Goal: Transaction & Acquisition: Book appointment/travel/reservation

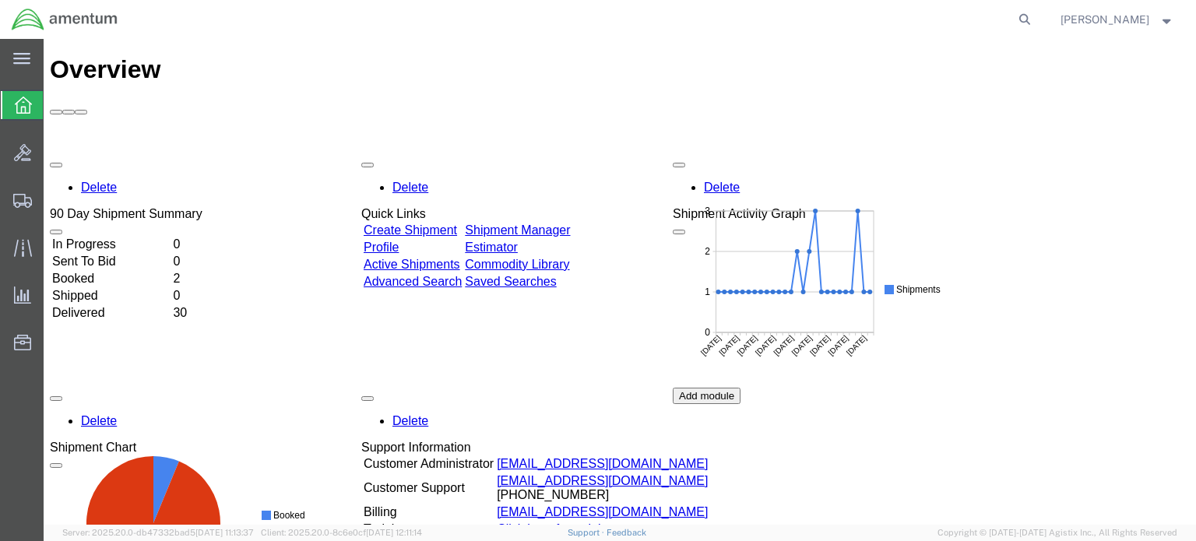
click at [93, 271] on td "Booked" at bounding box center [110, 279] width 119 height 16
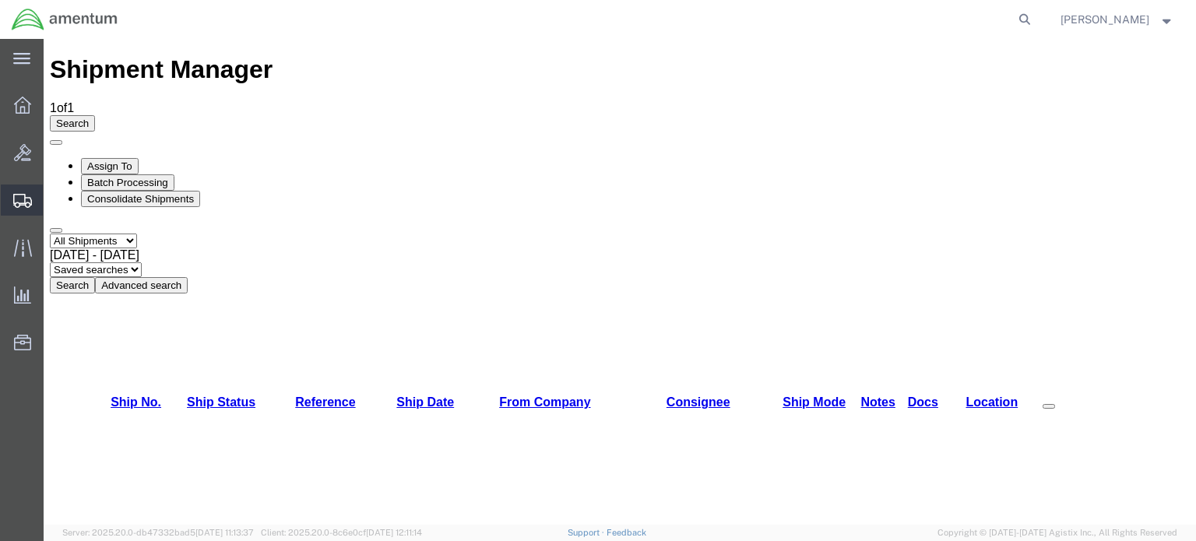
click at [0, 0] on span "Create Shipment" at bounding box center [0, 0] width 0 height 0
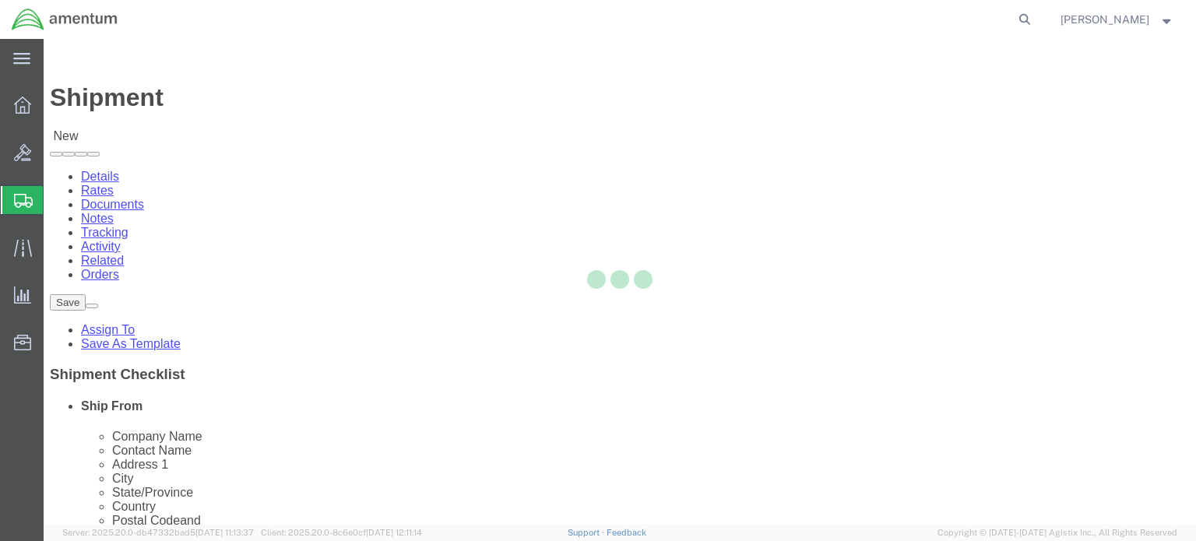
select select
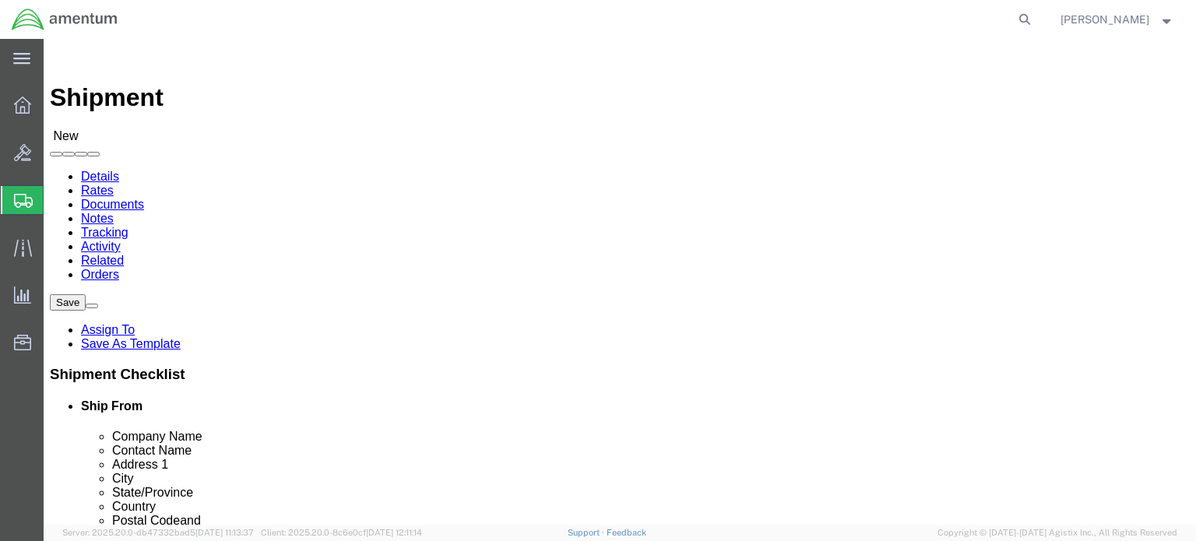
select select "MYPROFILE"
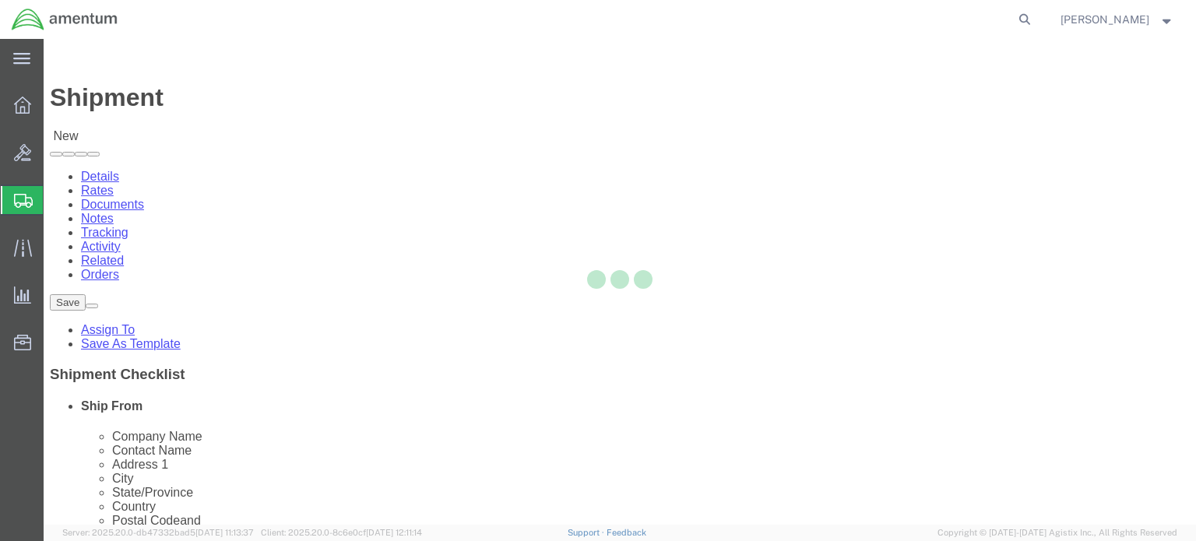
select select "UT"
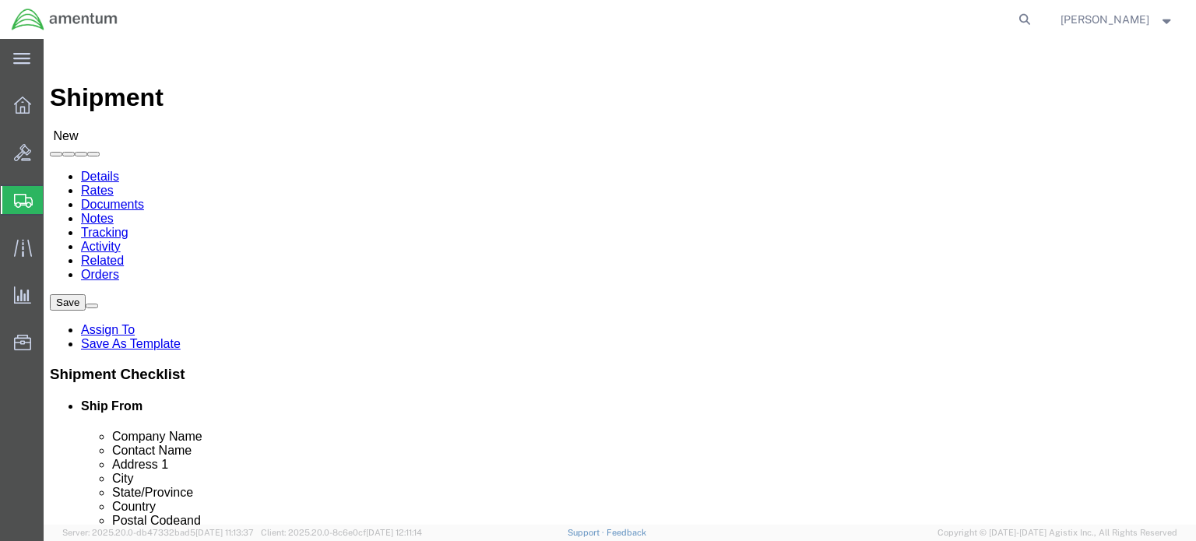
type input "632"
select select "42717"
select select "WV"
click button "Rate Shipment"
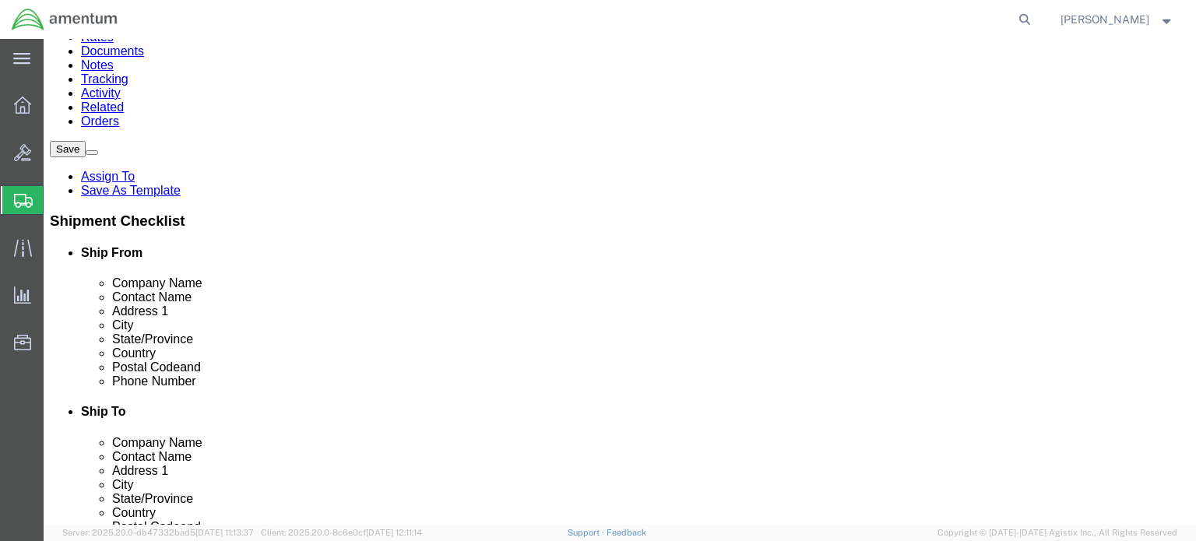
scroll to position [156, 0]
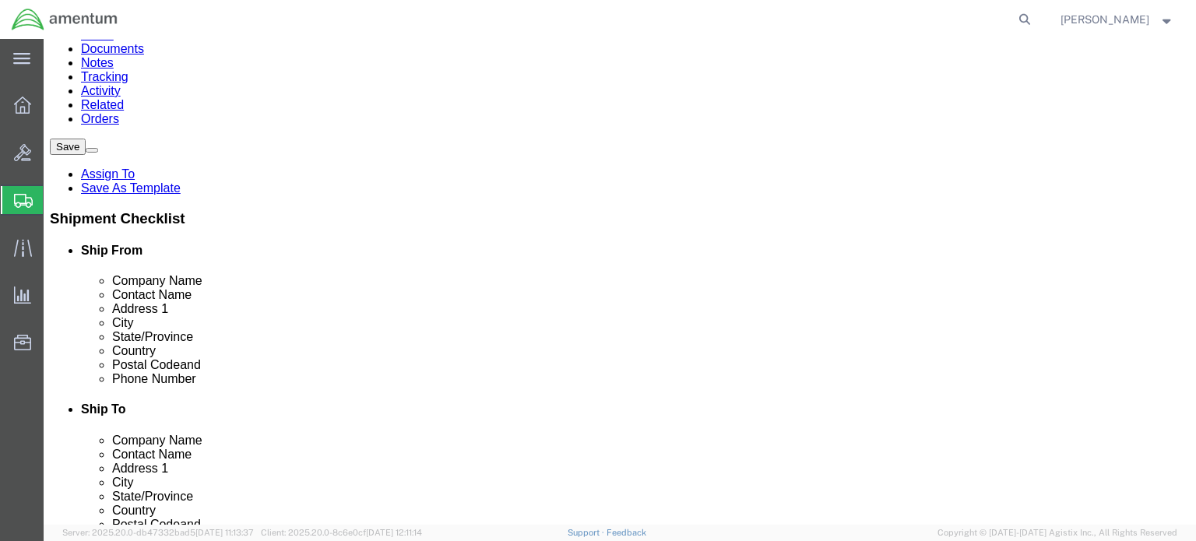
click input "Ship To Location / Contact Name : This field is required."
click input "Ralph Linsay"
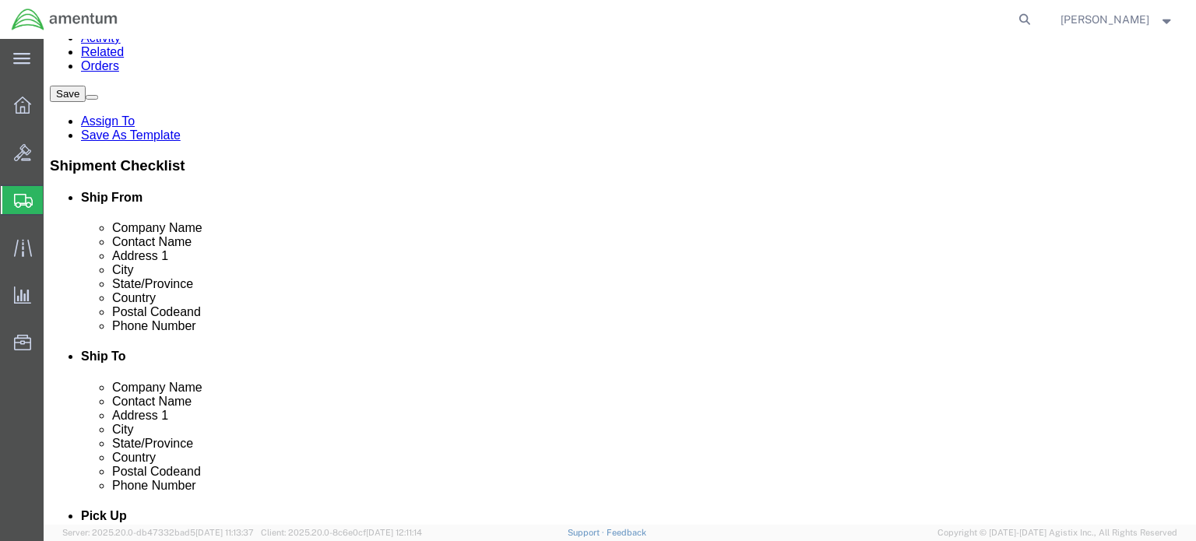
scroll to position [234, 0]
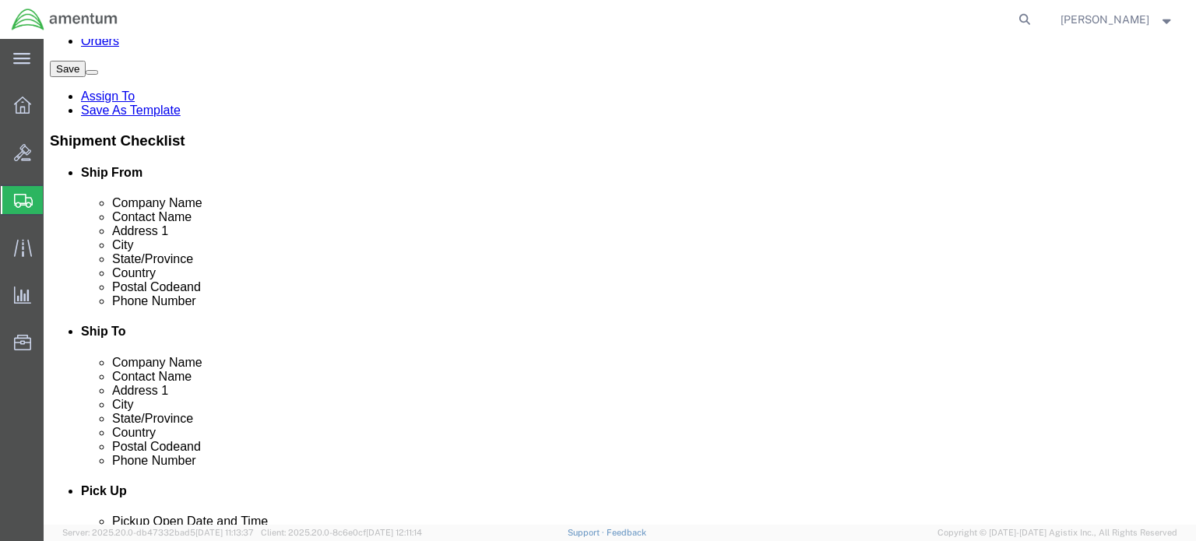
type input "Ralph Lindsay"
click input "Ship To Location / Phone Number : This field is required."
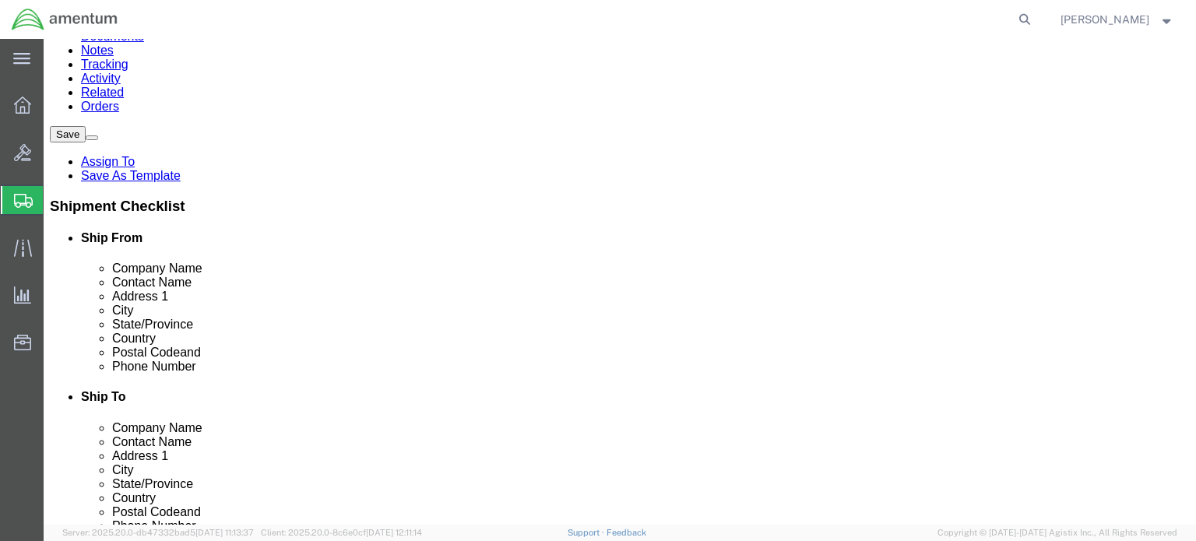
type input "304-842-9775"
click button "Rate Shipment"
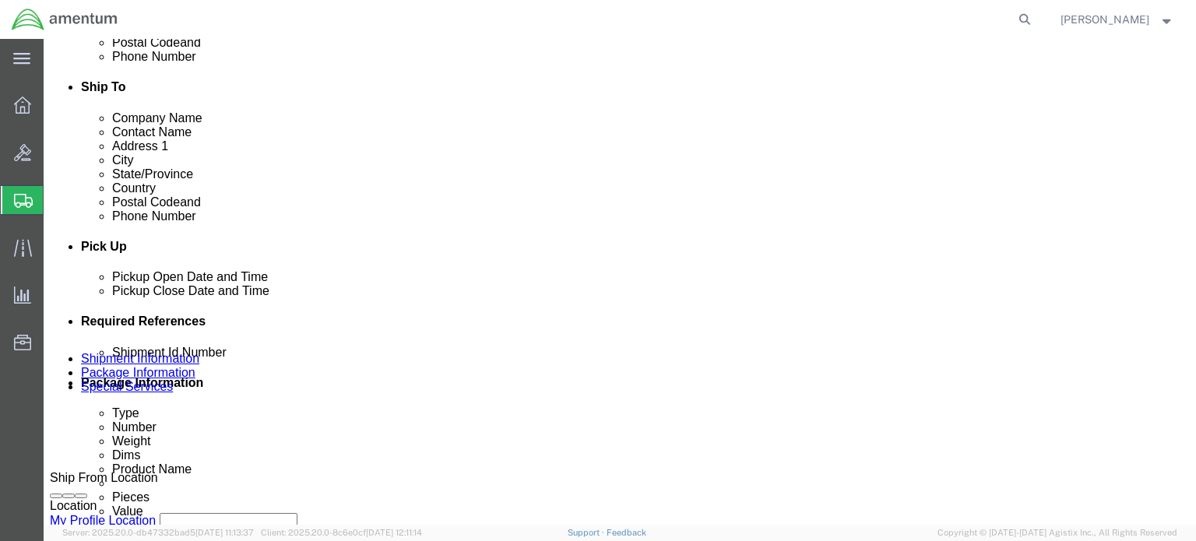
scroll to position [545, 0]
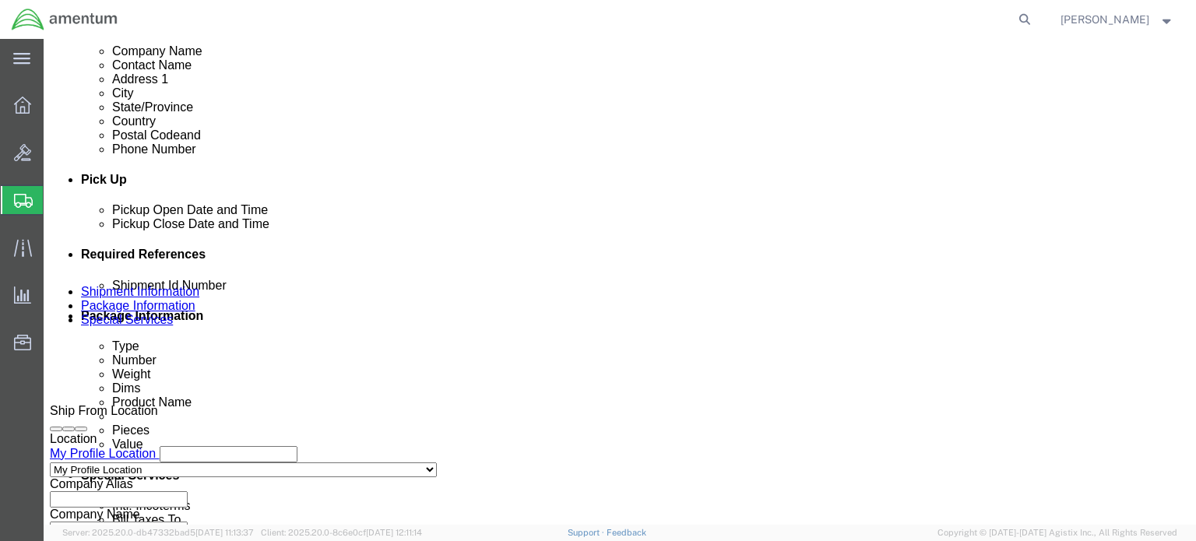
click icon
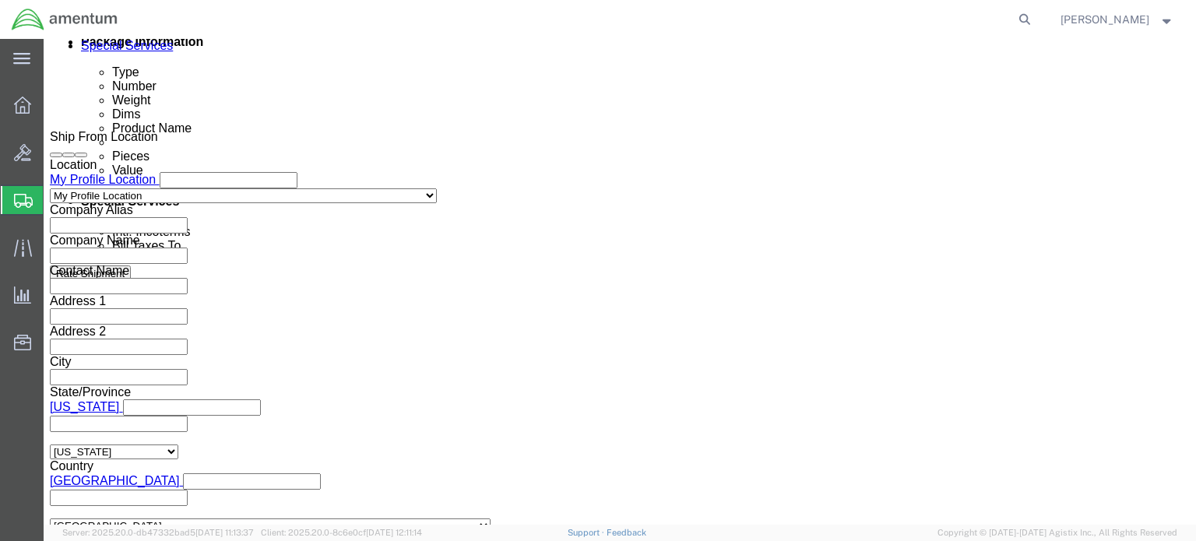
scroll to position [856, 0]
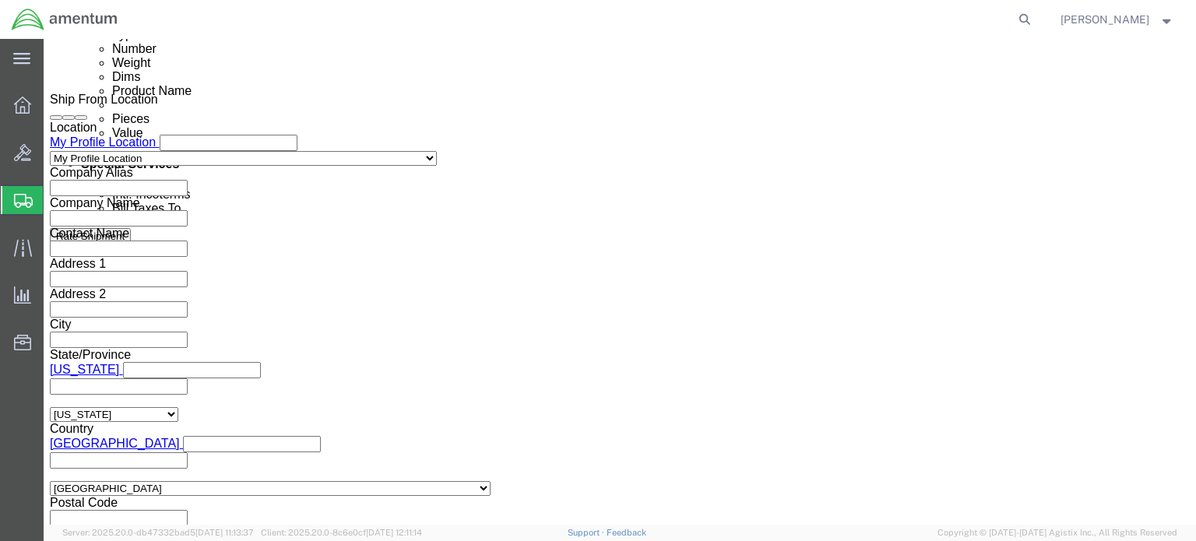
click button "Continue"
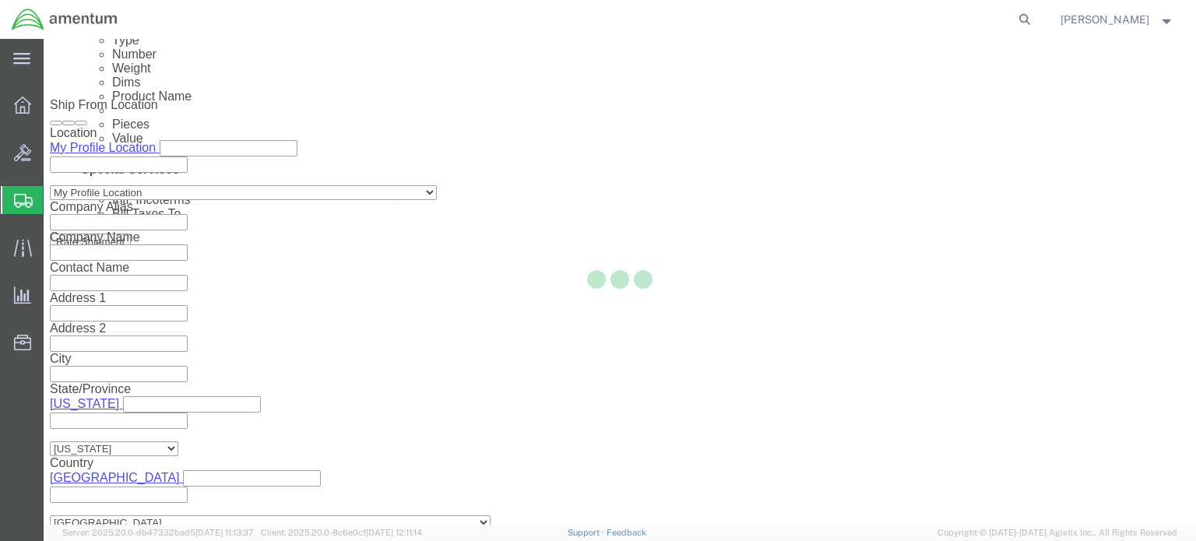
scroll to position [23, 0]
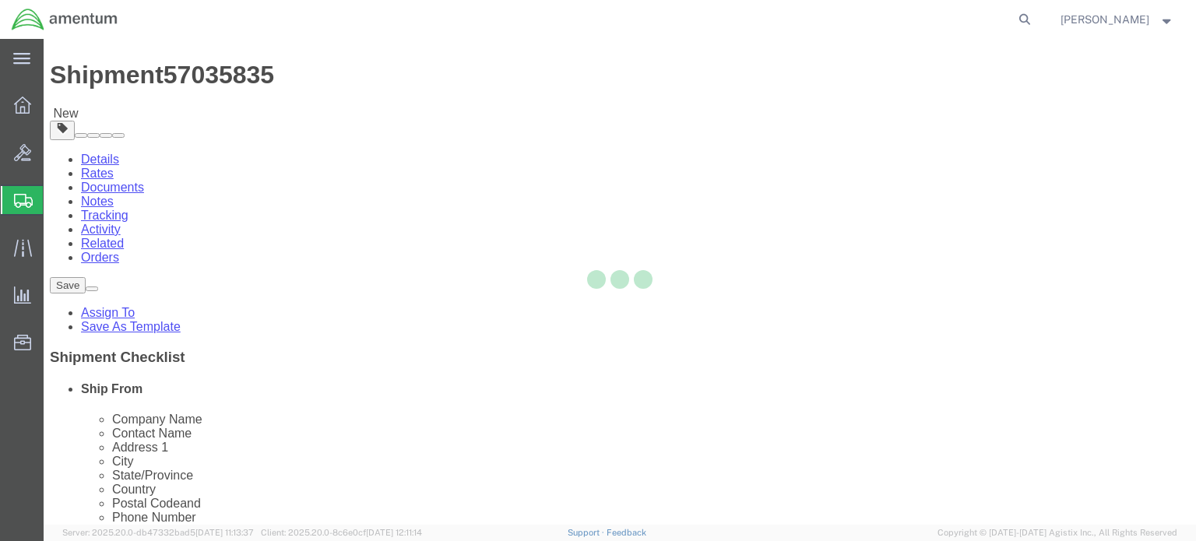
select select "CBOX"
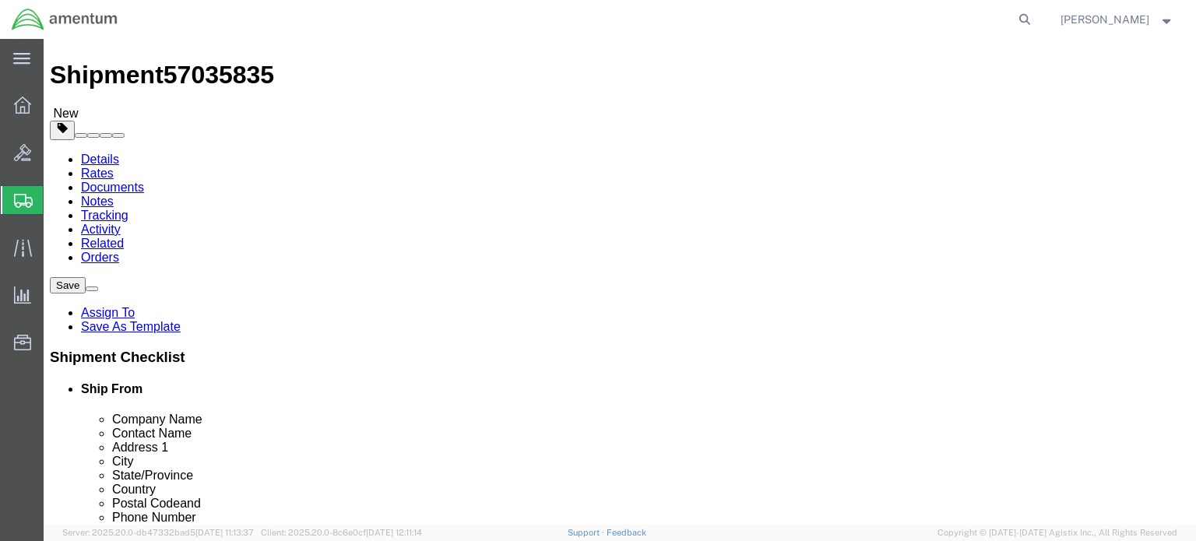
click input "text"
type input "12"
click input "text"
type input "12"
click input "text"
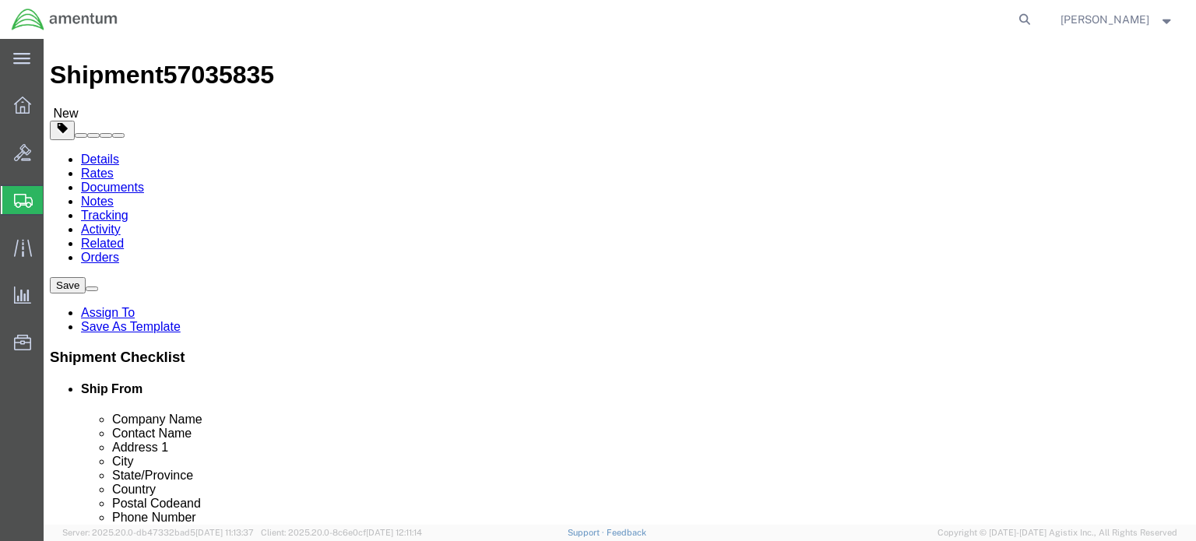
type input "12"
click input "0.00"
click input "350.0"
type input "35"
click ul
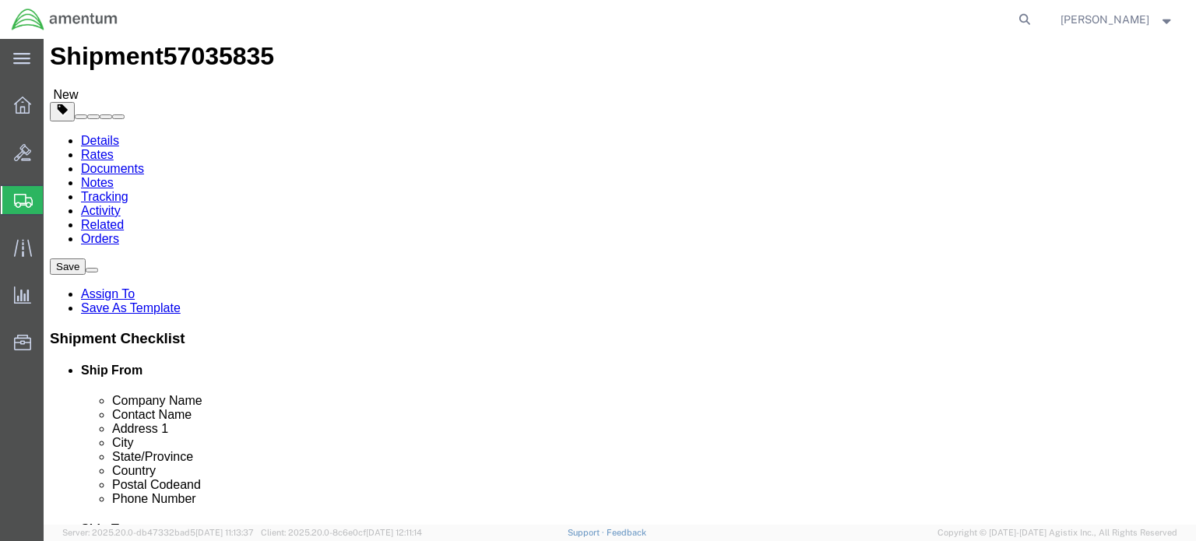
scroll to position [128, 0]
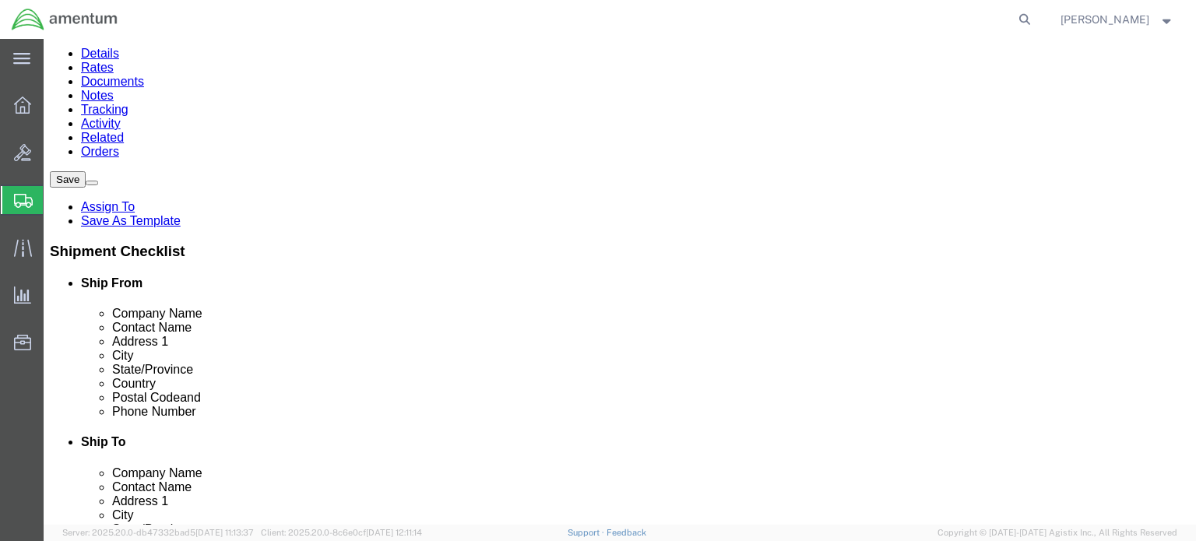
click button "Continue"
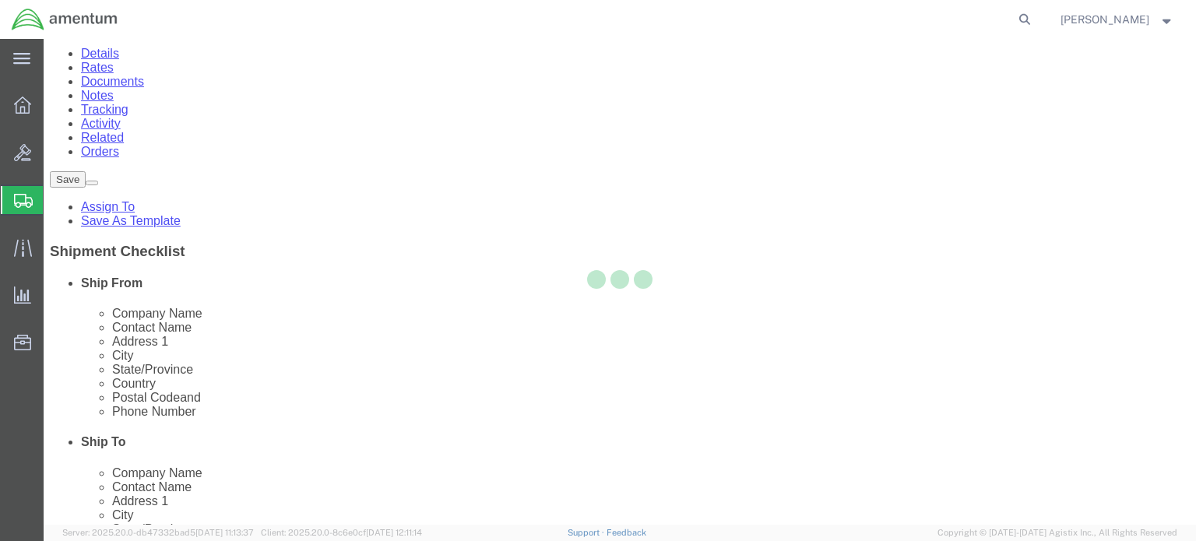
select select
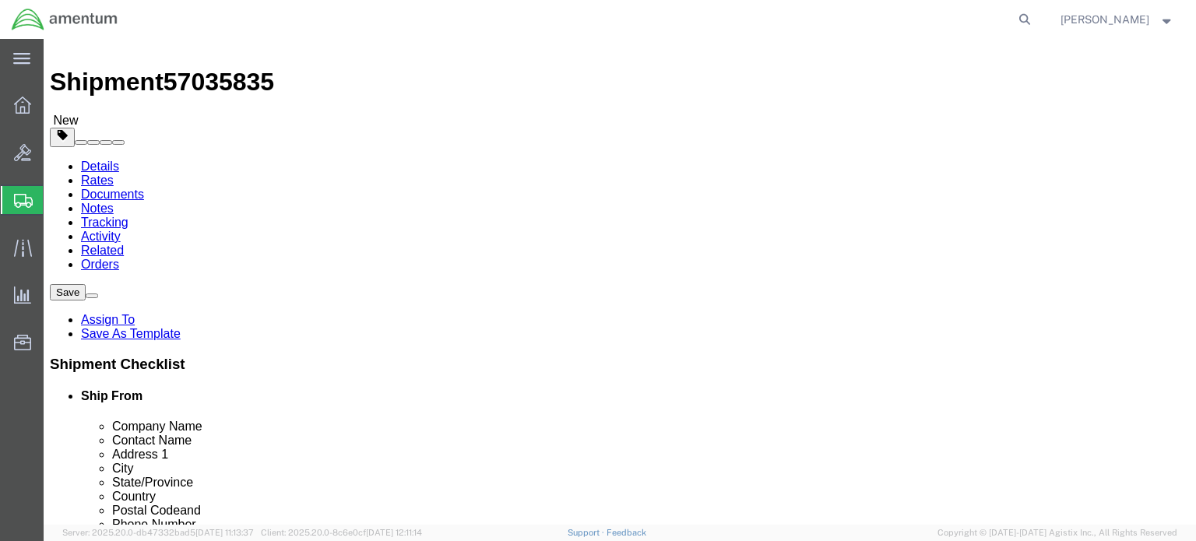
scroll to position [0, 0]
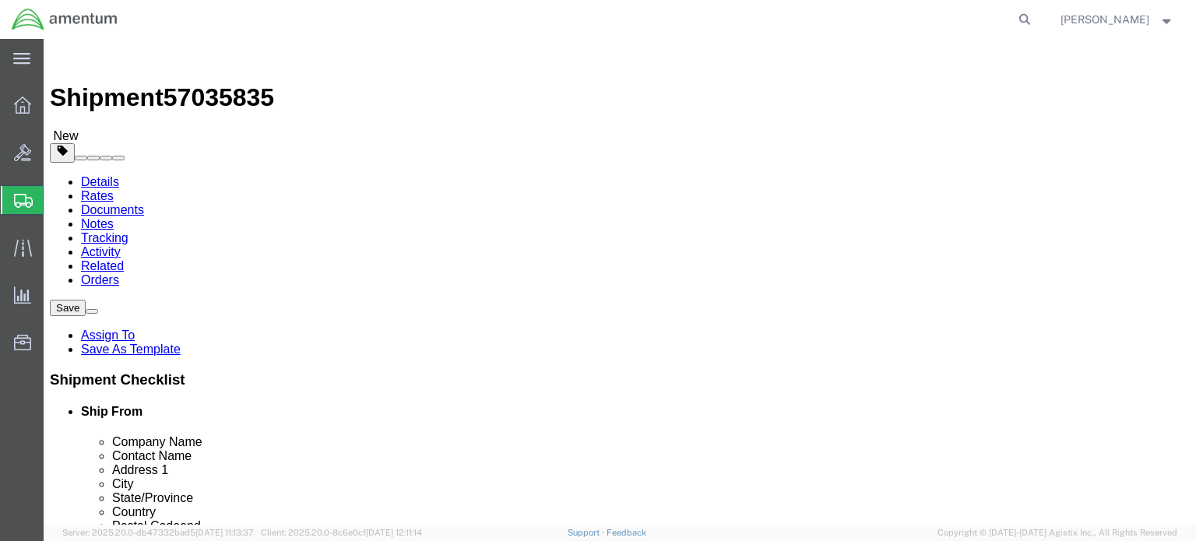
click span "Select one or more"
click label
click input "checkbox"
click div
click input "checkbox"
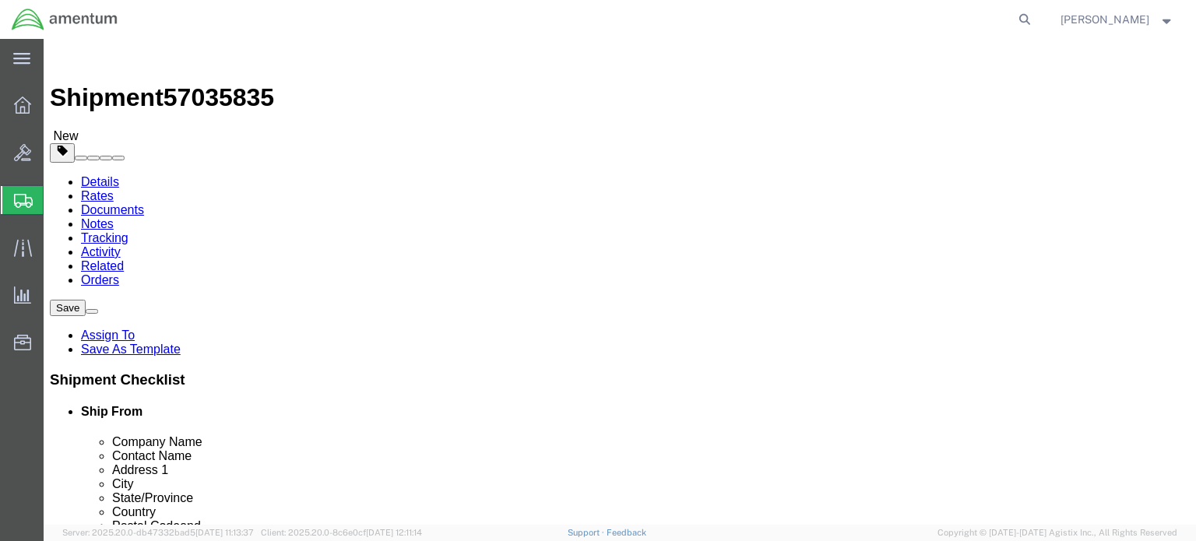
checkbox input "false"
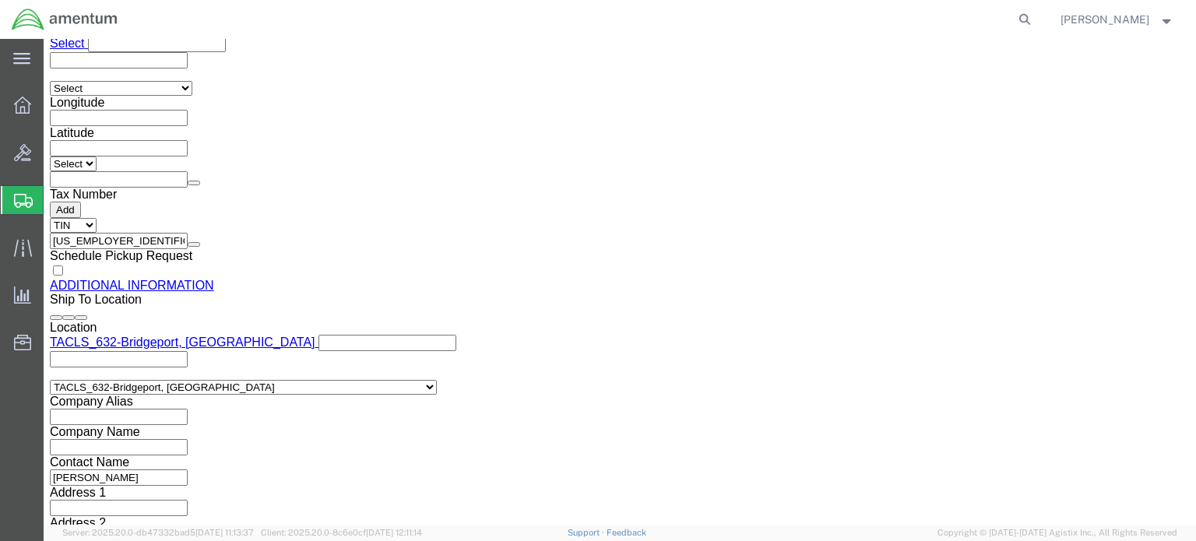
scroll to position [1642, 0]
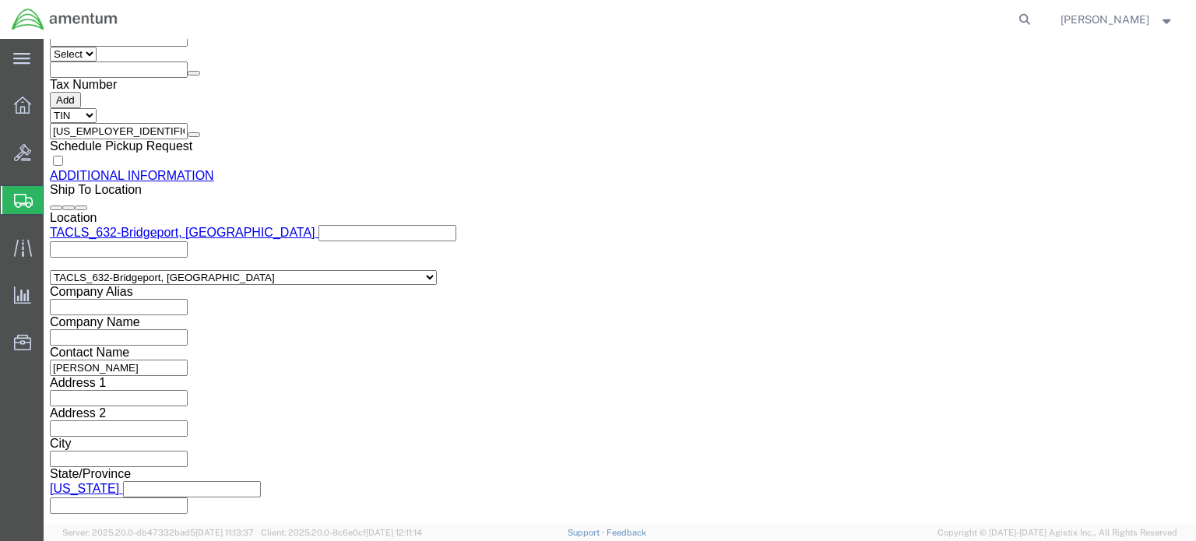
click button "Rate Shipment"
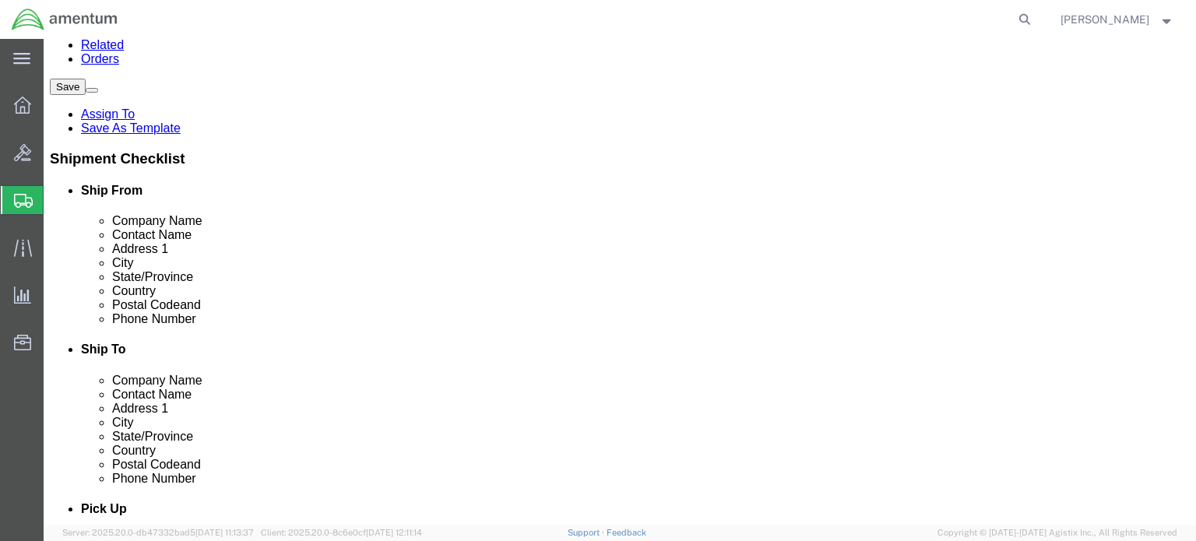
scroll to position [0, 0]
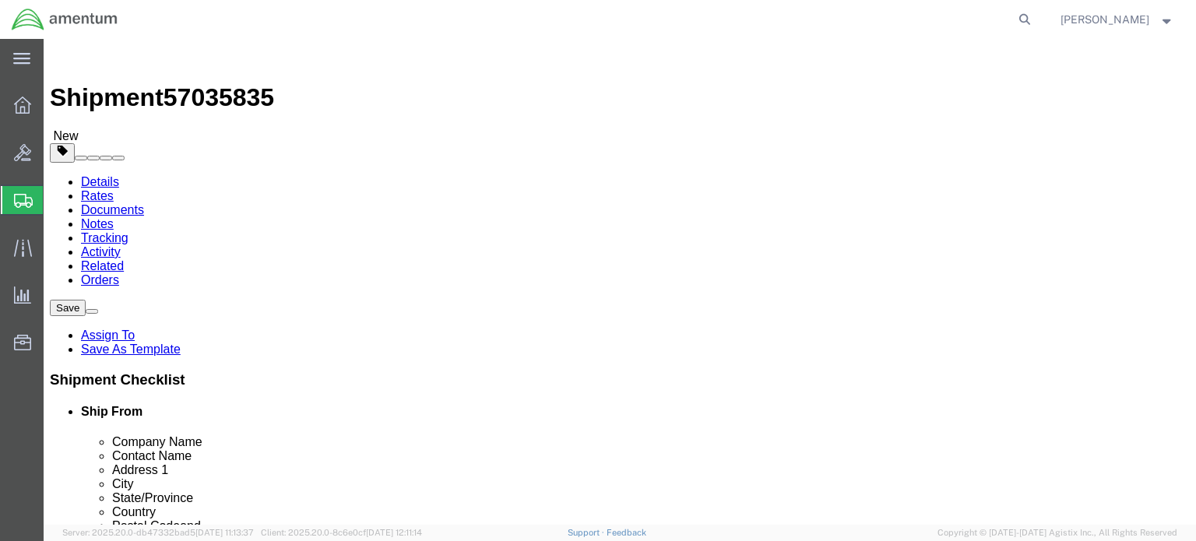
click at [919, 12] on agx-global-search at bounding box center [789, 19] width 498 height 39
click link "Documents"
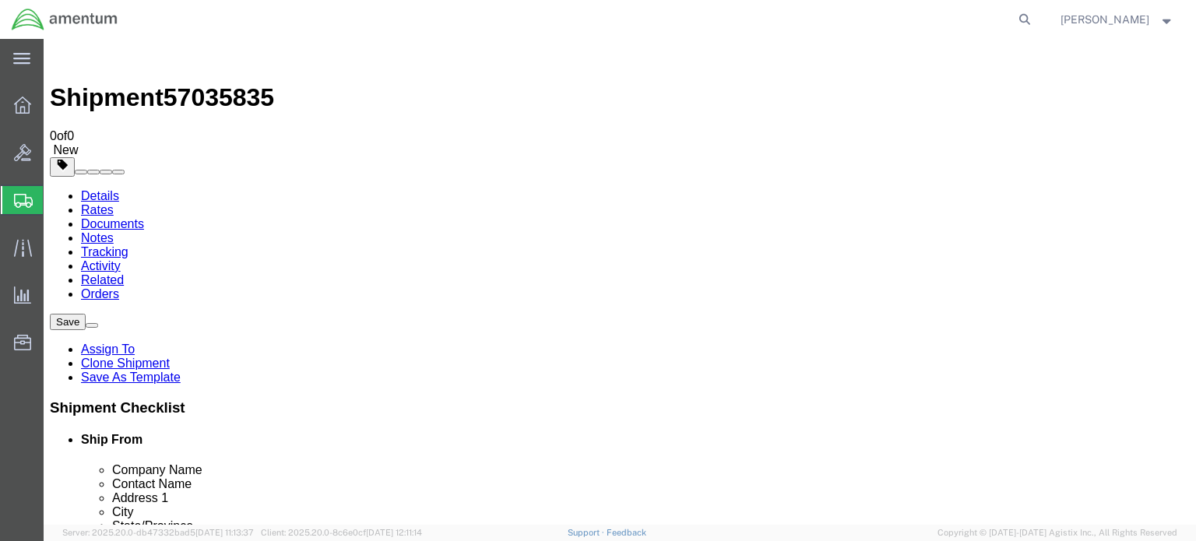
click at [573, 15] on agx-global-search at bounding box center [789, 19] width 498 height 39
click at [912, 15] on agx-global-search at bounding box center [789, 19] width 498 height 39
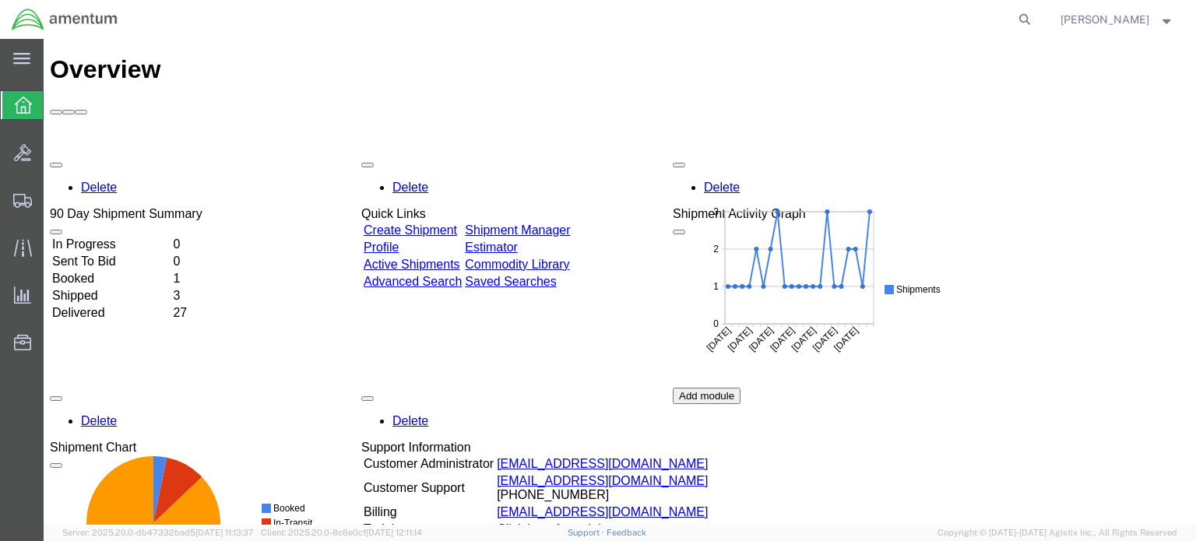
click at [125, 237] on td "In Progress" at bounding box center [110, 245] width 119 height 16
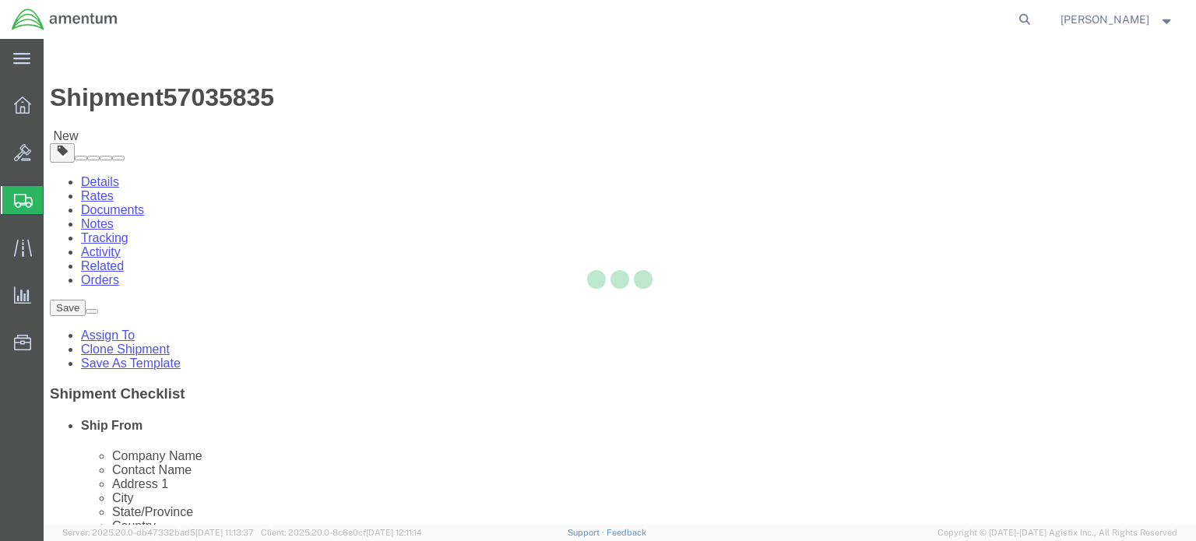
select select "42714"
select select "42717"
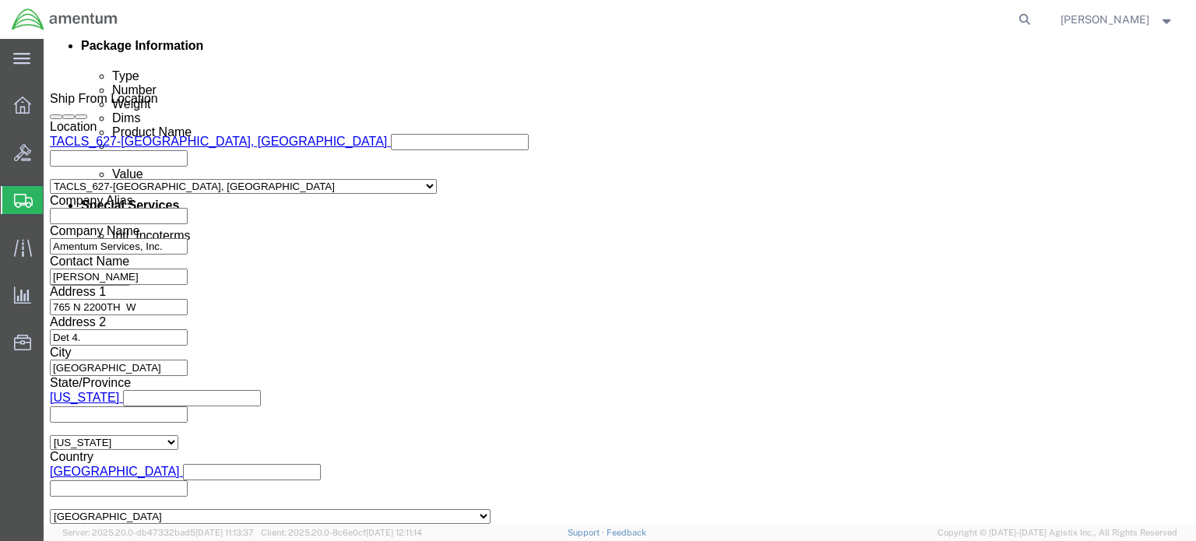
scroll to position [864, 0]
click button "Continue"
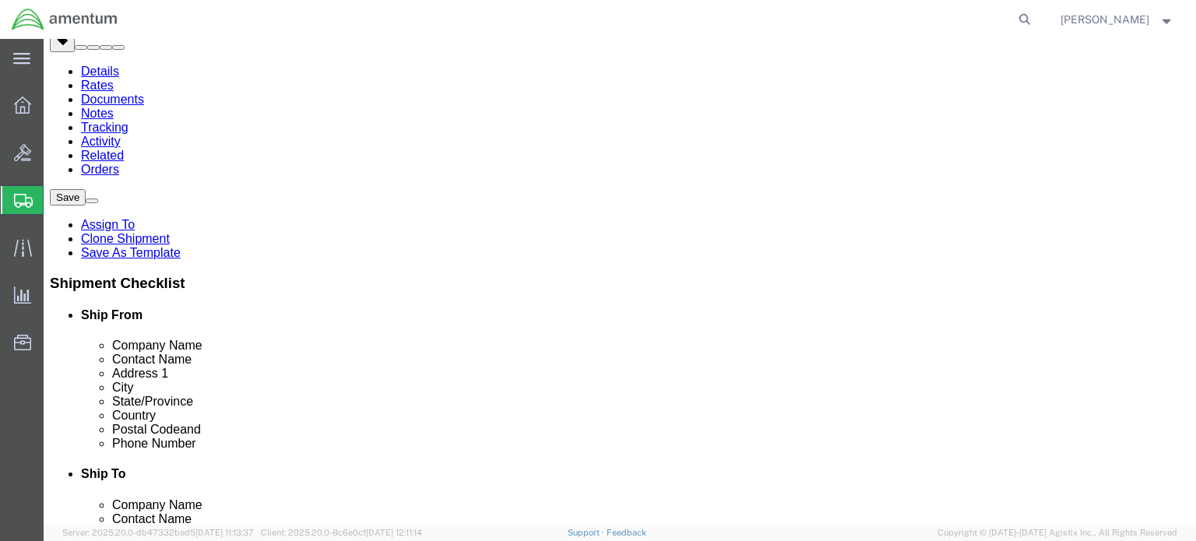
scroll to position [128, 0]
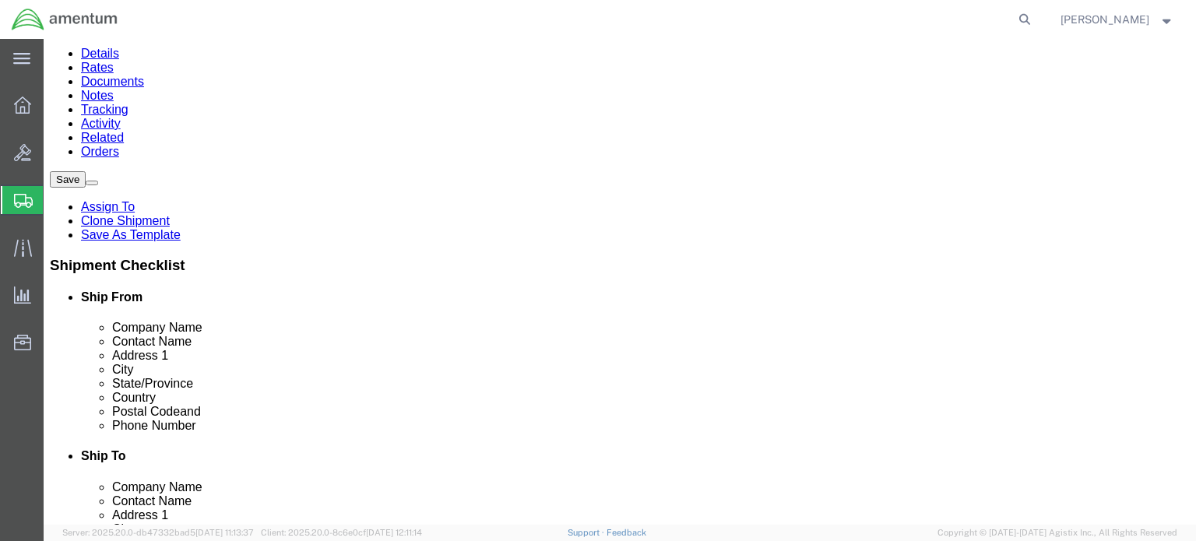
click button "Continue"
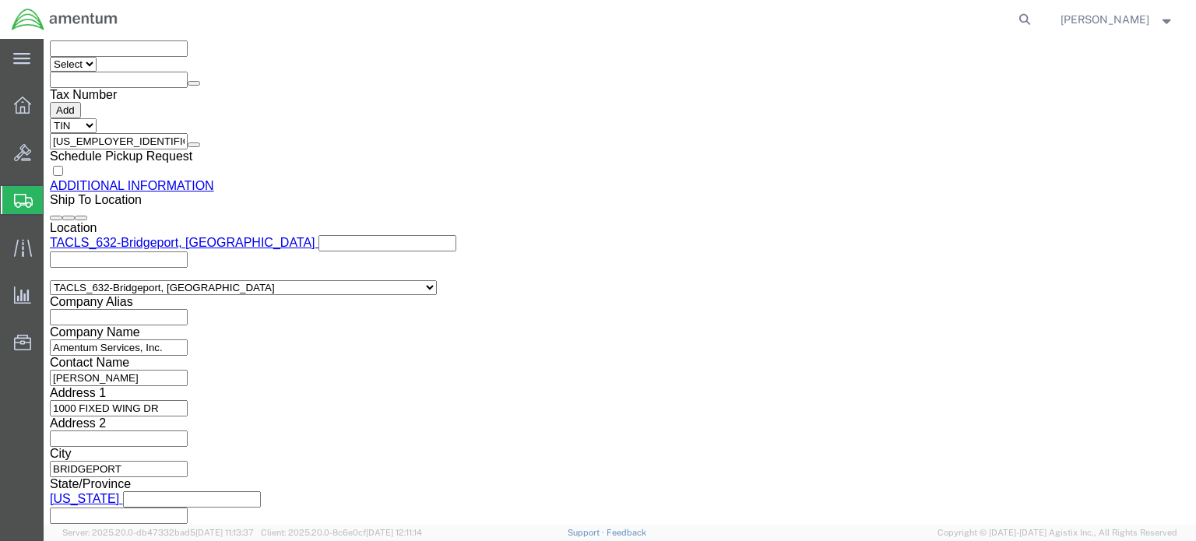
scroll to position [1642, 0]
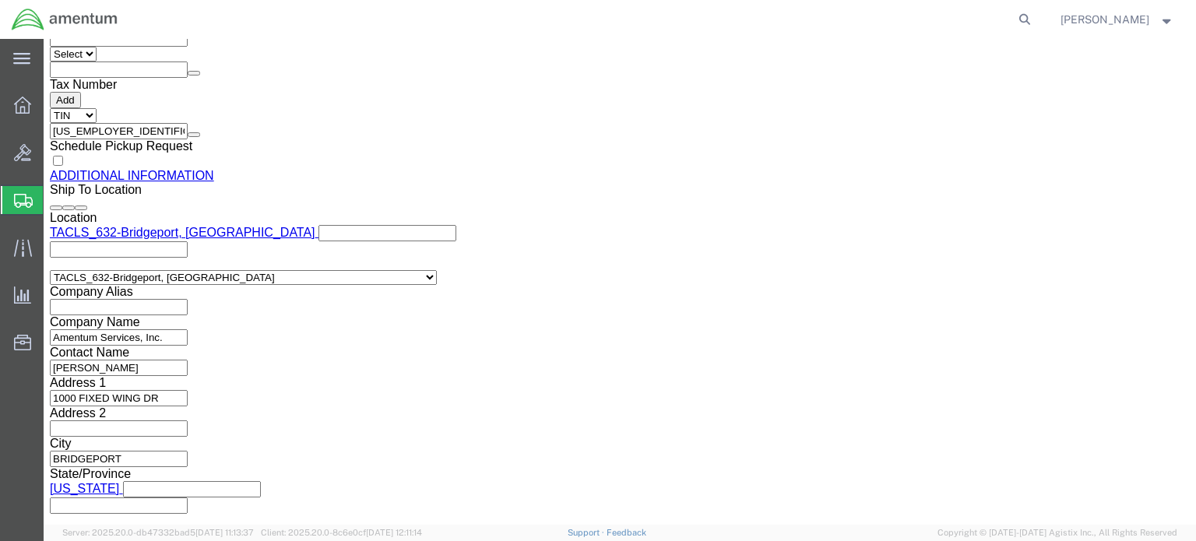
click button "Rate Shipment"
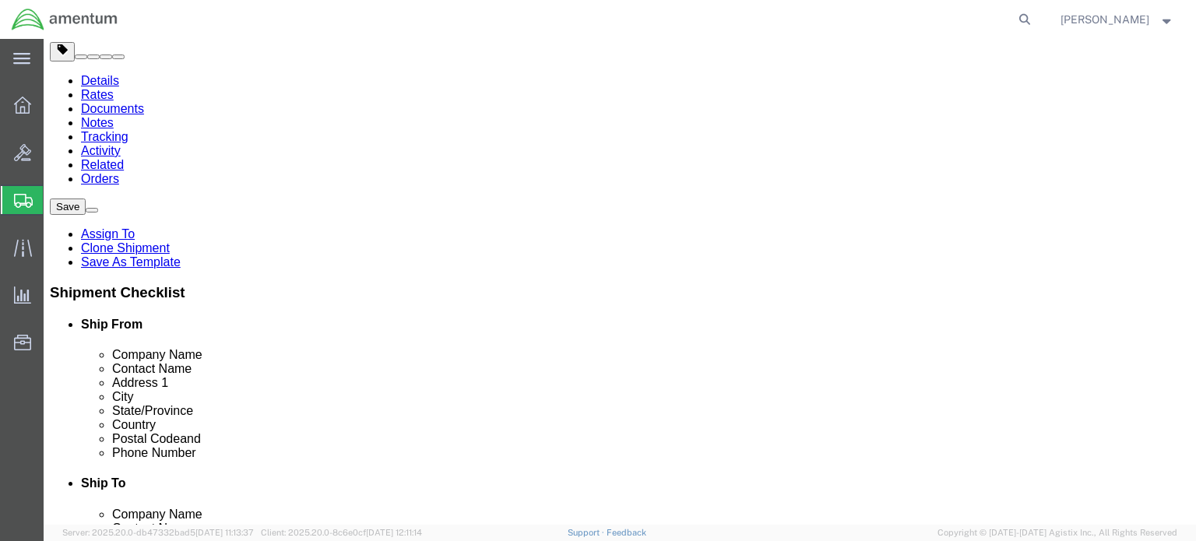
scroll to position [0, 0]
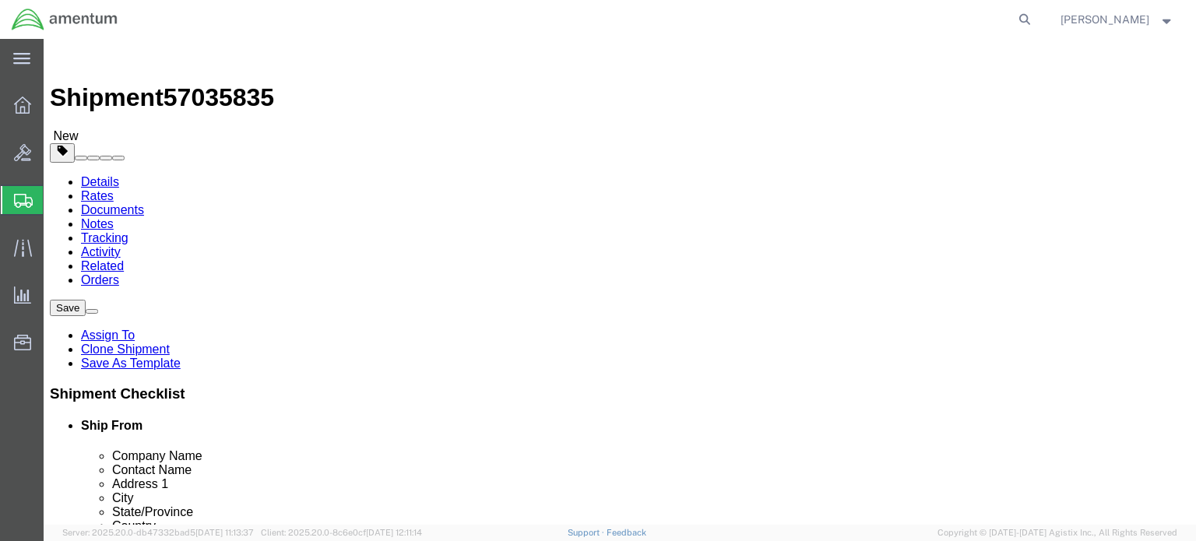
click icon
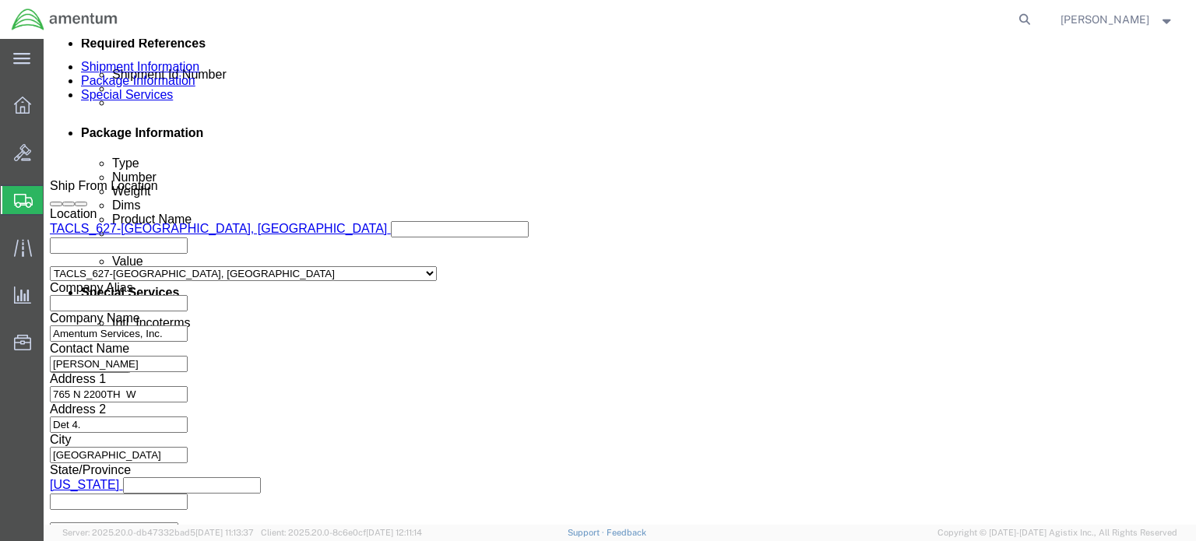
scroll to position [631, 0]
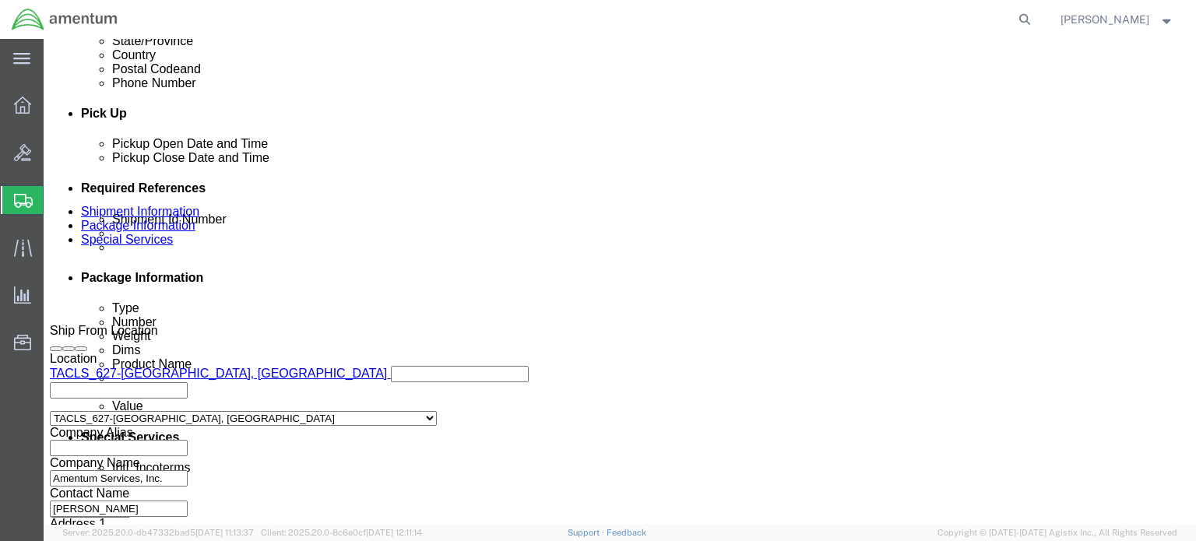
click input "text"
click at [842, 15] on agx-global-search at bounding box center [789, 19] width 498 height 39
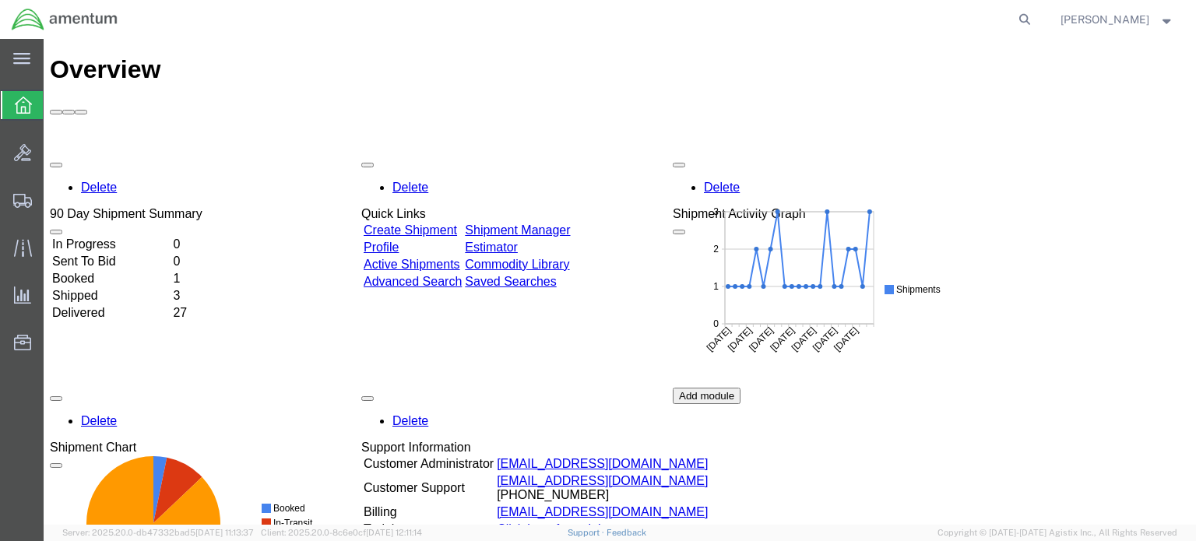
click at [146, 237] on td "In Progress" at bounding box center [110, 245] width 119 height 16
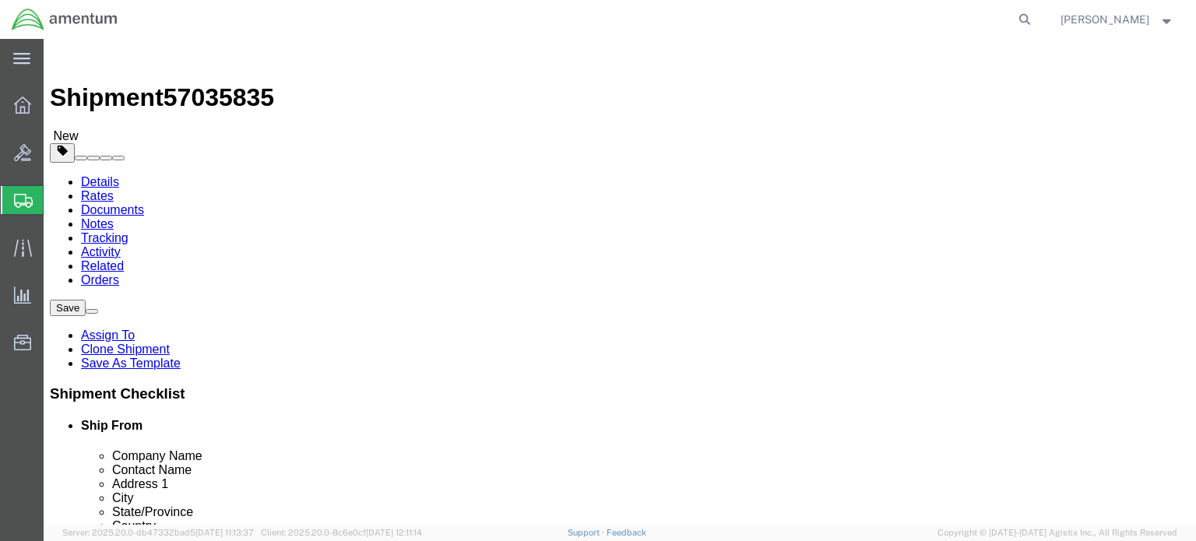
select select "42714"
select select "42717"
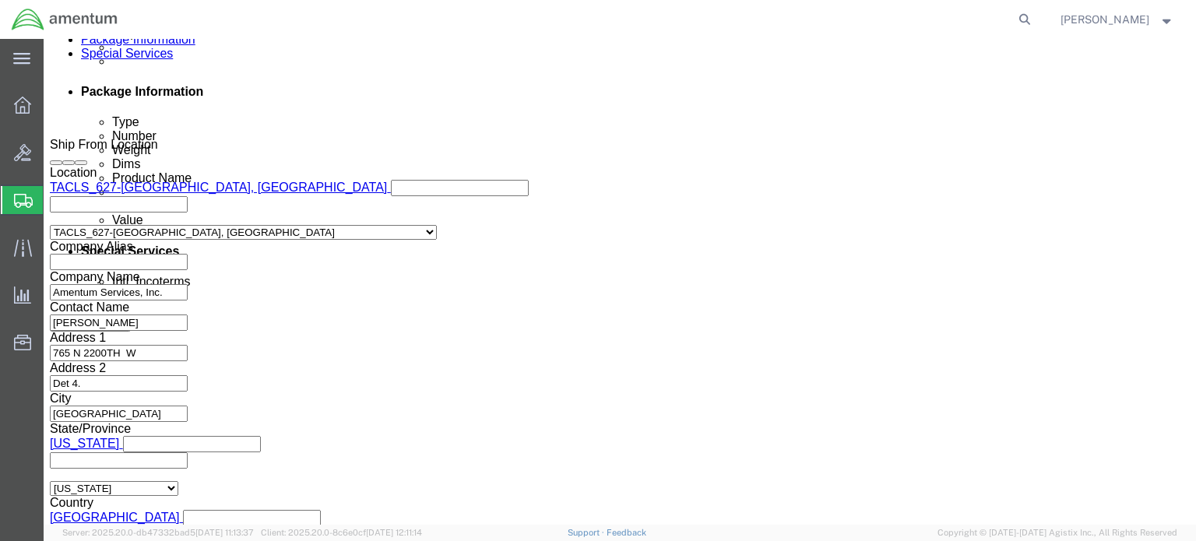
scroll to position [864, 0]
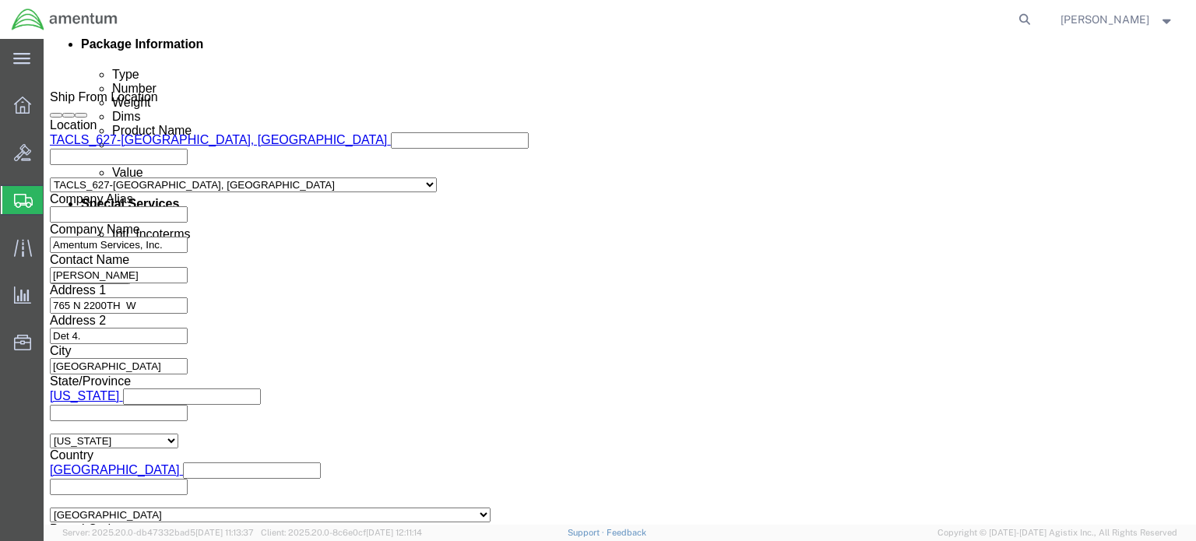
click button "Continue"
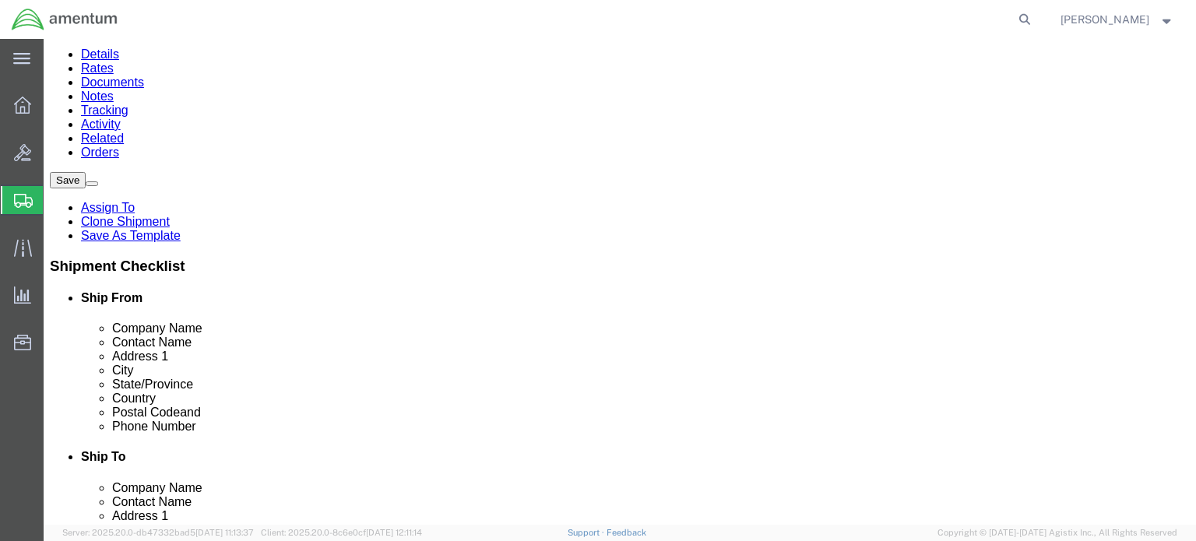
scroll to position [128, 0]
click button "Previous"
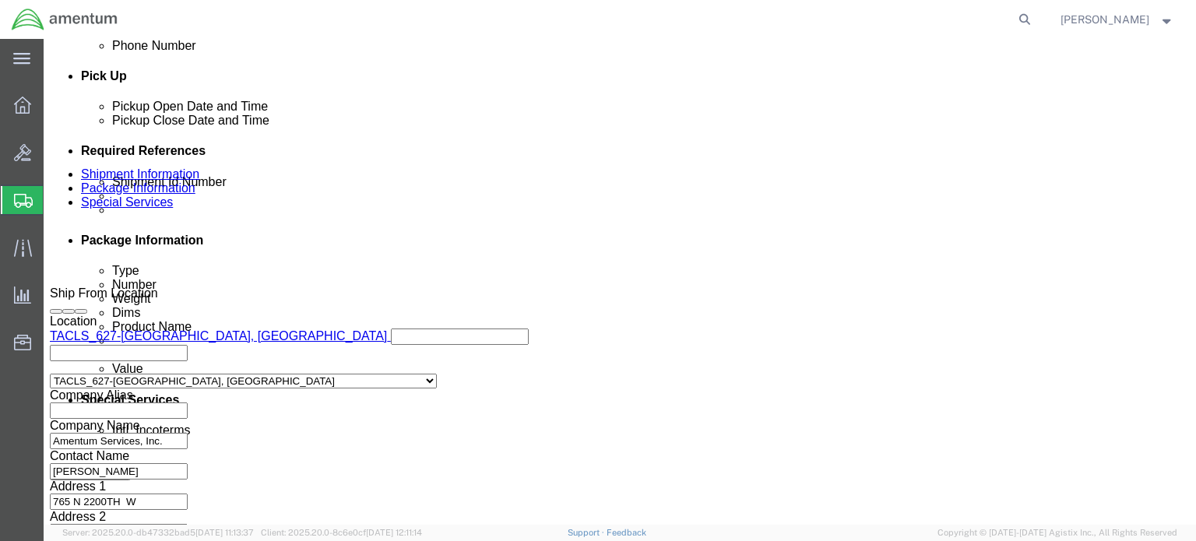
scroll to position [674, 0]
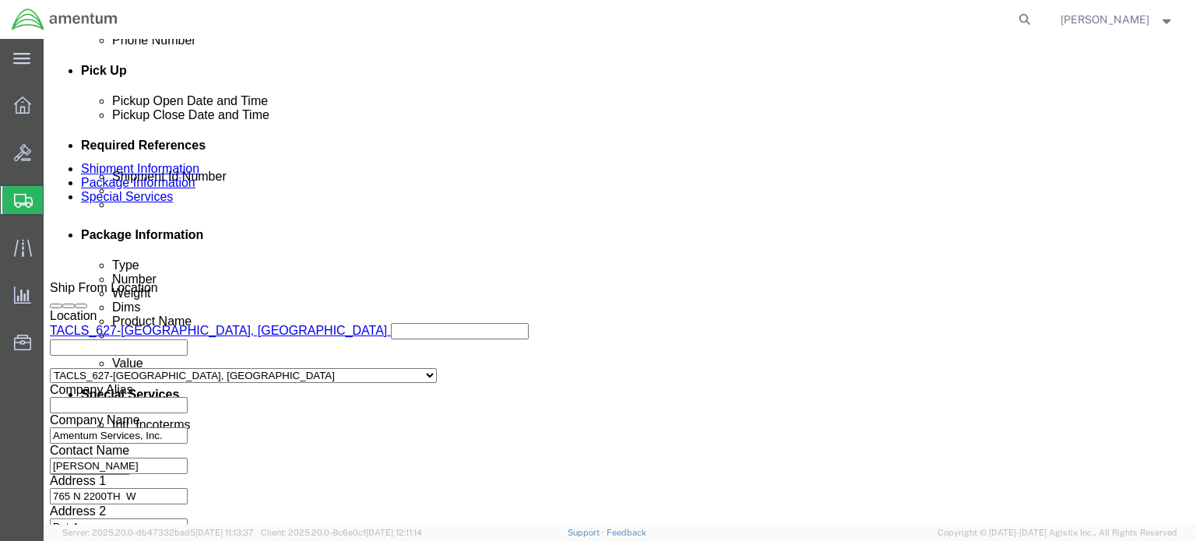
click input "text"
type input "s"
click select "Select Account Type Activity ID Airline Appointment Number ASN Batch Request # …"
click div "Shipment Id Number Select Account Type Activity ID Airline Appointment Number A…"
click select "Select Account Type Activity ID Airline Appointment Number ASN Batch Request # …"
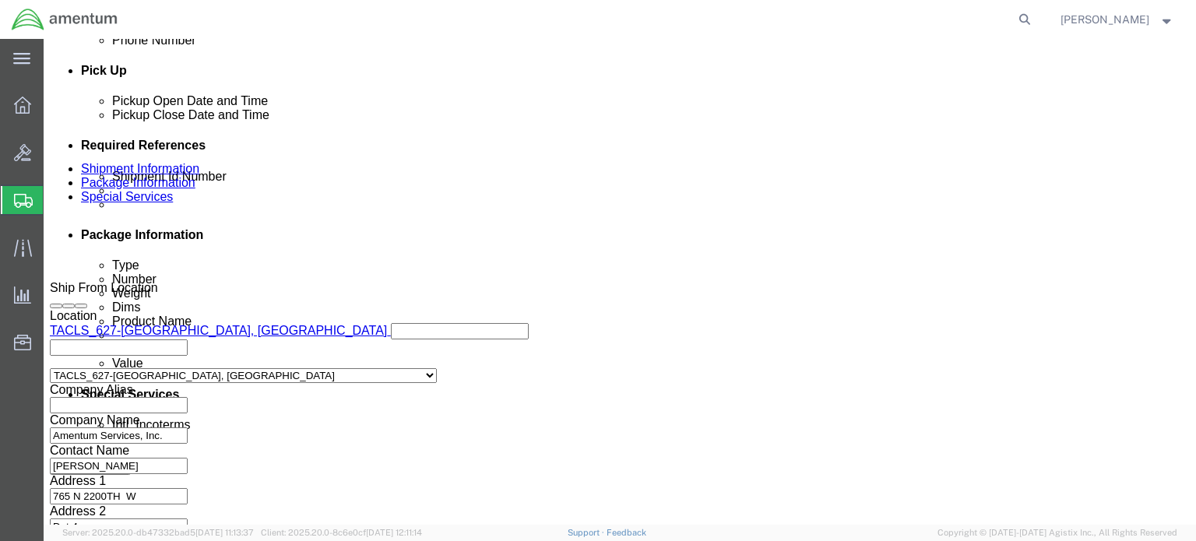
click div "Shipment Id Number Select Account Type Activity ID Airline Appointment Number A…"
click select "Select Account Type Activity ID Airline Appointment Number ASN Batch Request # …"
select select "WAYBILL"
click select "Select Account Type Activity ID Airline Appointment Number ASN Batch Request # …"
click div "Shipment Id Number Select Account Type Activity ID Airline Appointment Number A…"
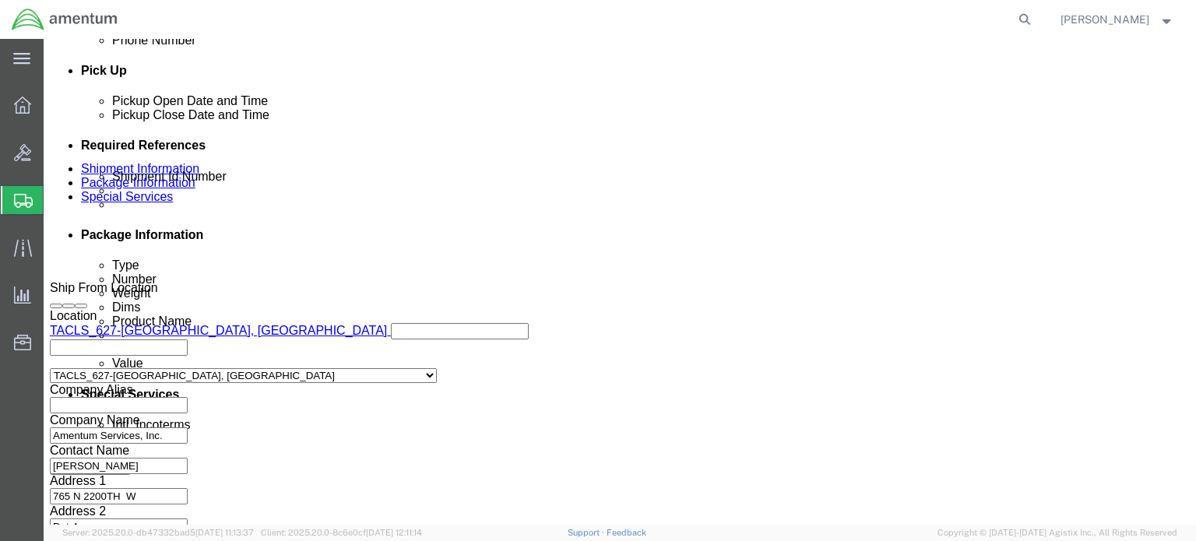
click button "Rate Shipment"
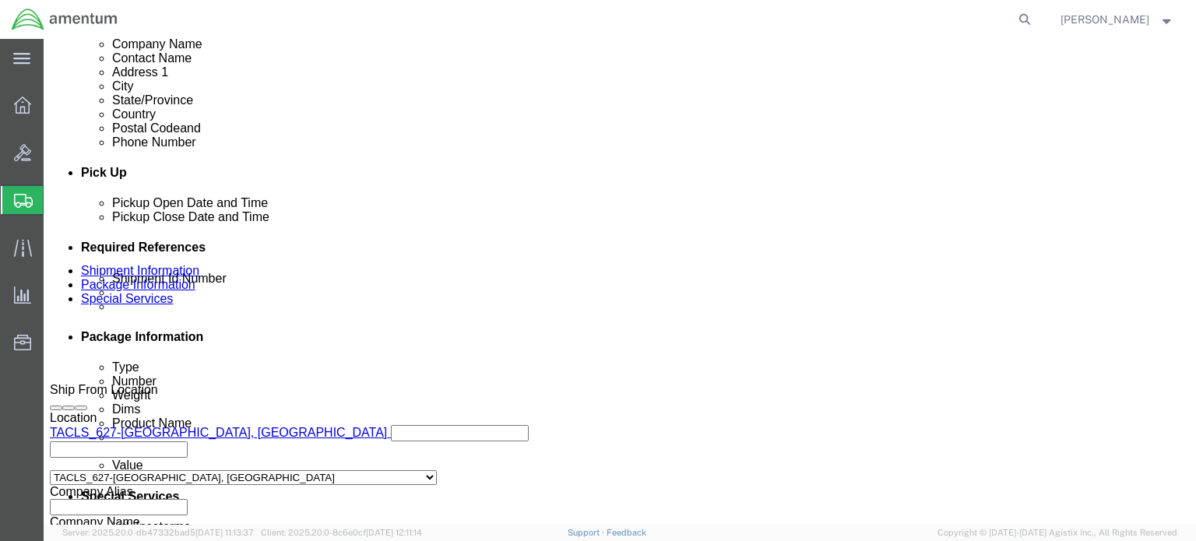
scroll to position [553, 0]
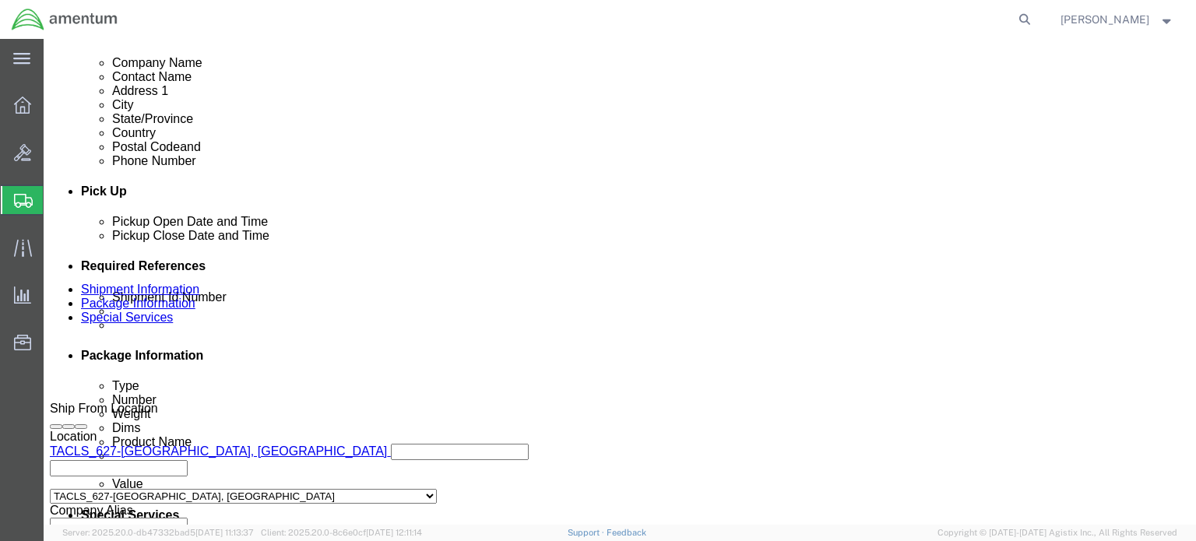
click input "text"
click img
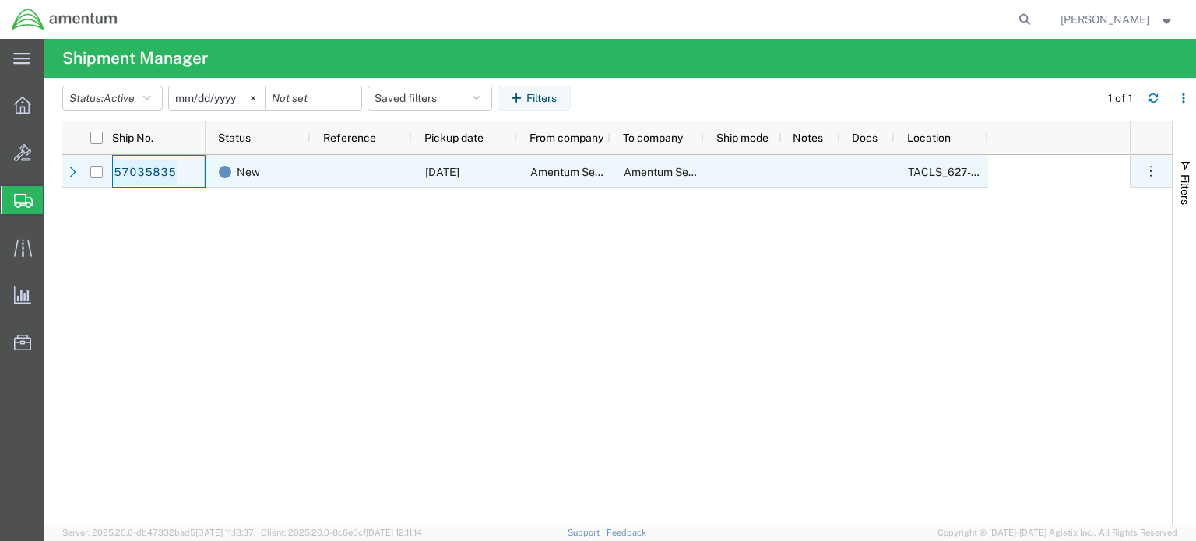
click at [150, 173] on link "57035835" at bounding box center [145, 172] width 64 height 25
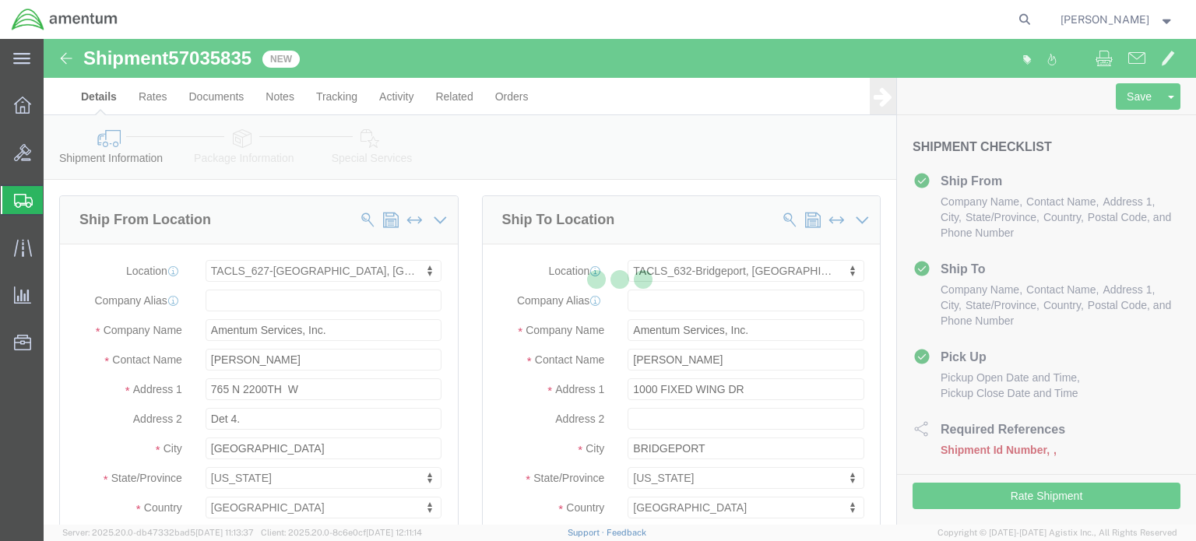
select select "42714"
select select "42717"
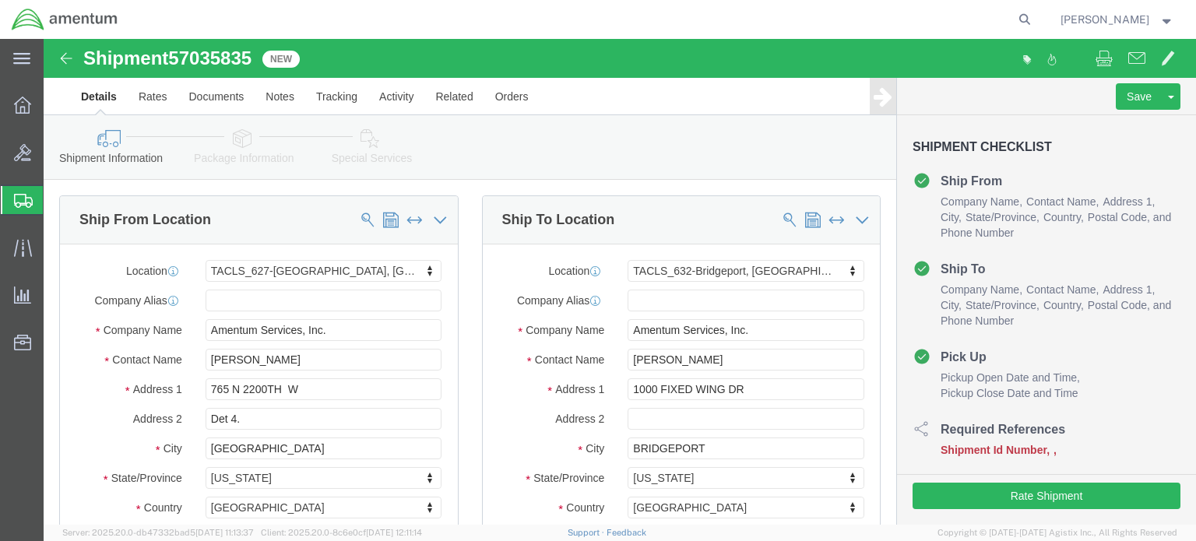
click at [0, 0] on span "Shipment Manager" at bounding box center [0, 0] width 0 height 0
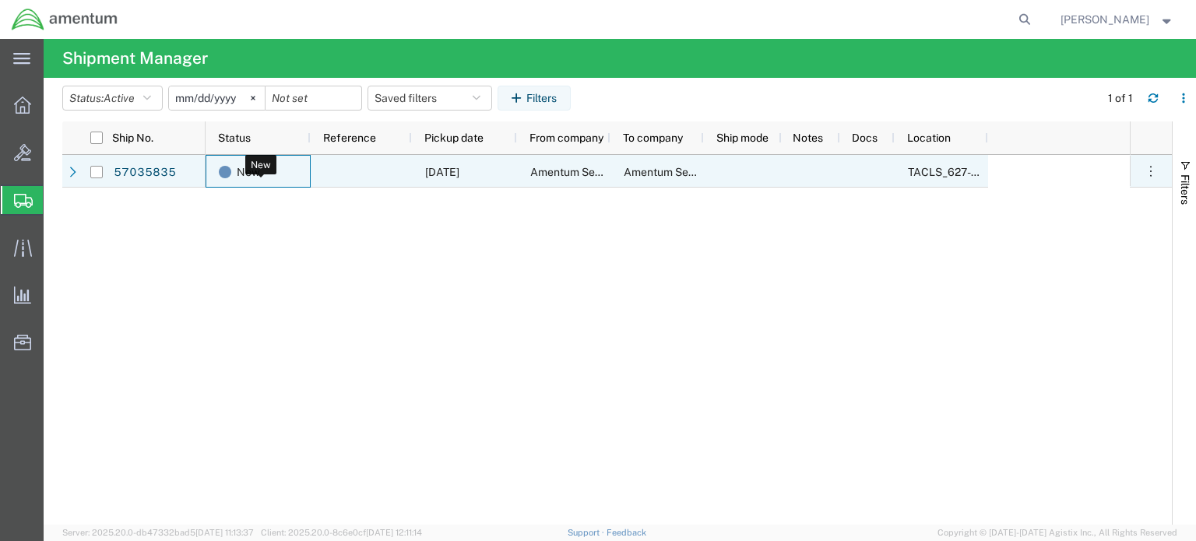
click at [243, 174] on span "New" at bounding box center [248, 172] width 23 height 33
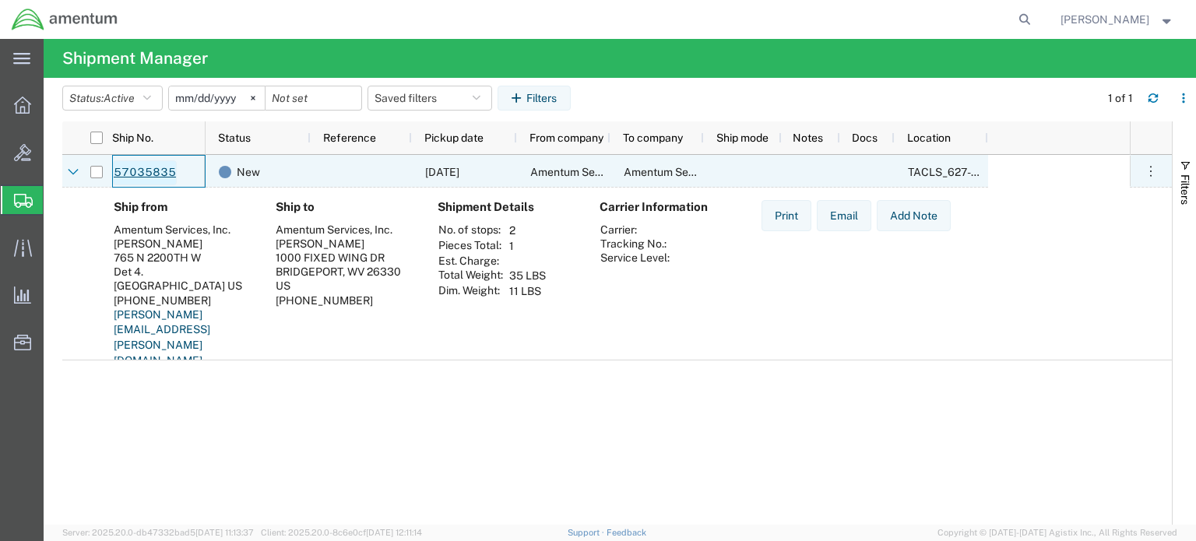
click at [146, 169] on link "57035835" at bounding box center [145, 172] width 64 height 25
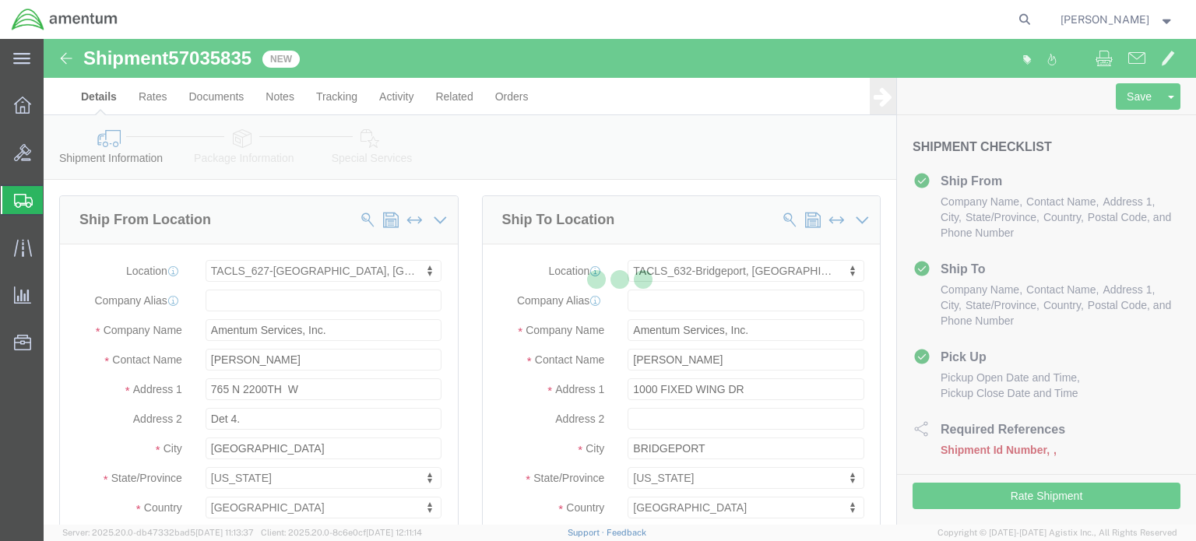
select select "42714"
select select "42717"
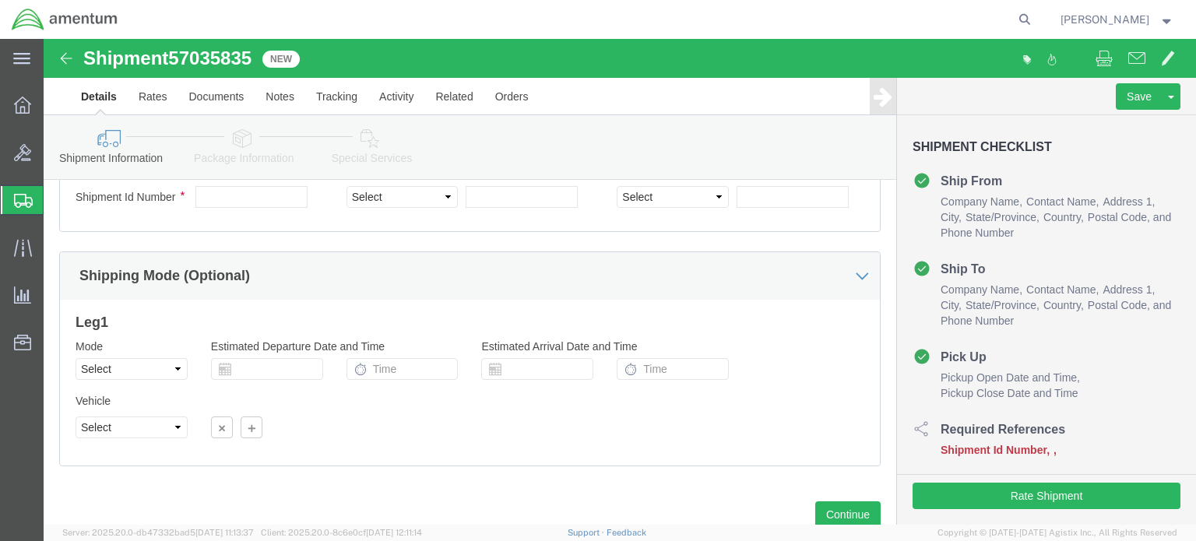
scroll to position [786, 0]
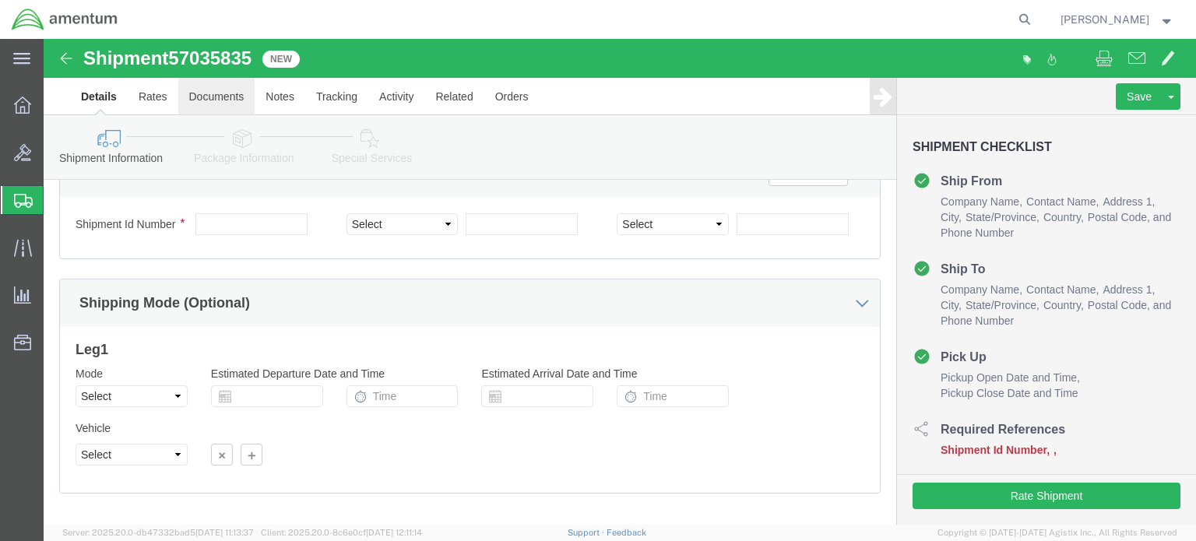
click link "Documents"
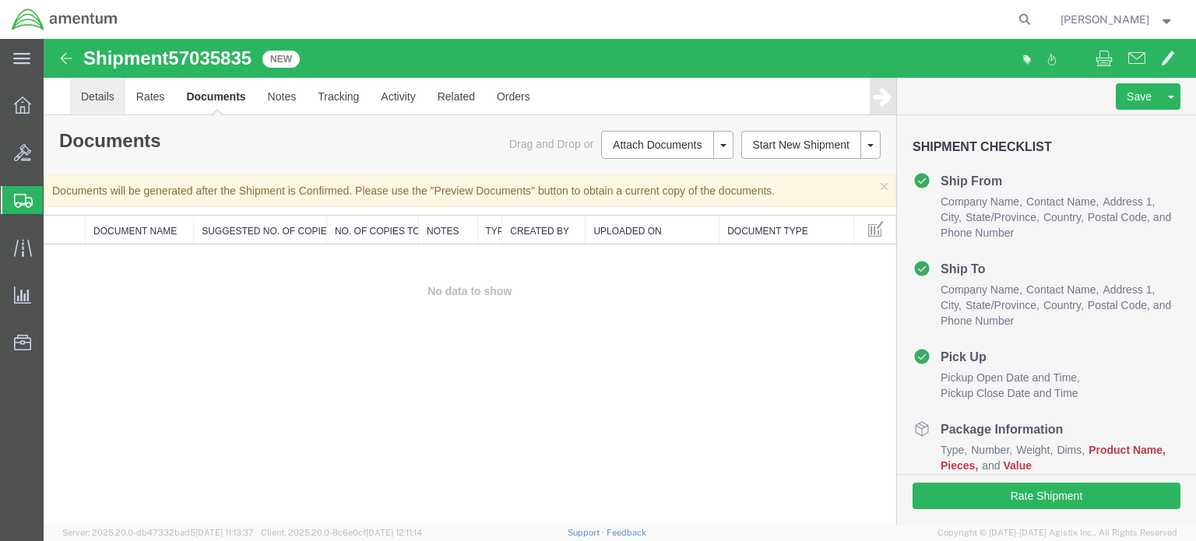
click at [92, 96] on link "Details" at bounding box center [97, 96] width 55 height 37
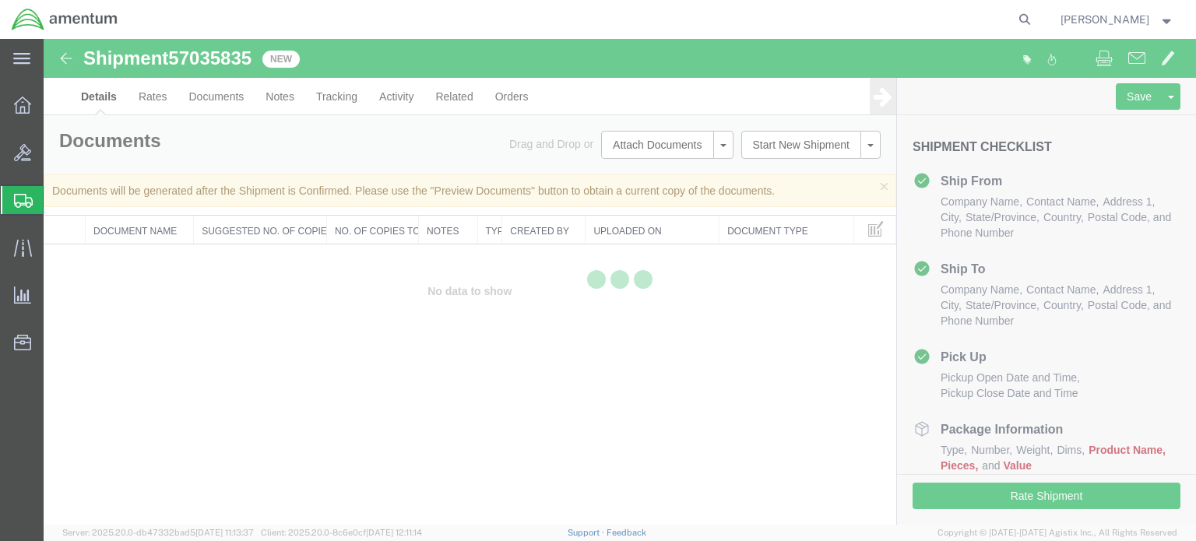
select select "42714"
select select "42717"
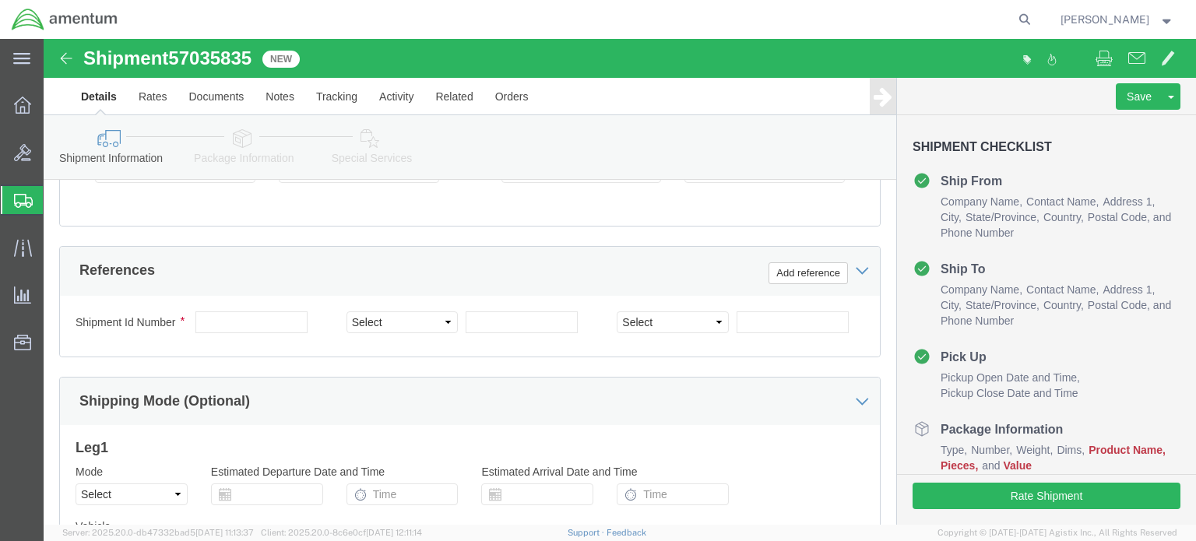
scroll to position [701, 0]
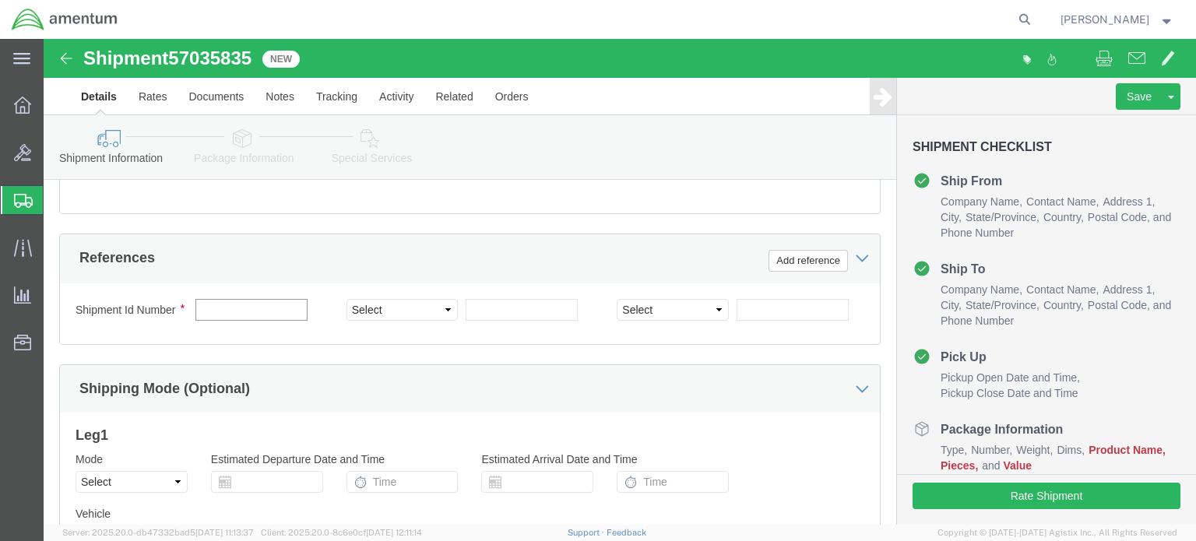
click input "text"
type input "62710062025"
click div "Ship From Location Location TACLS_627-Salt Lake City, UT Select My Profile Loca…"
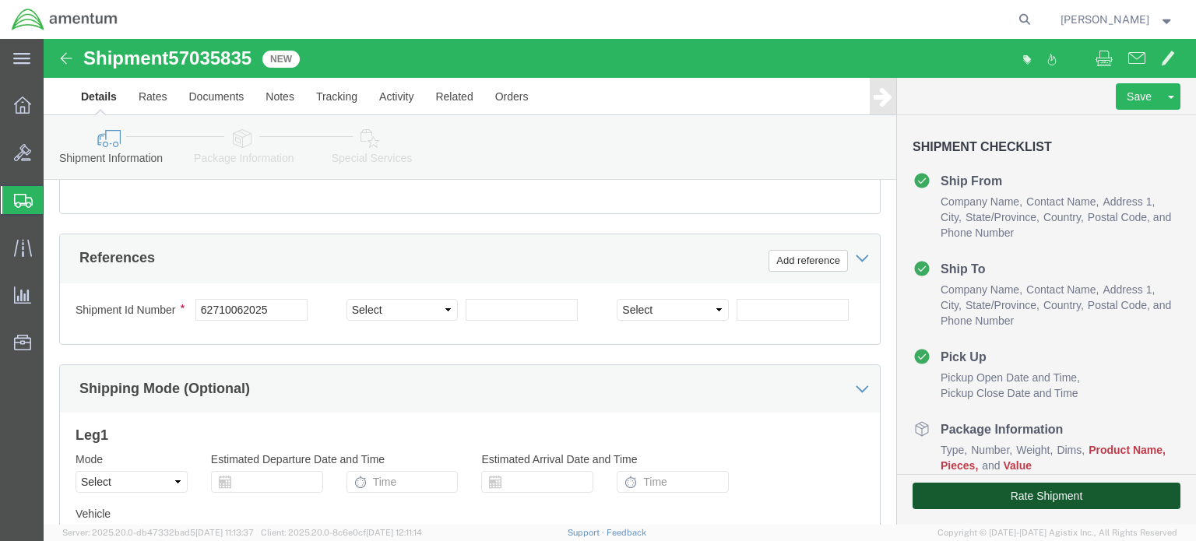
click button "Rate Shipment"
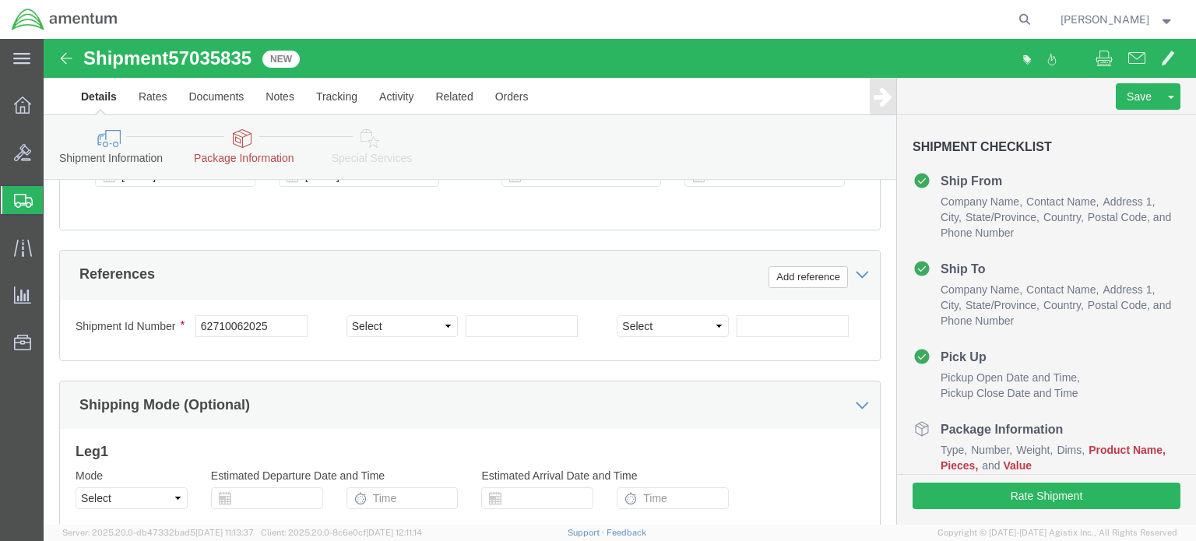
scroll to position [709, 0]
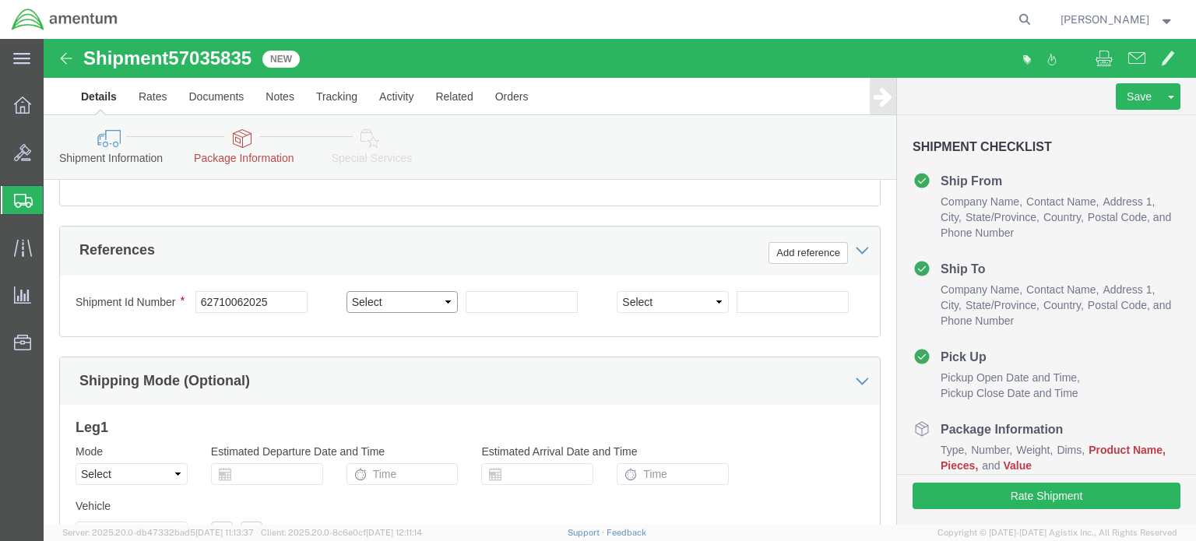
click select "Select Account Type Activity ID Airline Appointment Number ASN Batch Request # …"
select select "CUSTREF"
click select "Select Account Type Activity ID Airline Appointment Number ASN Batch Request # …"
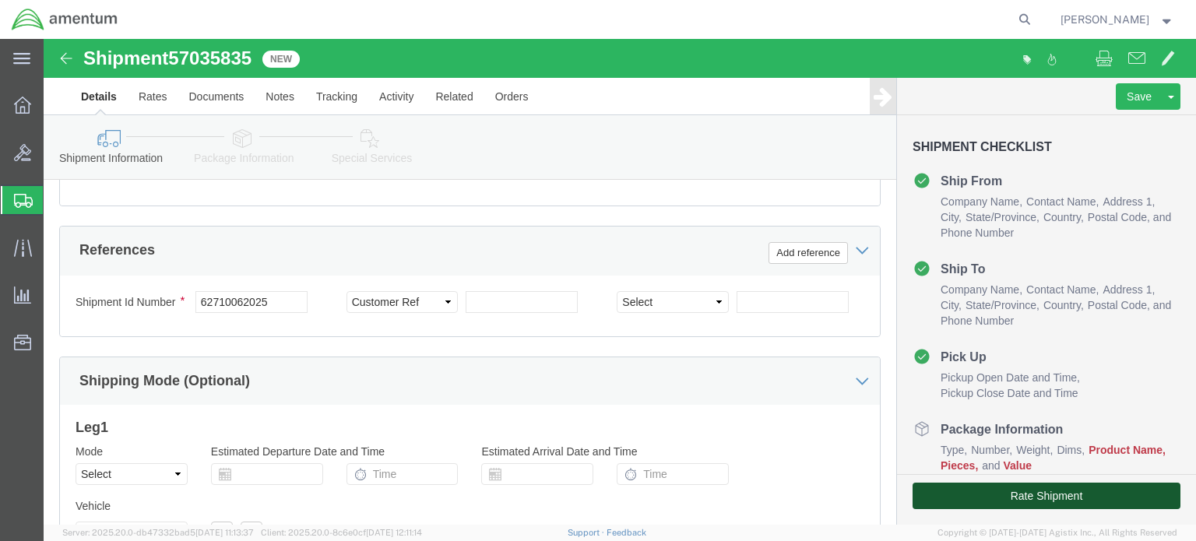
click button "Rate Shipment"
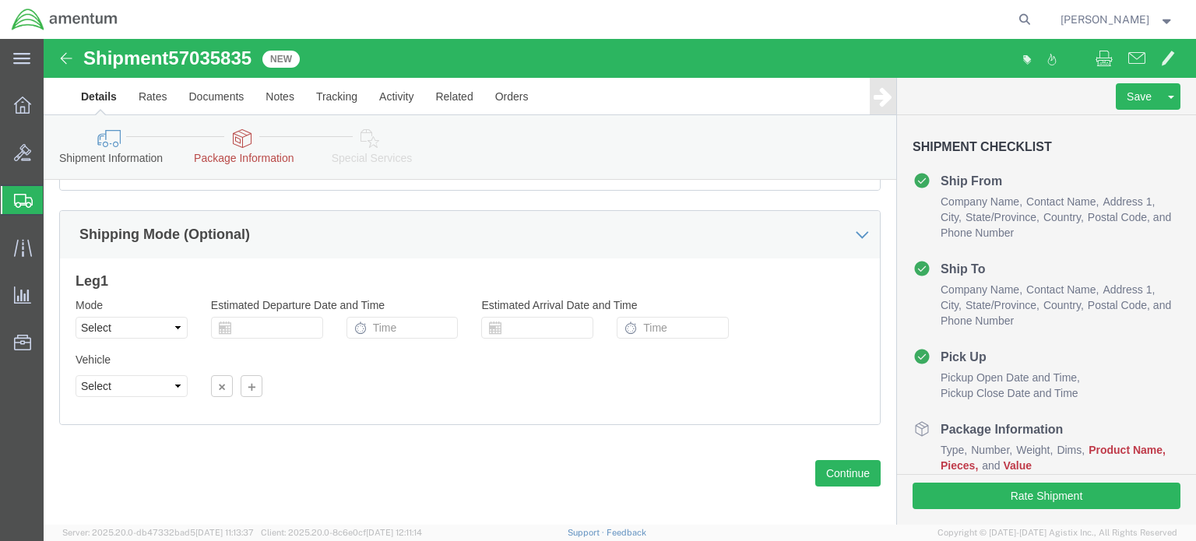
scroll to position [864, 0]
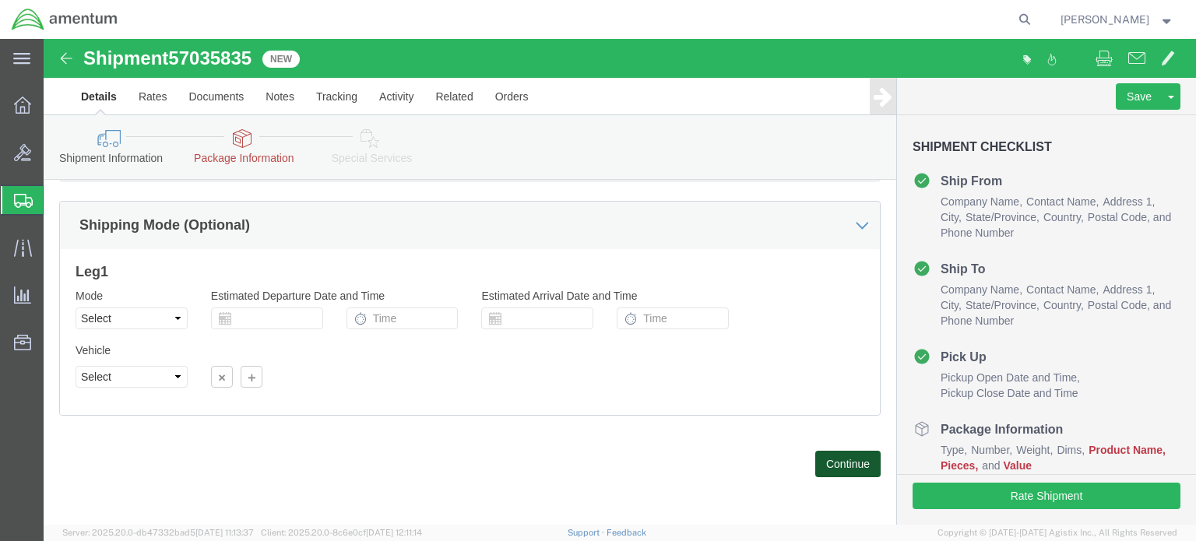
click button "Continue"
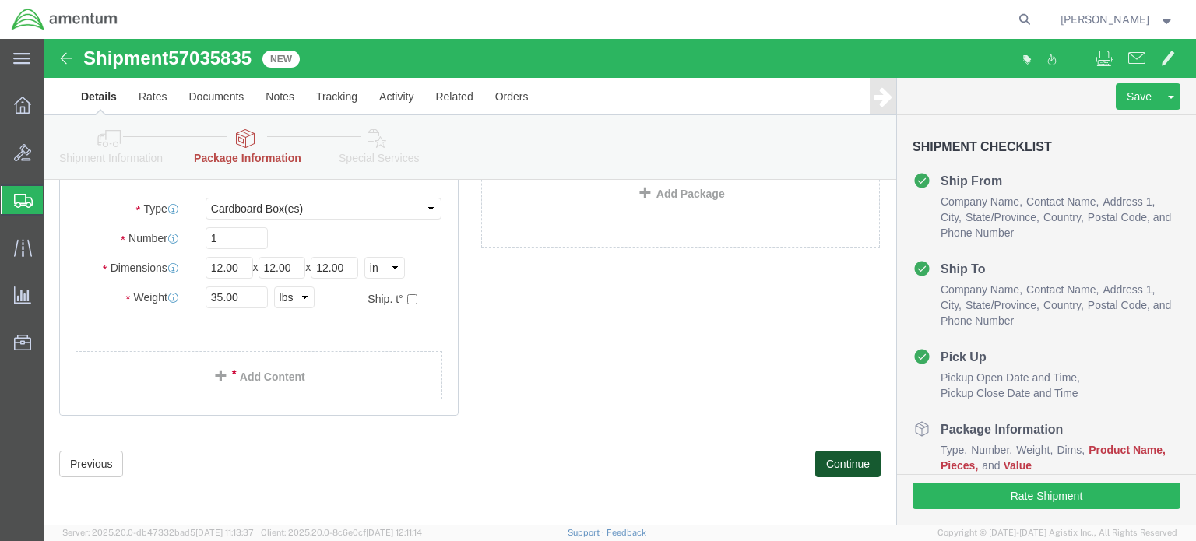
scroll to position [128, 0]
click button "Continue"
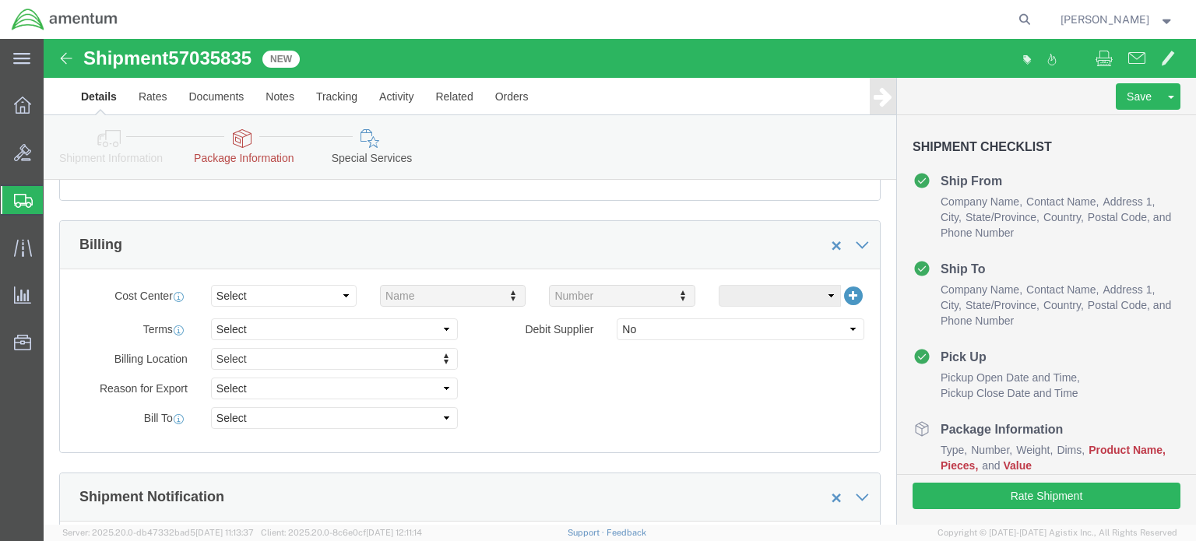
scroll to position [701, 0]
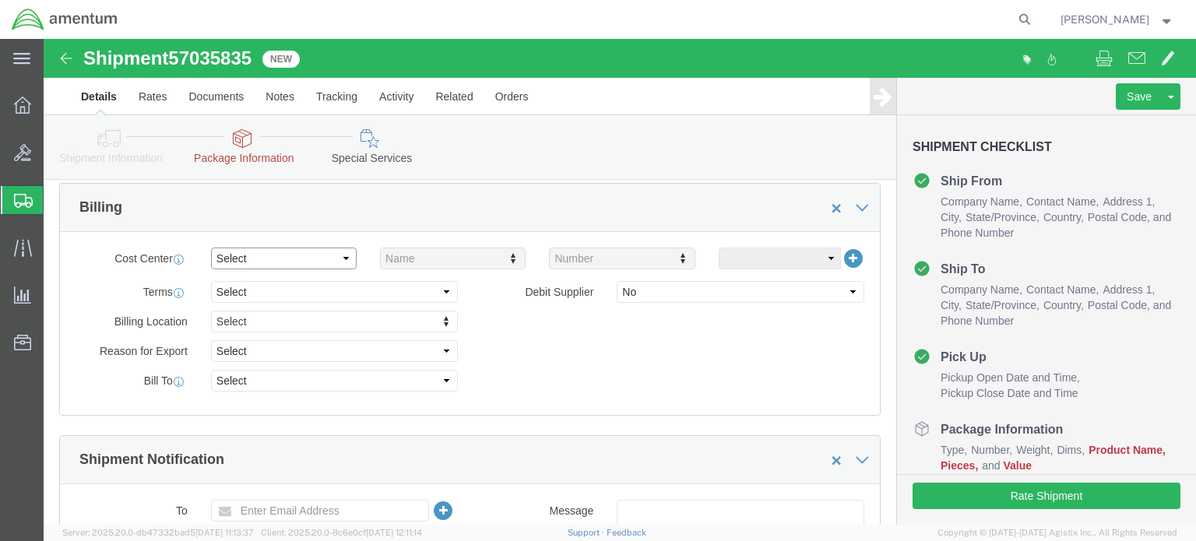
click select "Select Buyer Cost Center Department Operations Number Order Number Sales Person"
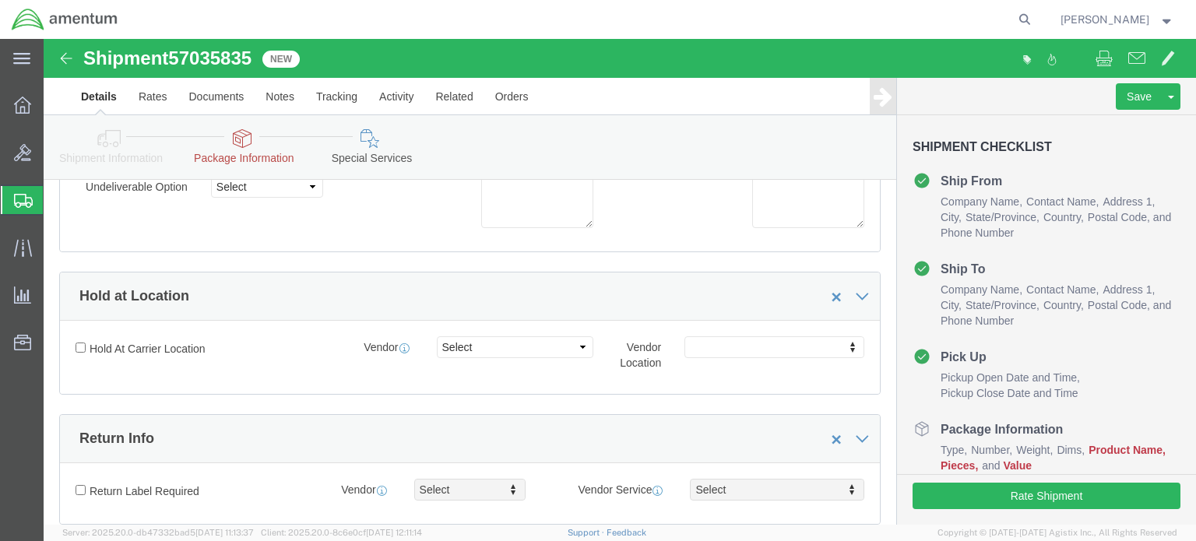
scroll to position [234, 0]
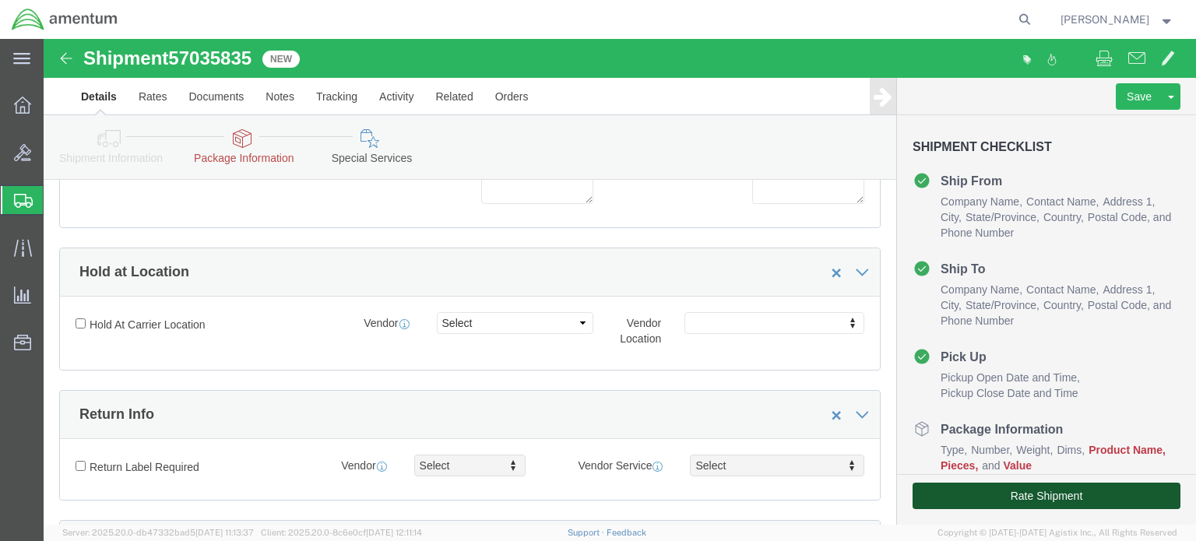
click button "Rate Shipment"
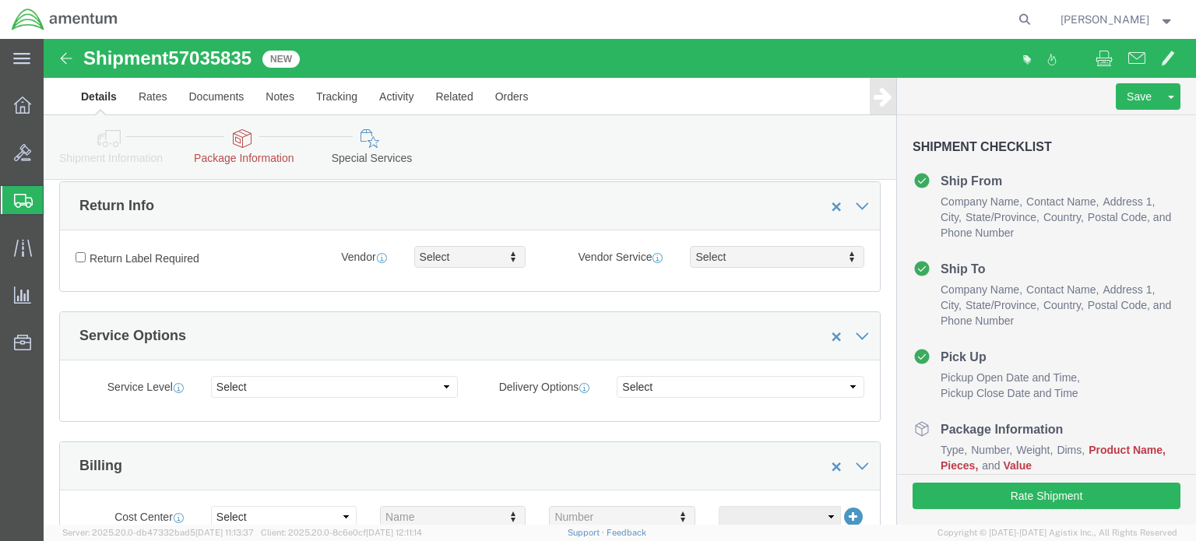
scroll to position [0, 0]
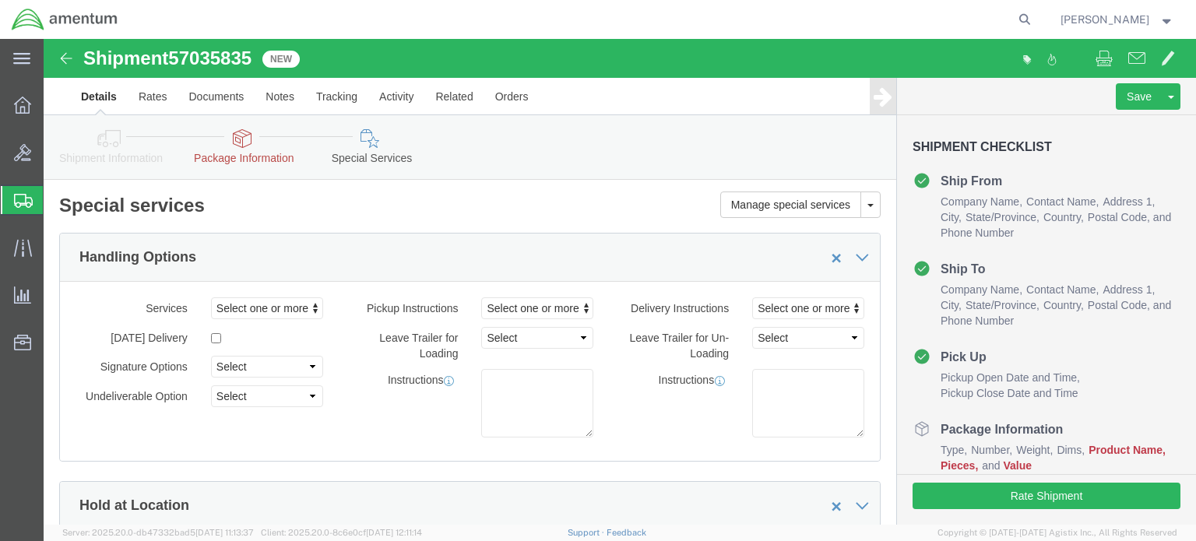
click img
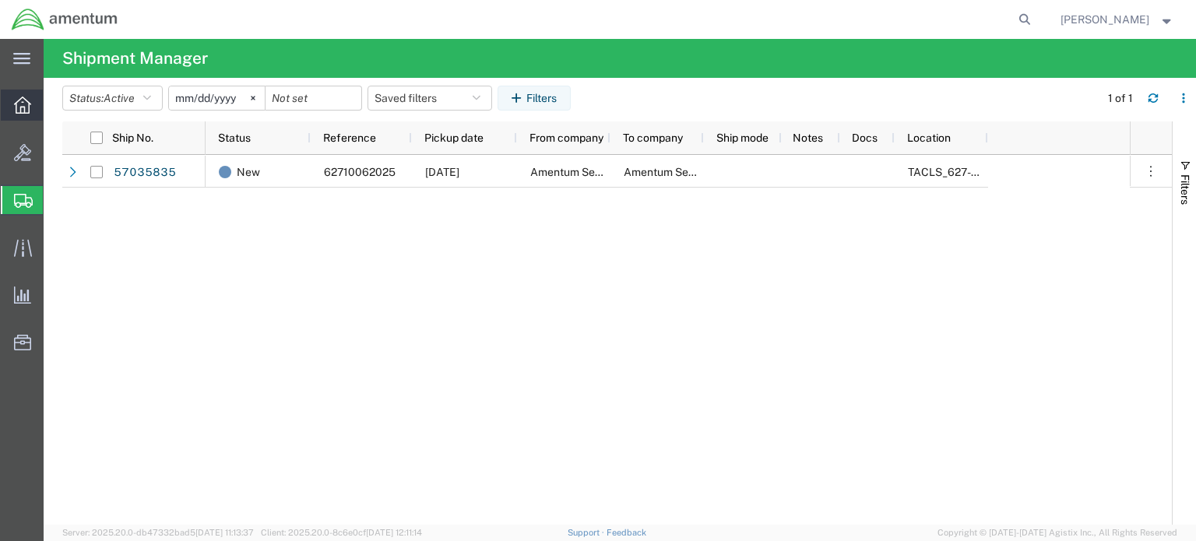
click at [21, 104] on icon at bounding box center [22, 105] width 17 height 17
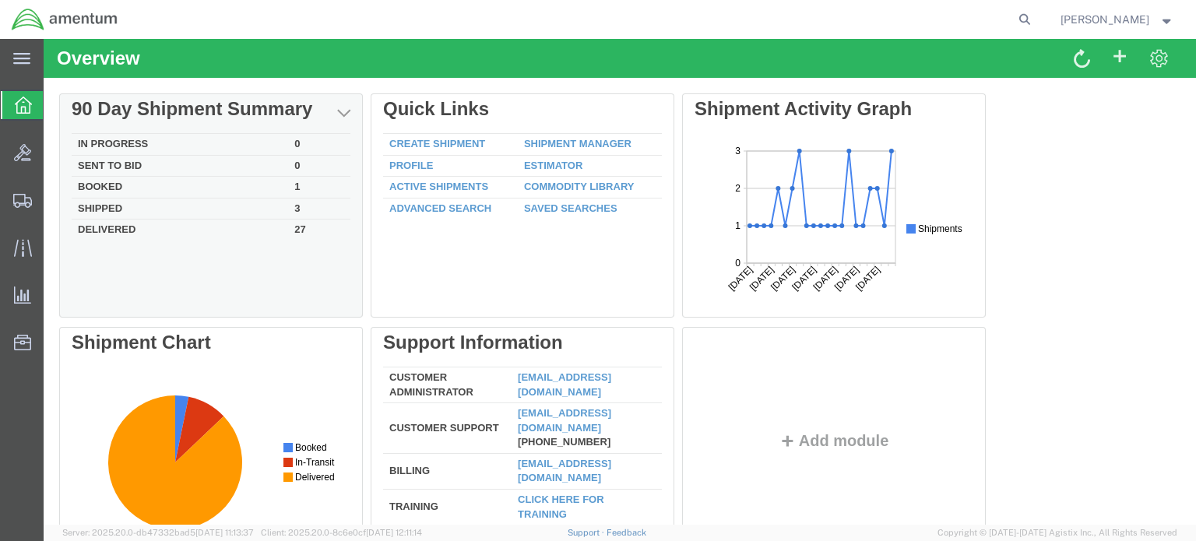
click at [109, 186] on td "Booked" at bounding box center [180, 188] width 216 height 22
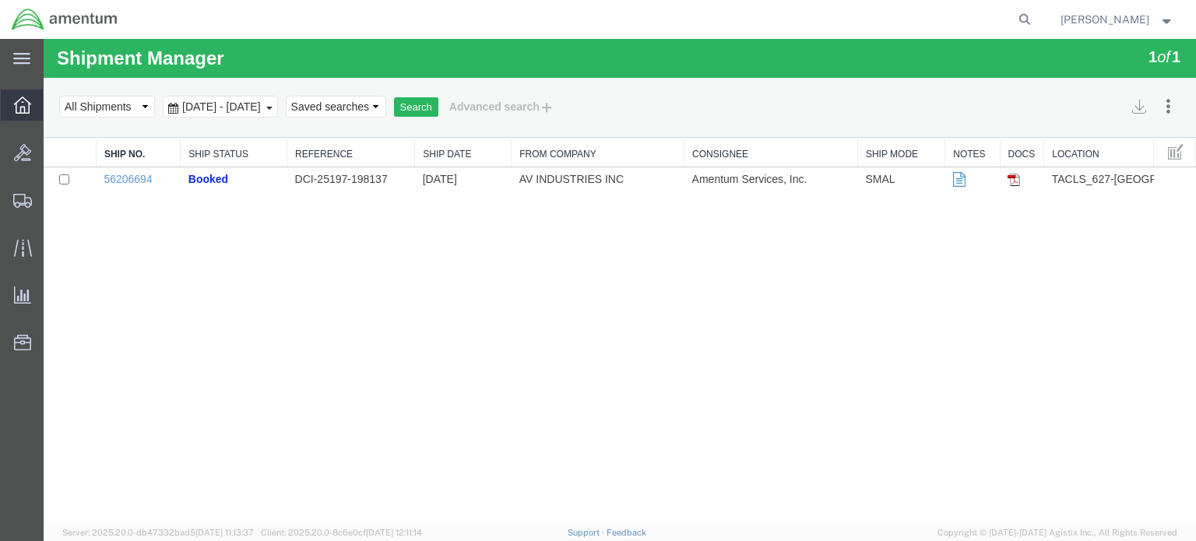
click at [22, 101] on icon at bounding box center [22, 105] width 17 height 17
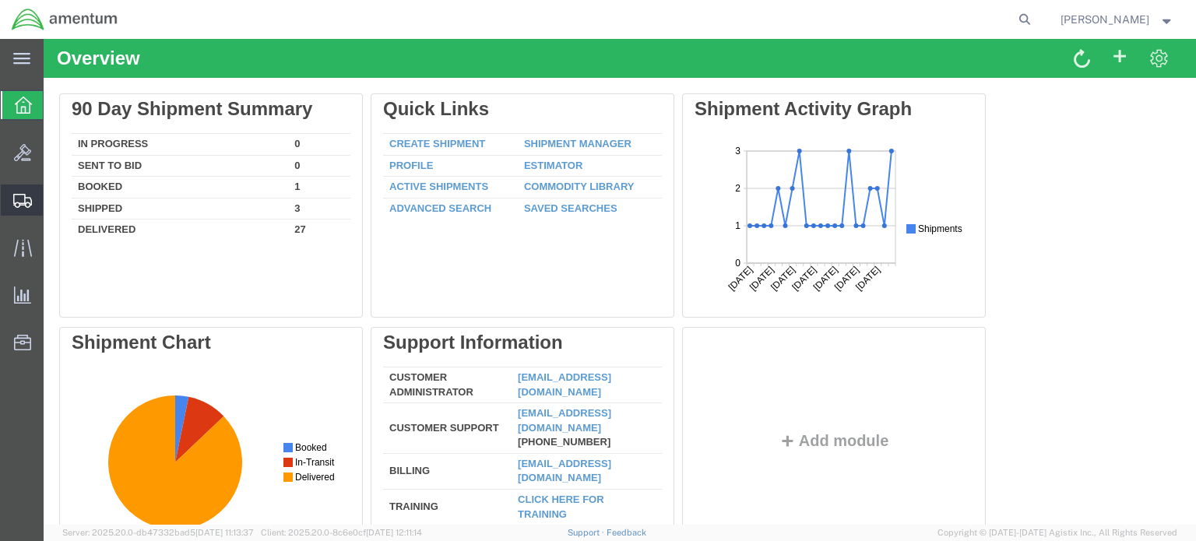
click at [0, 0] on span "Shipment Manager" at bounding box center [0, 0] width 0 height 0
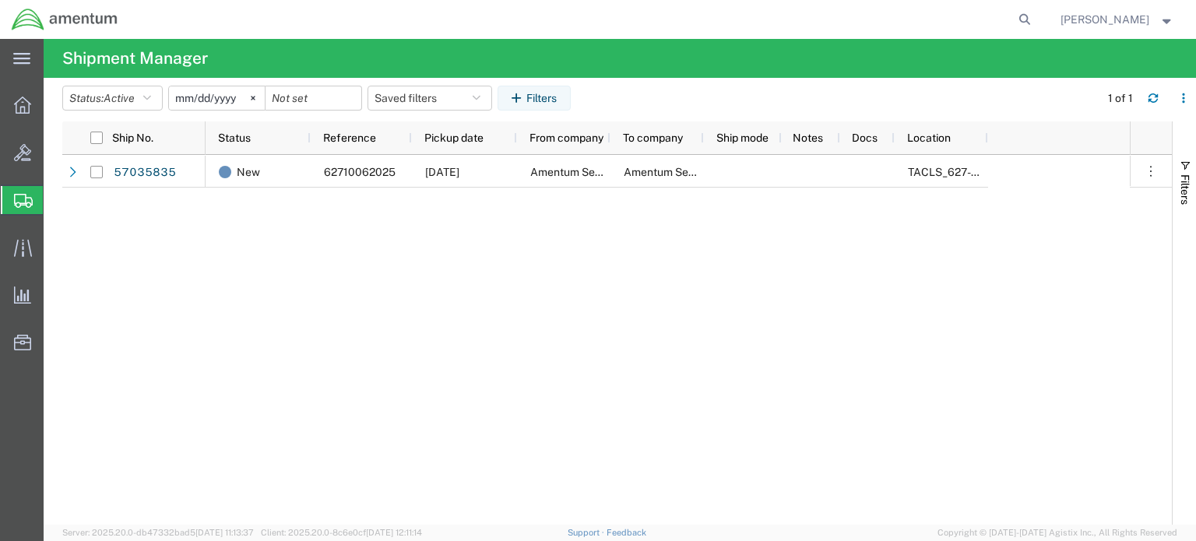
click at [0, 0] on span "Simple Shipment" at bounding box center [0, 0] width 0 height 0
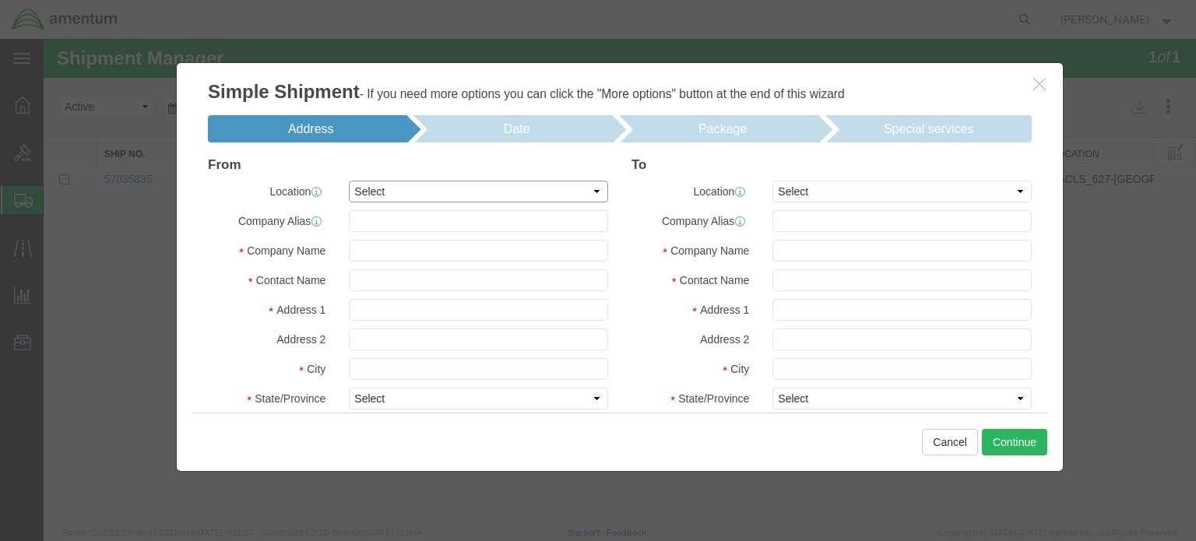
click at [586, 189] on select "Select My Profile Location 1002-4122-6 1006-5256-0 1026-8910-0 1281-0560-3 1369…" at bounding box center [478, 192] width 259 height 22
select select "52605"
click at [550, 164] on div at bounding box center [620, 282] width 1152 height 486
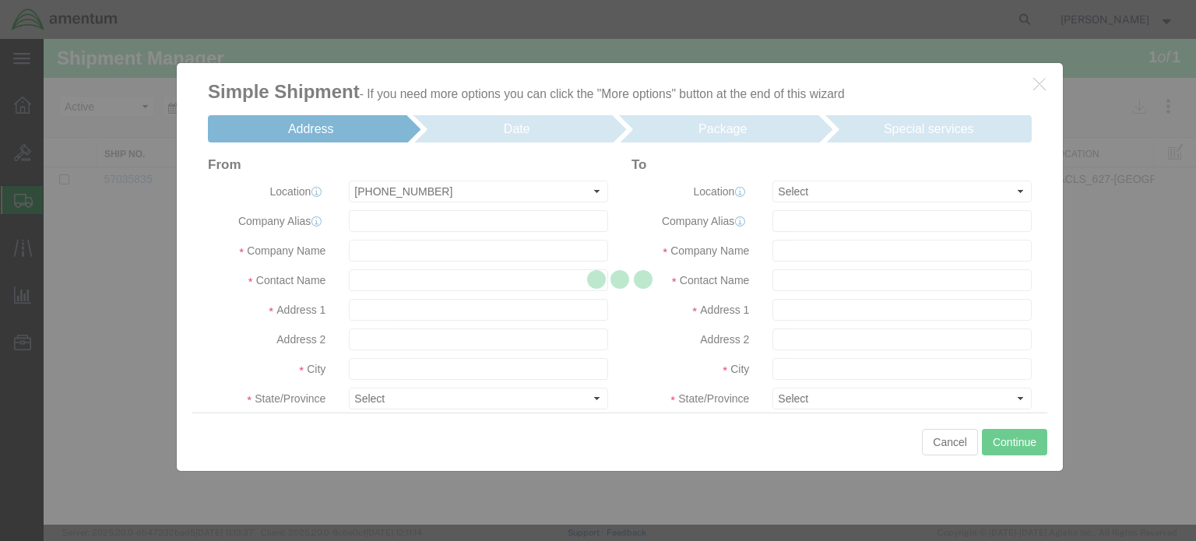
type input "6275-9173-0"
type input "Amentum Services, Inc"
type input "Bldg 1474 RM 113"
type input "San Diego"
type input "92135"
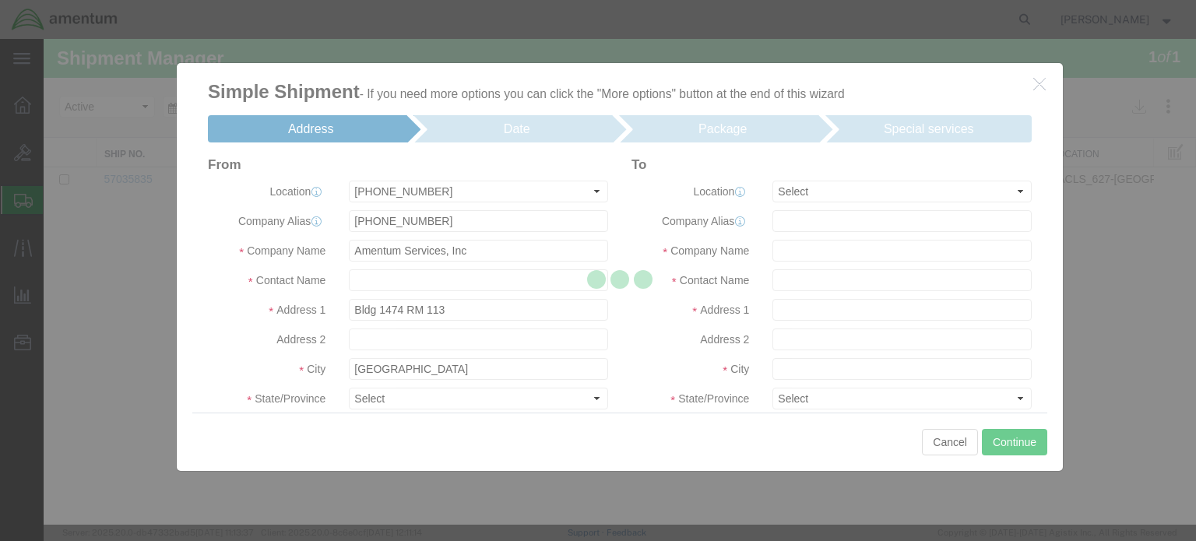
select select "CA"
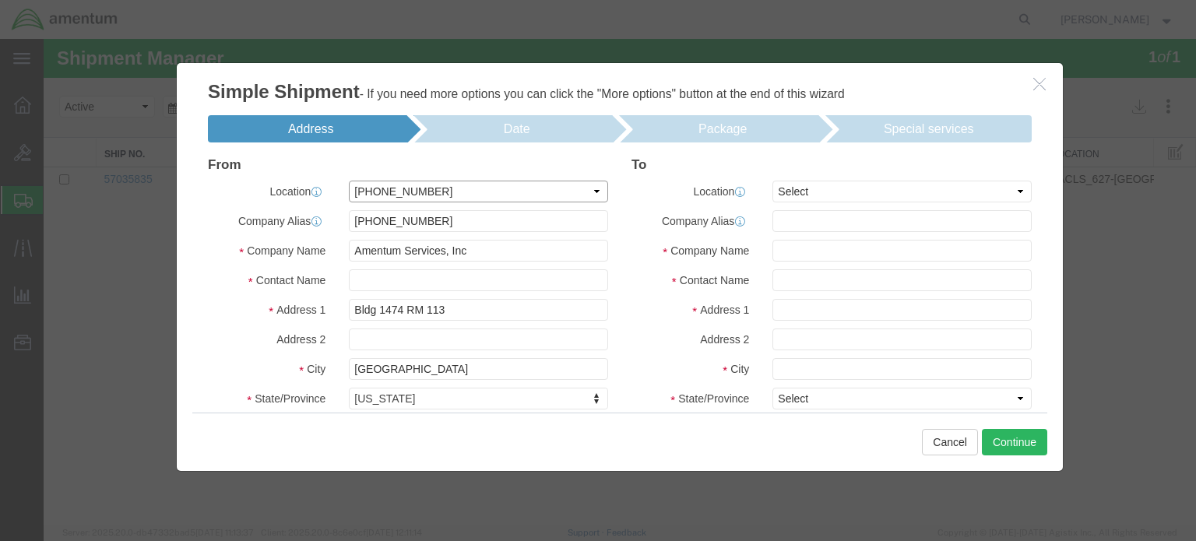
click at [501, 189] on select "Select My Profile Location 1002-4122-6 1006-5256-0 1026-8910-0 1281-0560-3 1369…" at bounding box center [478, 192] width 259 height 22
click at [427, 186] on select "Select My Profile Location 1002-4122-6 1006-5256-0 1026-8910-0 1281-0560-3 1369…" at bounding box center [478, 192] width 259 height 22
click at [424, 187] on select "Select My Profile Location 1002-4122-6 1006-5256-0 1026-8910-0 1281-0560-3 1369…" at bounding box center [478, 192] width 259 height 22
click at [507, 181] on select "Select My Profile Location 1002-4122-6 1006-5256-0 1026-8910-0 1281-0560-3 1369…" at bounding box center [478, 192] width 259 height 22
click at [434, 181] on select "Select My Profile Location 1002-4122-6 1006-5256-0 1026-8910-0 1281-0560-3 1369…" at bounding box center [478, 192] width 259 height 22
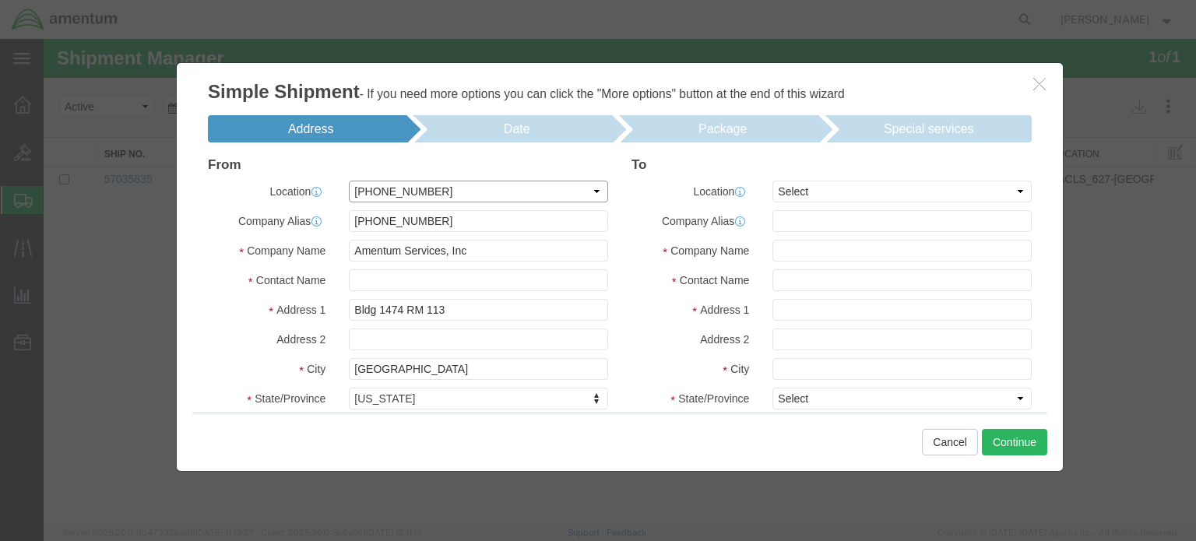
click at [427, 183] on select "Select My Profile Location 1002-4122-6 1006-5256-0 1026-8910-0 1281-0560-3 1369…" at bounding box center [478, 192] width 259 height 22
click at [422, 189] on select "Select My Profile Location 1002-4122-6 1006-5256-0 1026-8910-0 1281-0560-3 1369…" at bounding box center [478, 192] width 259 height 22
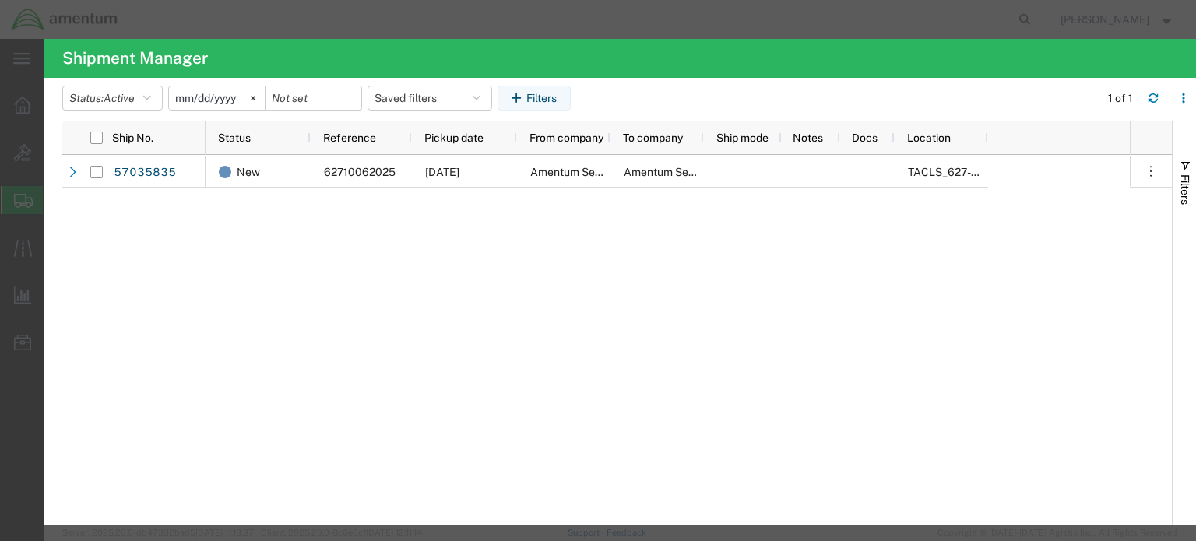
click at [977, 54] on agx-page-header "Shipment Manager" at bounding box center [620, 58] width 1152 height 39
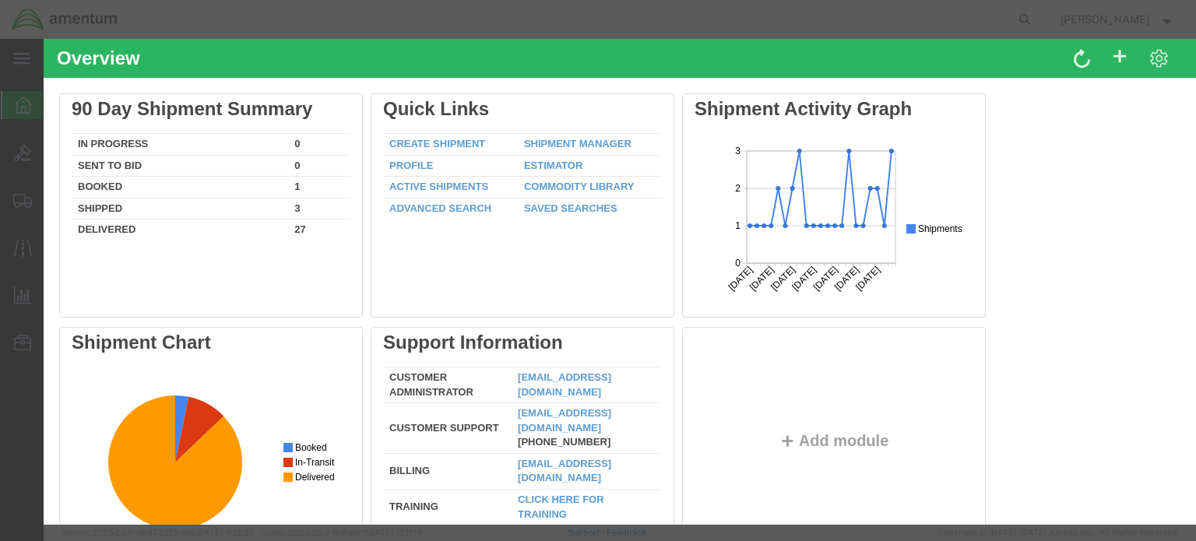
drag, startPoint x: 1035, startPoint y: 54, endPoint x: 965, endPoint y: 52, distance: 69.3
click at [965, 52] on div at bounding box center [907, 62] width 575 height 28
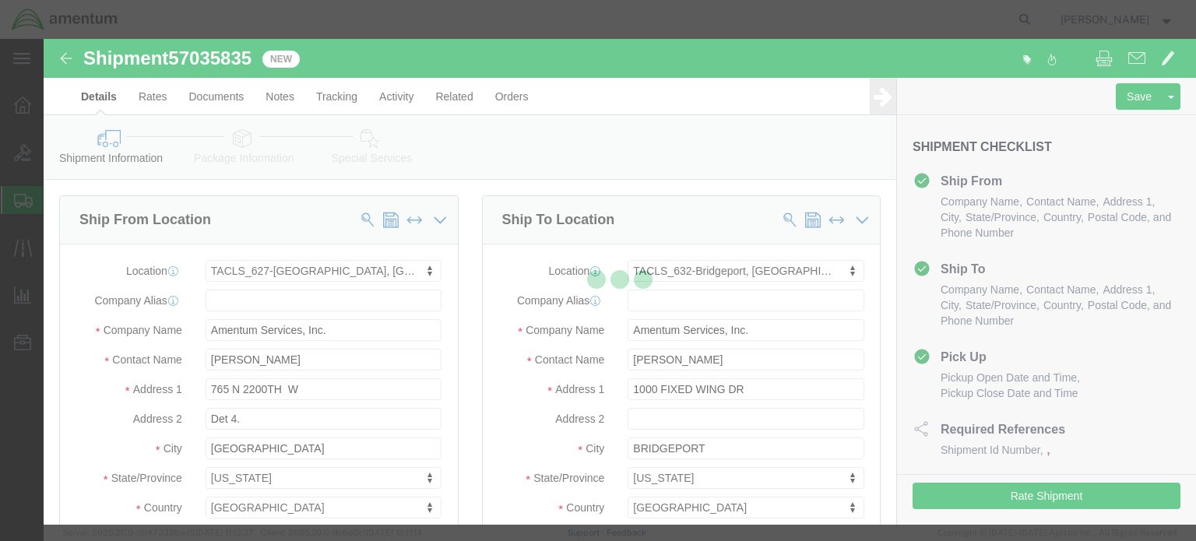
select select "42714"
select select "42717"
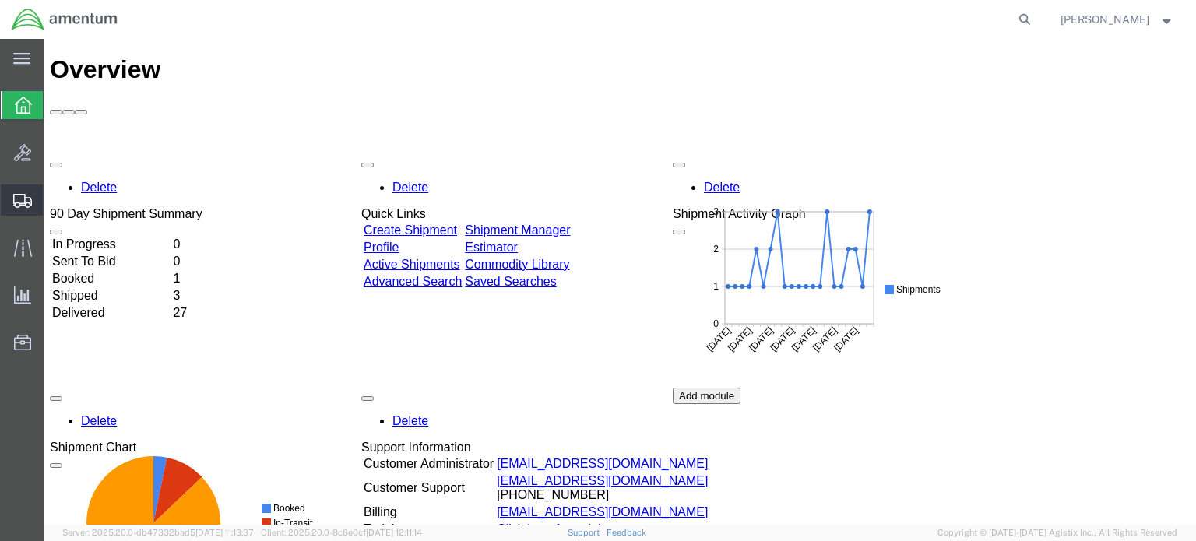
click at [0, 0] on span "Simple Shipment" at bounding box center [0, 0] width 0 height 0
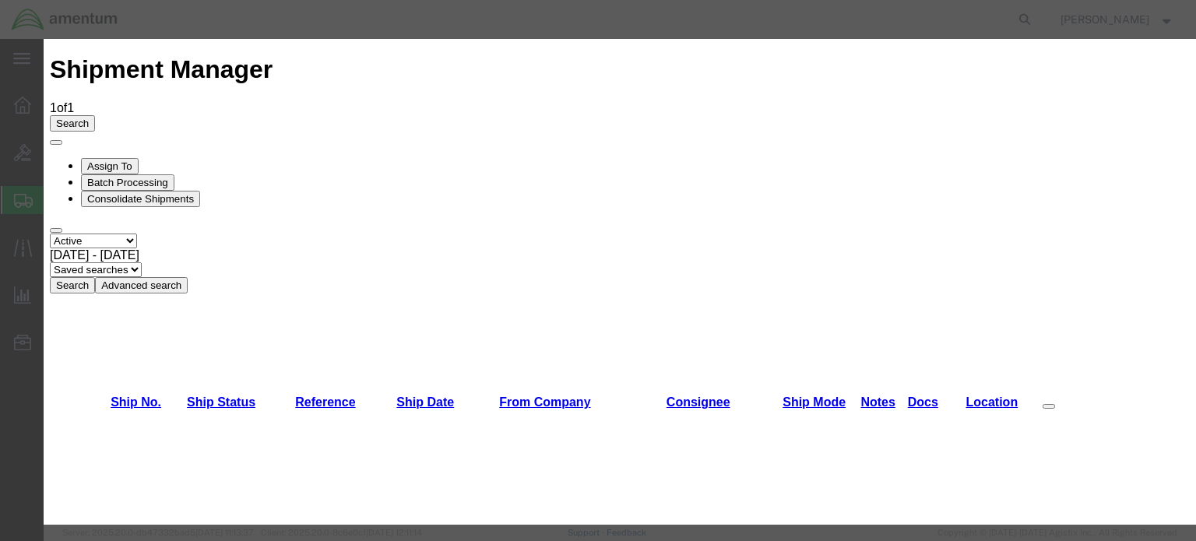
select select "42714"
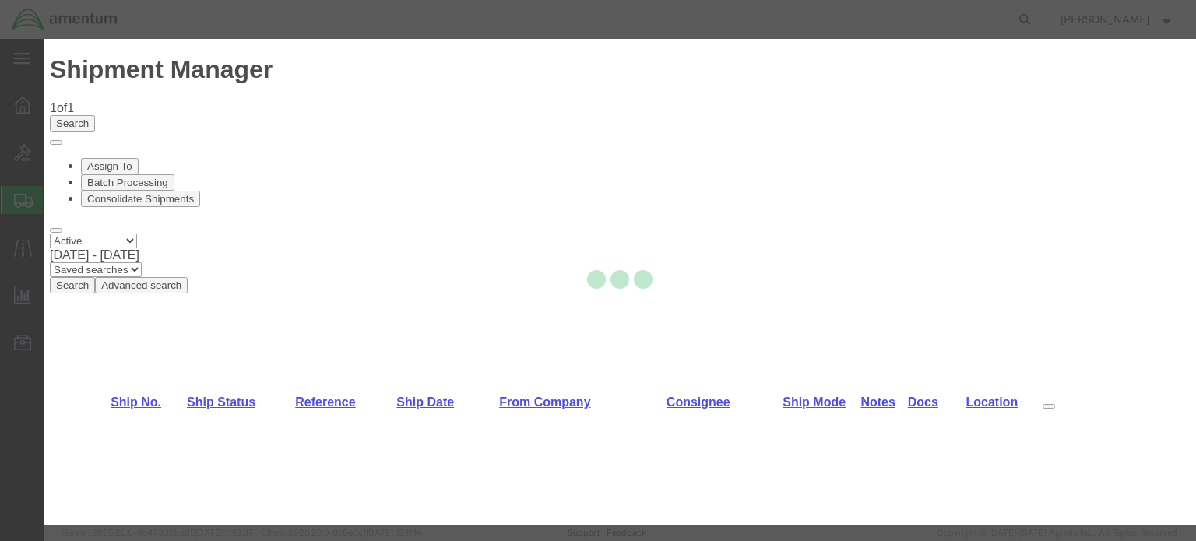
type input "Amentum Services, Inc."
type input "765 N 2200TH W"
type input "Det 4."
type input "[GEOGRAPHIC_DATA]"
type input "84116"
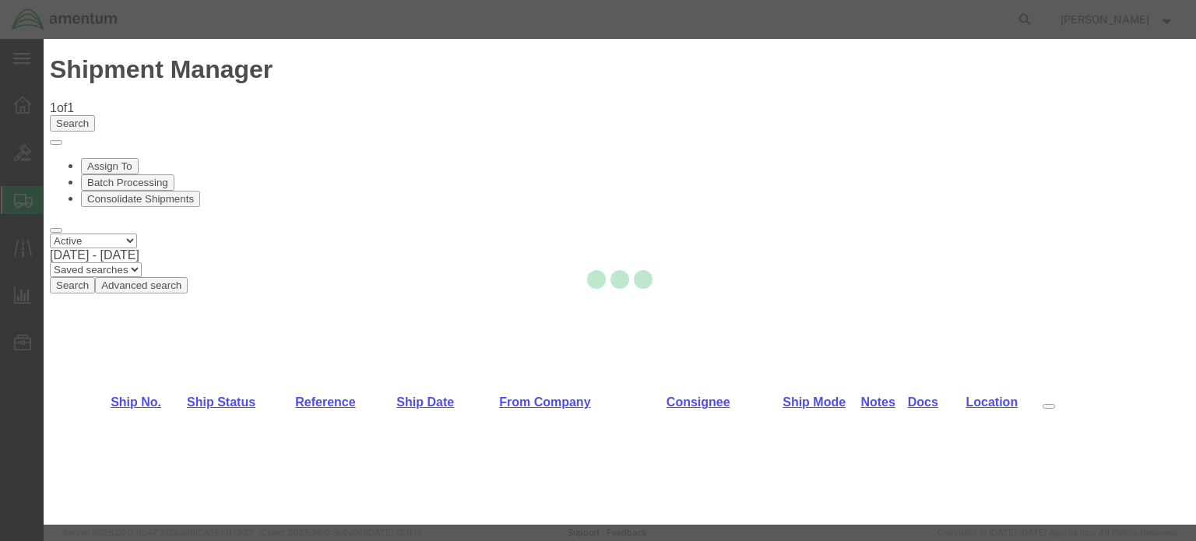
select select "UT"
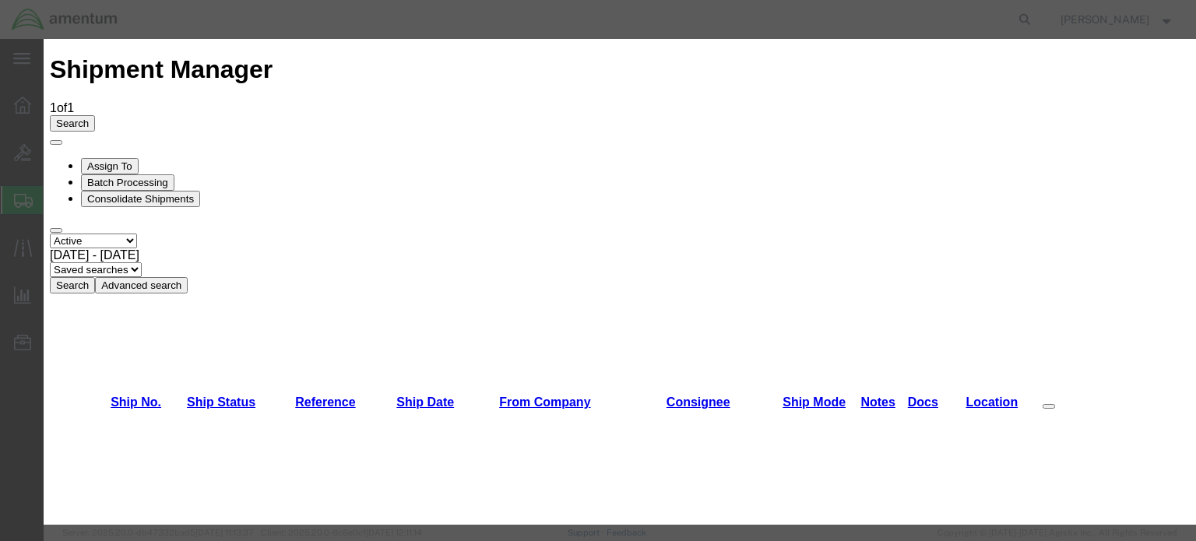
select select "42717"
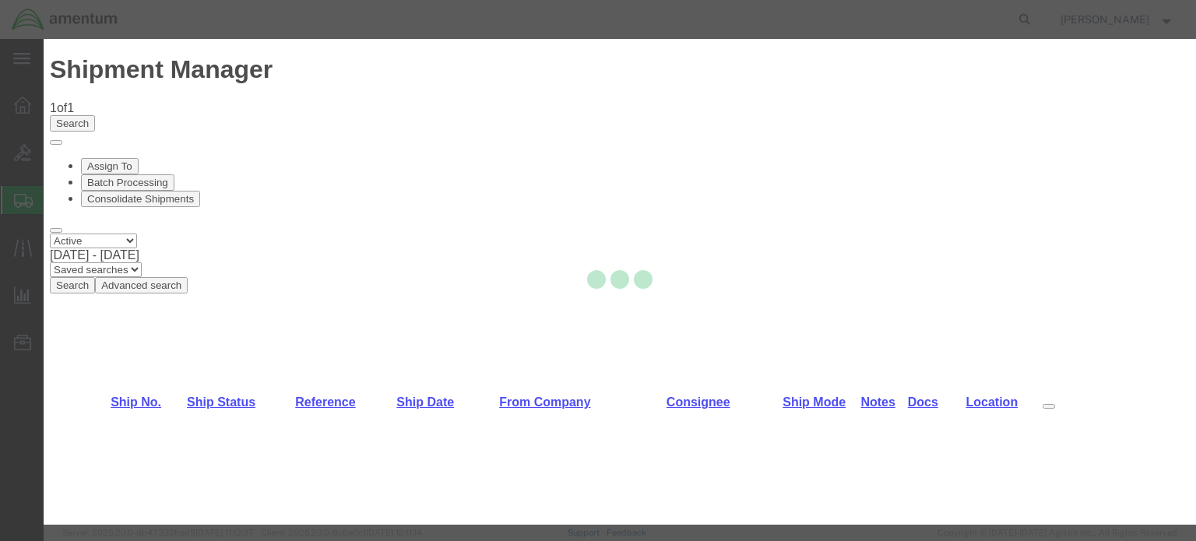
type input "Amentum Services, Inc."
type input "1000 FIXED WING DR"
type input "BRIDGEPORT"
type input "26330"
select select "WV"
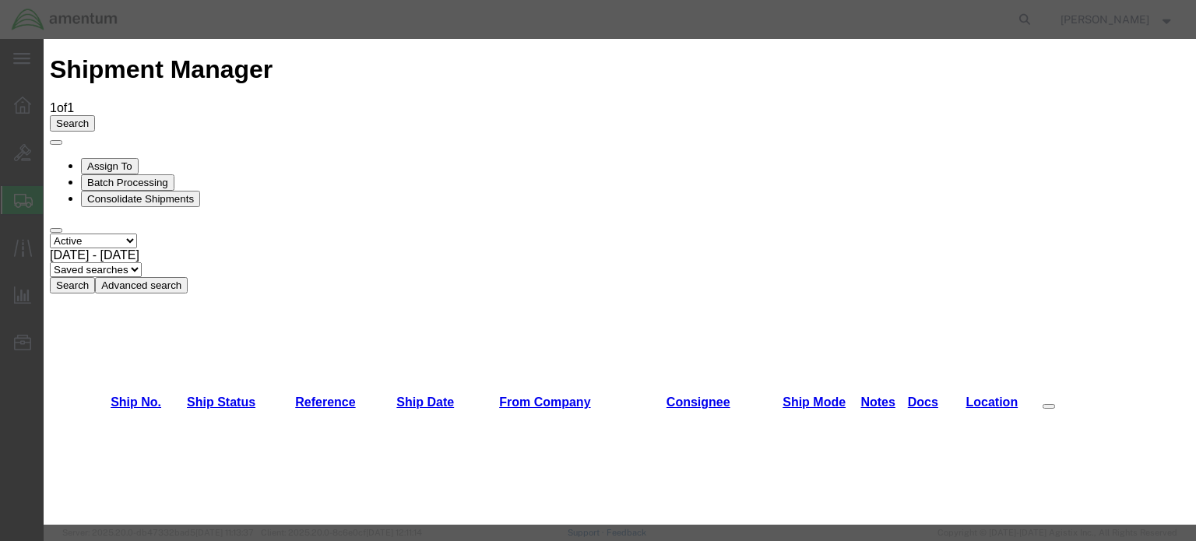
type input "[PERSON_NAME]"
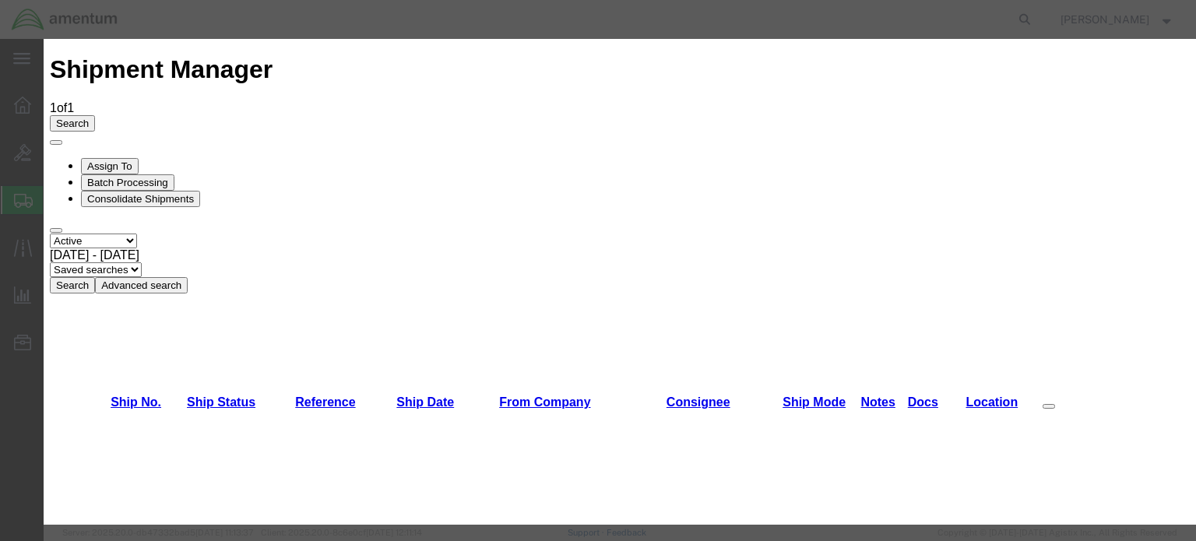
scroll to position [60, 0]
type input "817-9442629"
type input "Ralph Lindsay"
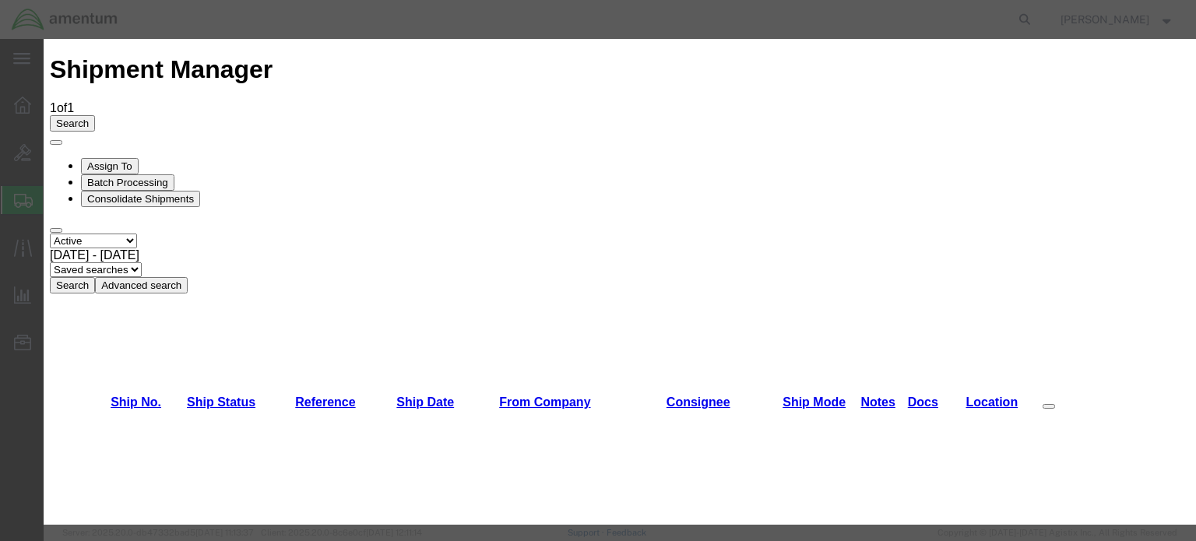
type input "304-842-9775"
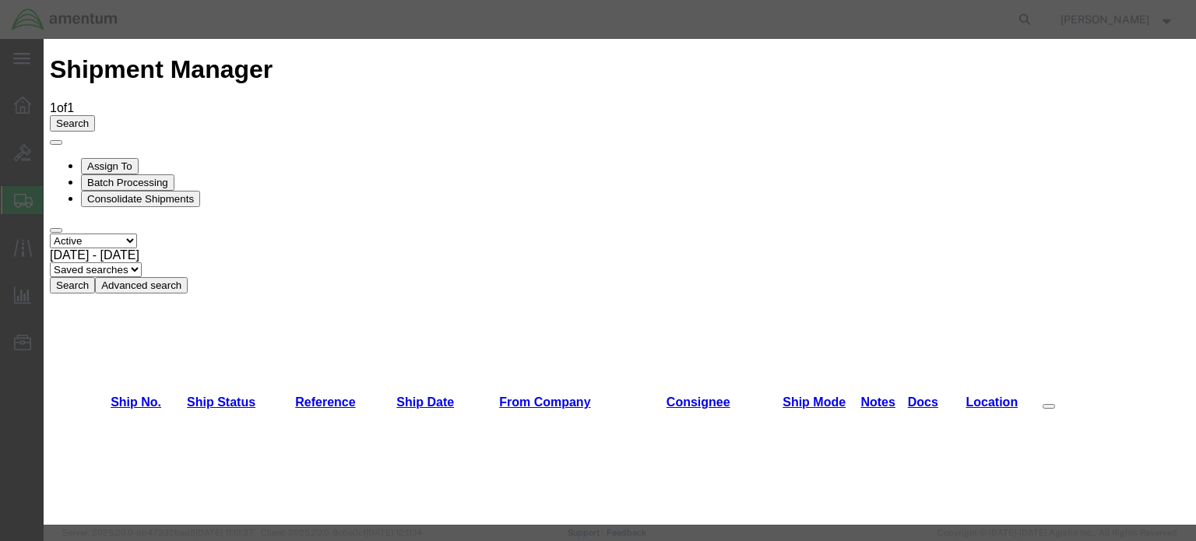
scroll to position [0, 0]
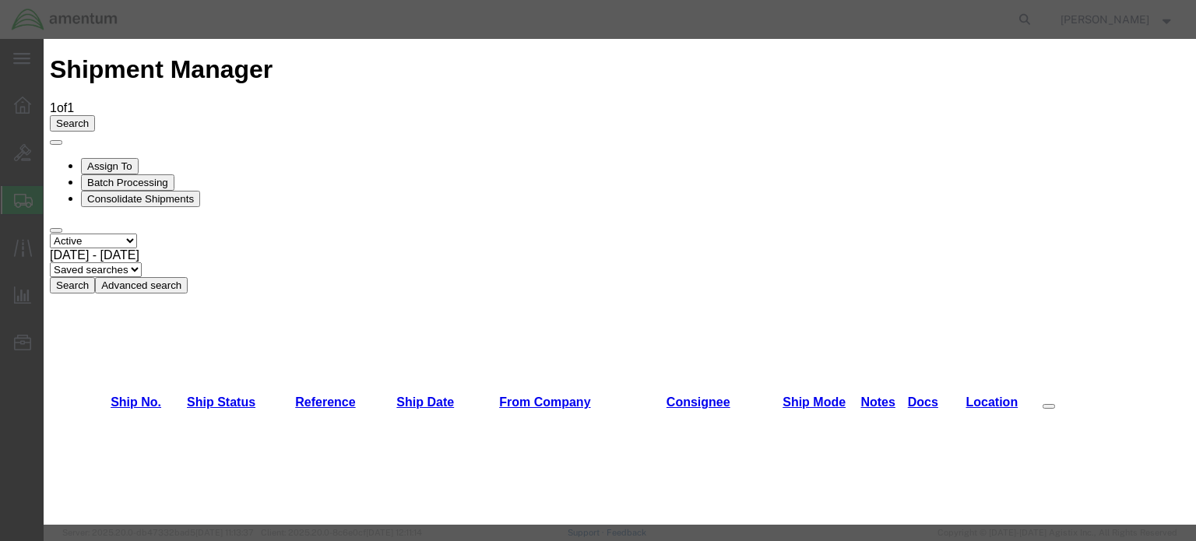
type input "2:00 PM"
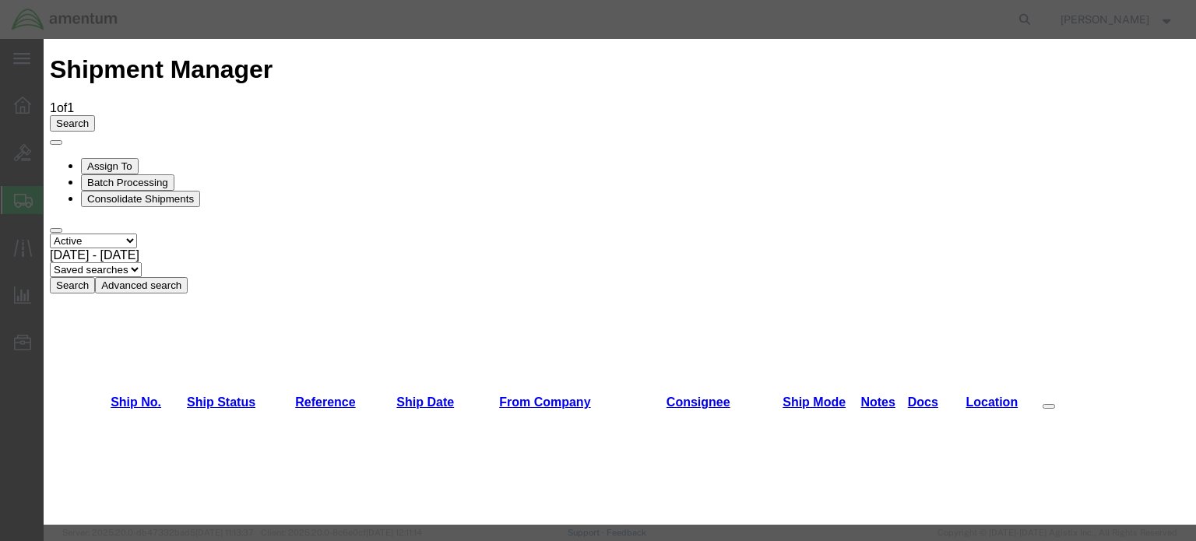
scroll to position [0, 0]
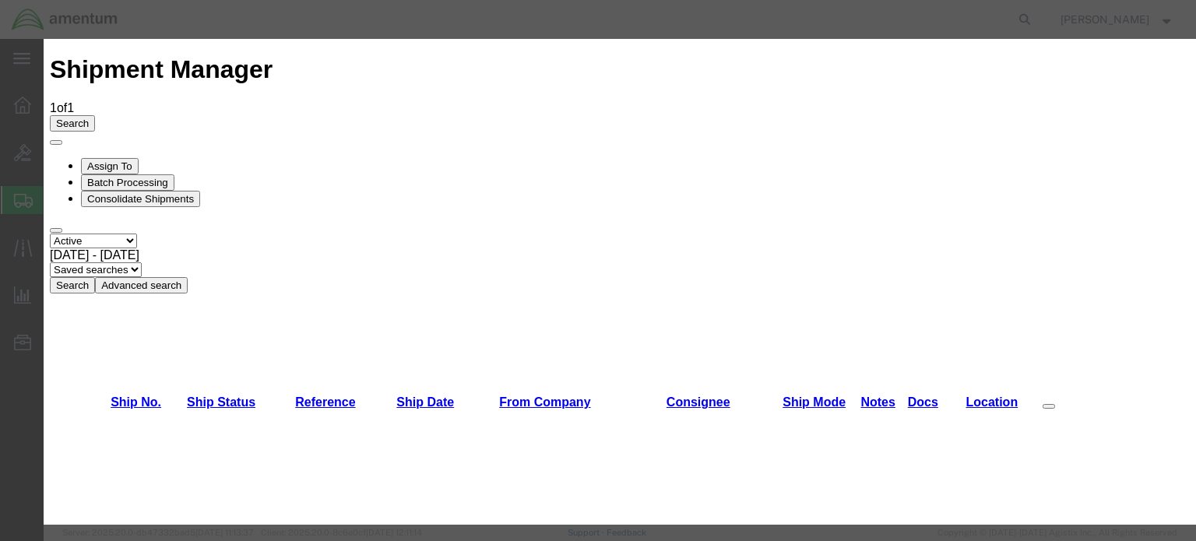
select select "CBOX"
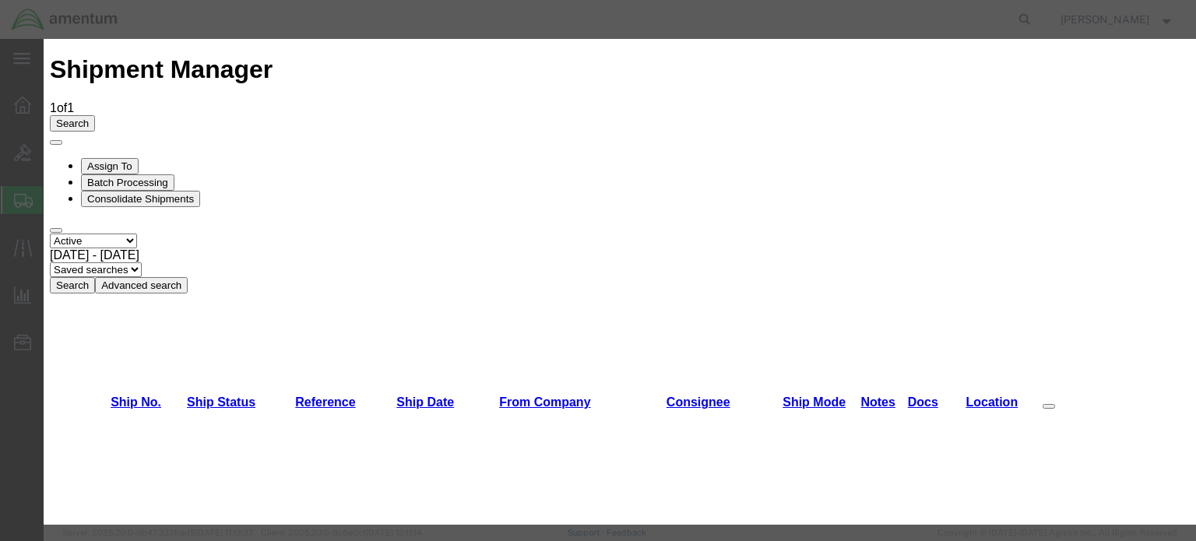
type input "12"
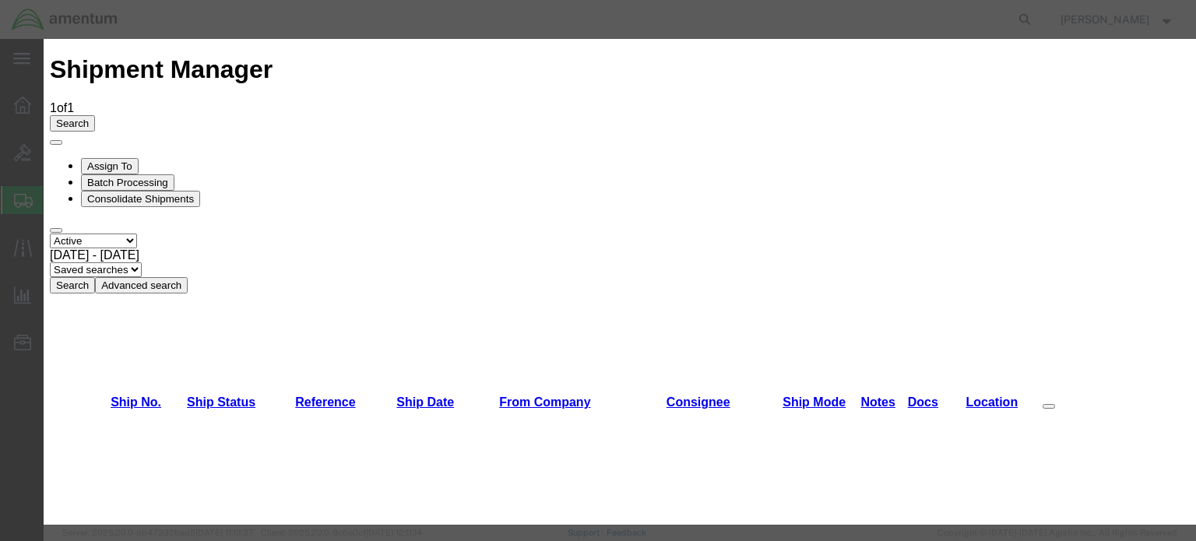
type input "12"
type input "Wheel assy"
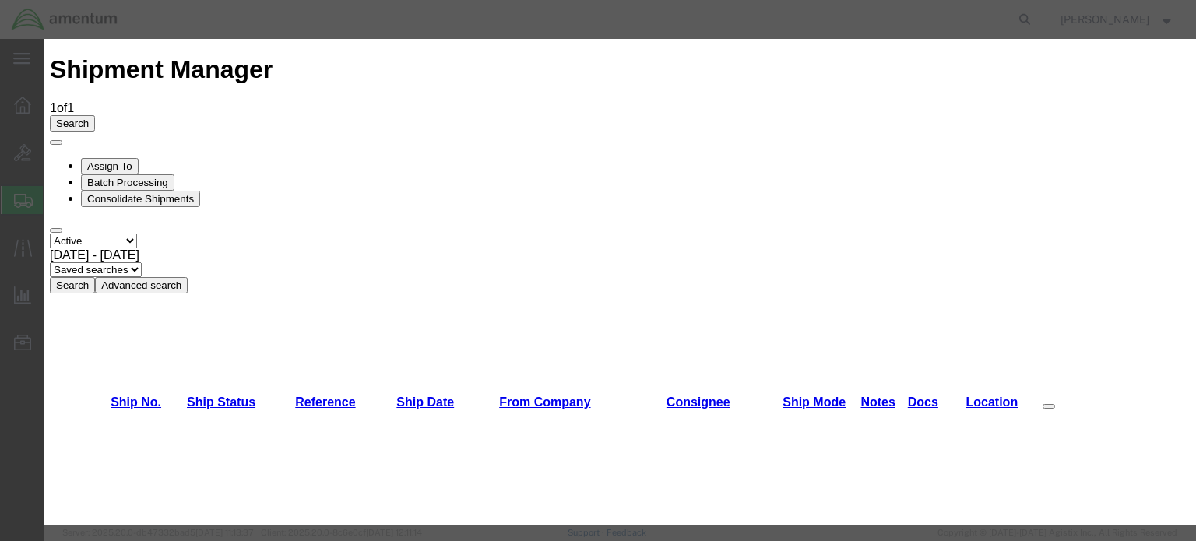
type input "1500"
type input "1"
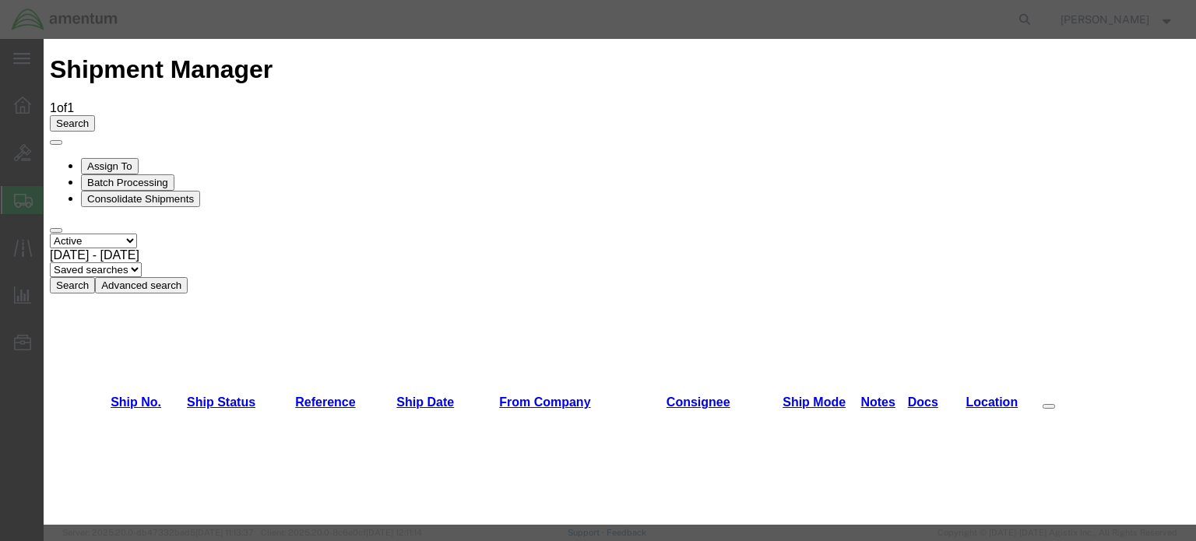
type input "35"
type input "1"
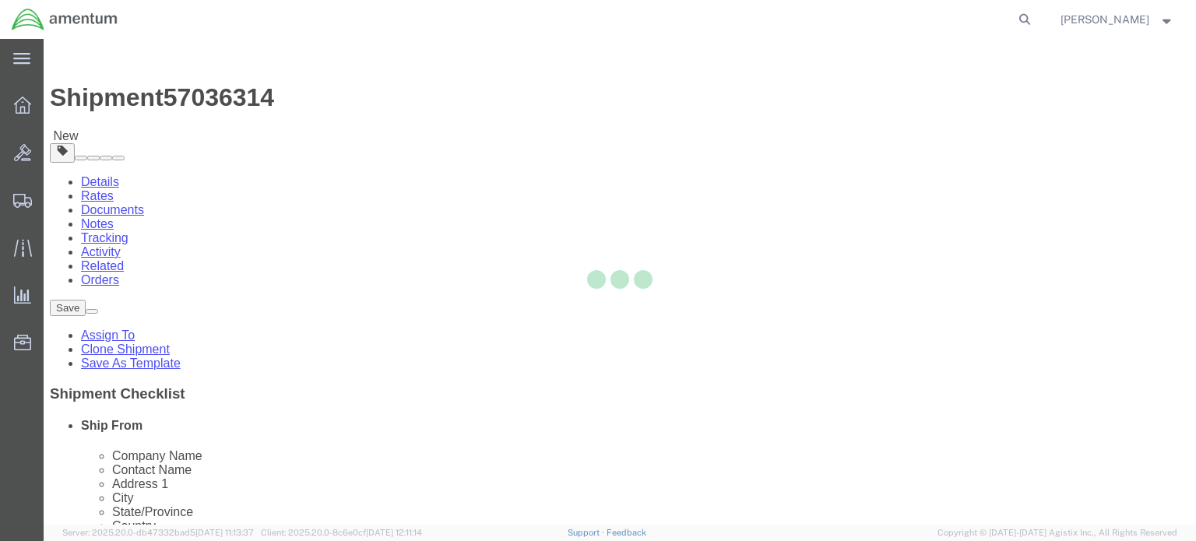
select select "42714"
select select "42717"
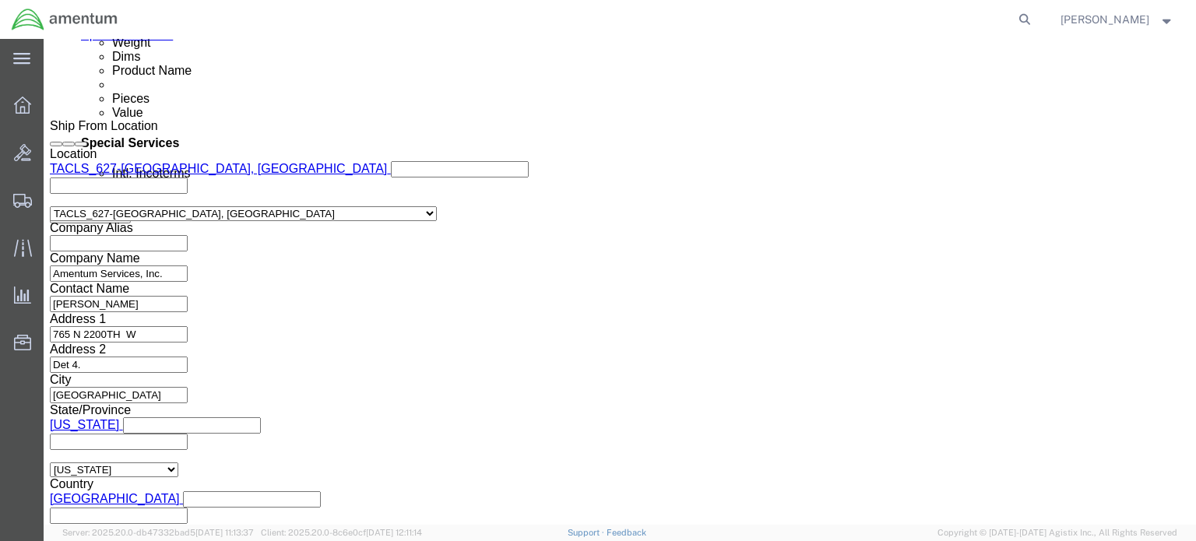
scroll to position [864, 0]
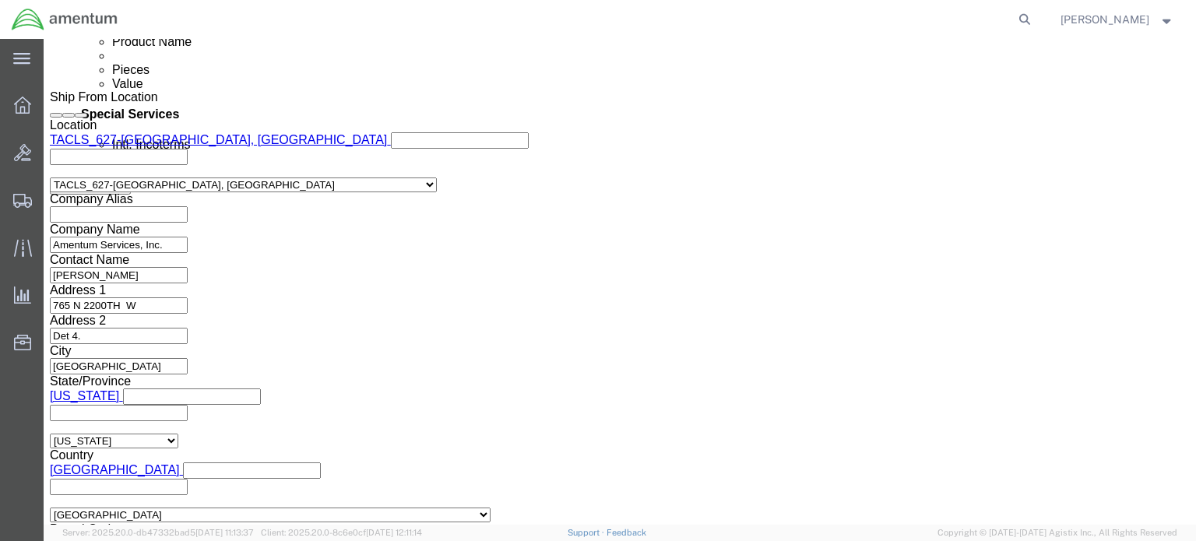
click select "Select"
click div
click button "Continue"
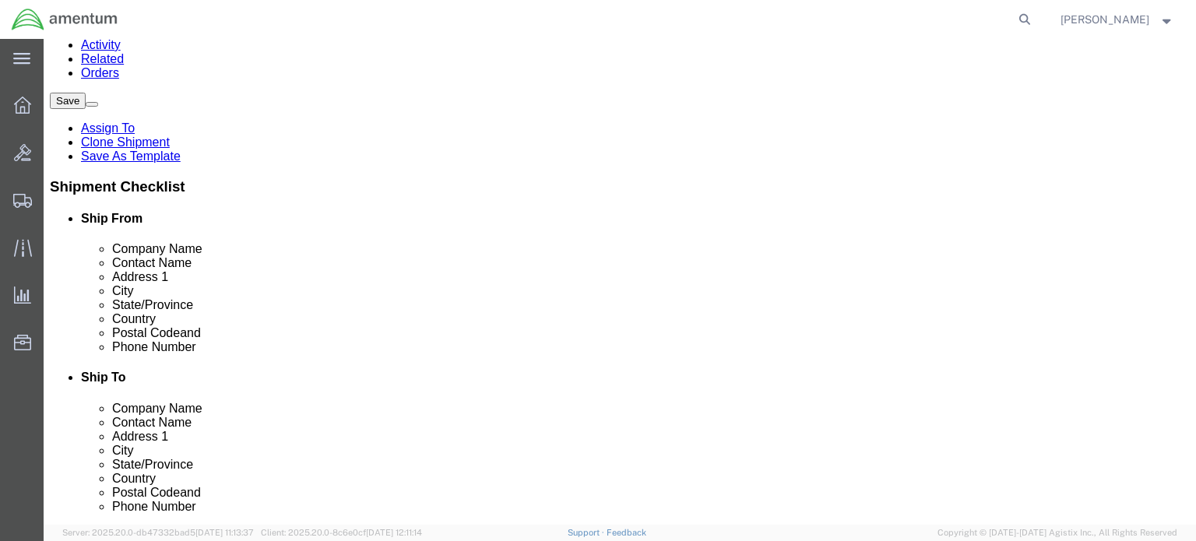
scroll to position [209, 0]
click button "Continue"
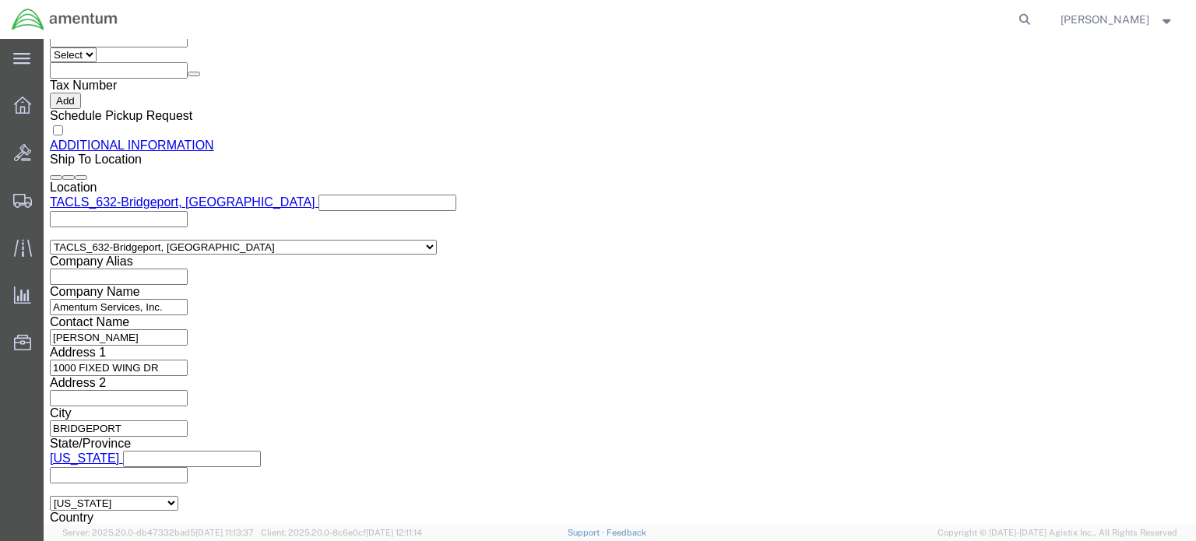
scroll to position [1642, 0]
click button "Rate Shipment"
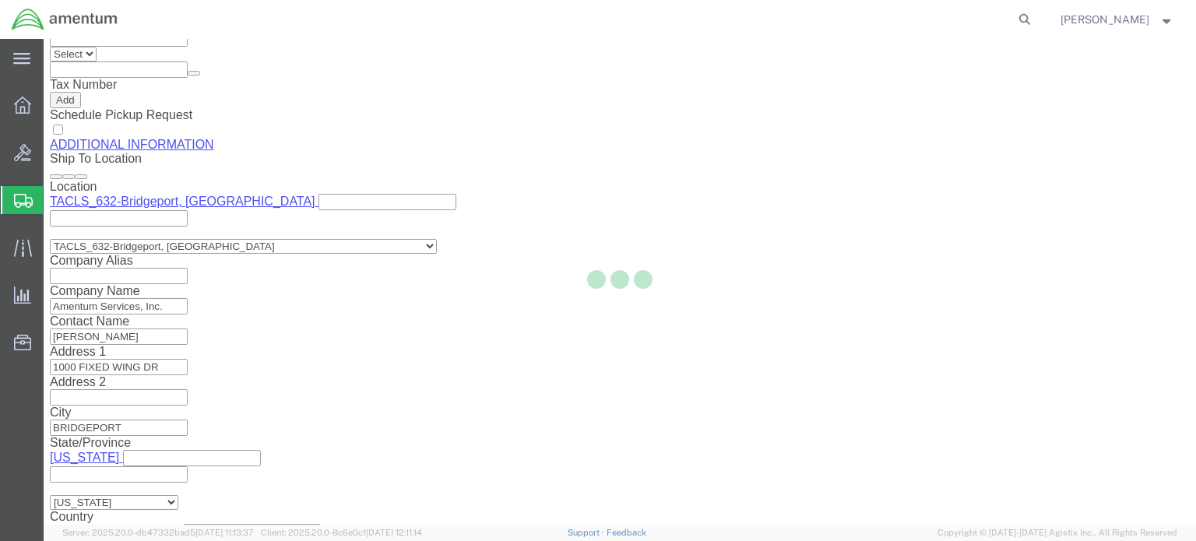
select select "42714"
select select "42717"
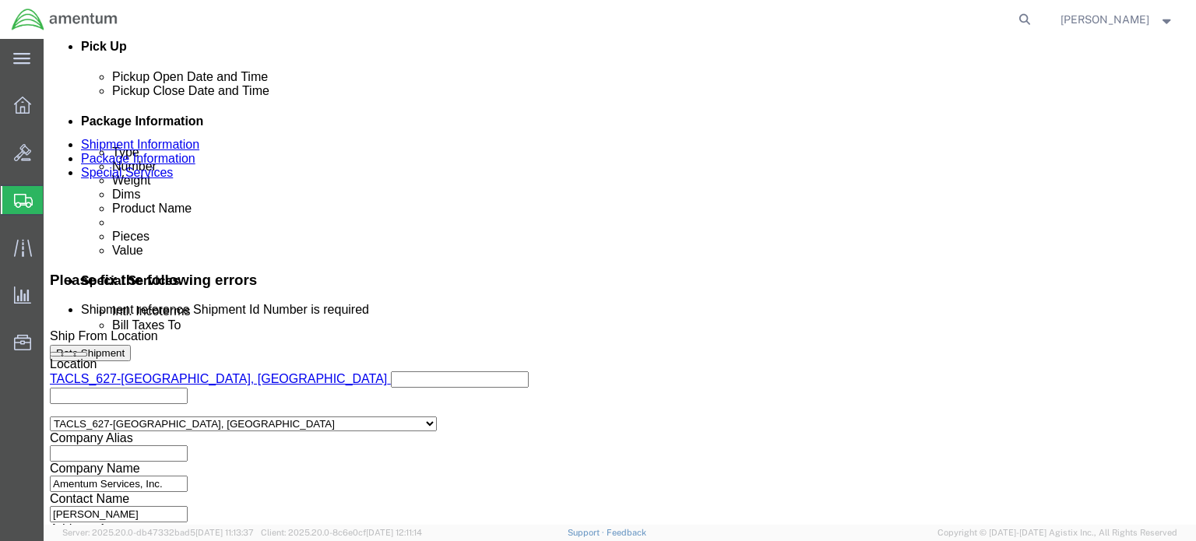
scroll to position [701, 0]
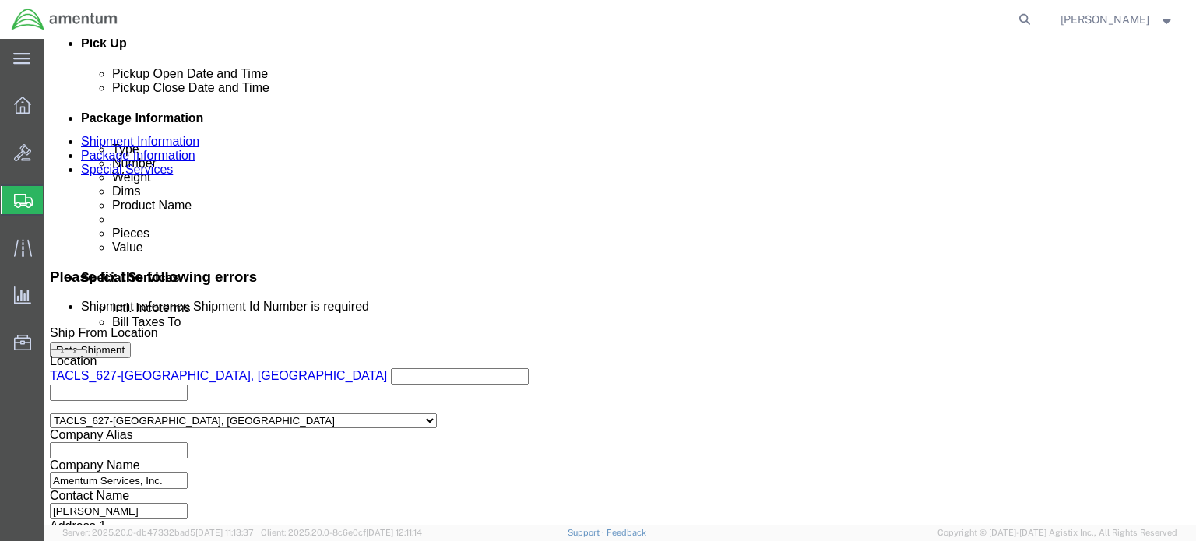
click input "text"
type input "4857.0.1002.00.00.00.000.fre"
click div "Shipment Id Number 4857.0.1002.00.00.00.000.fre Select Account Type Activity ID…"
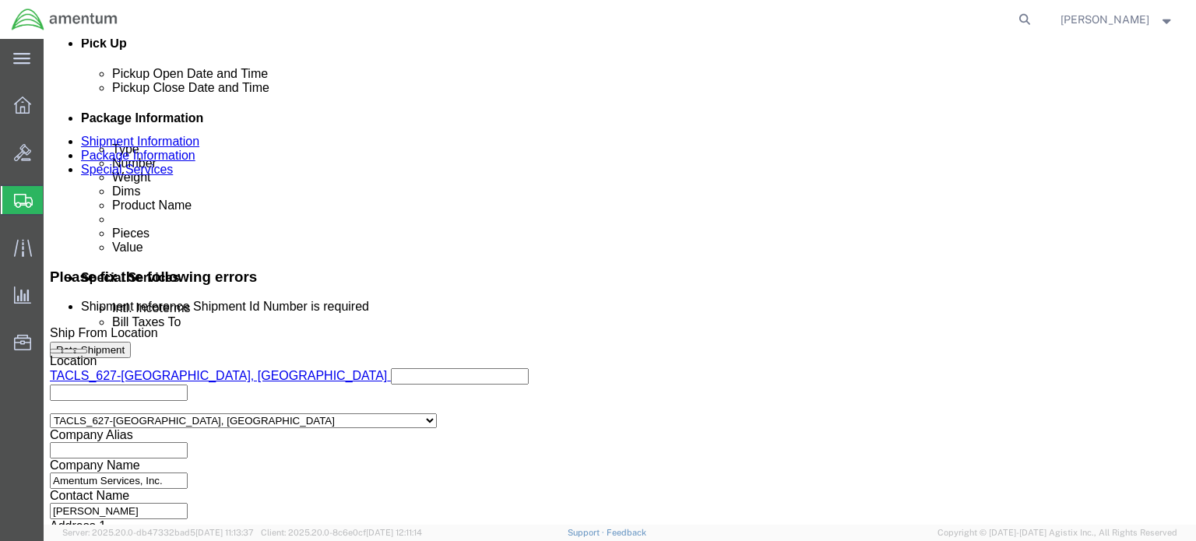
click button "Rate Shipment"
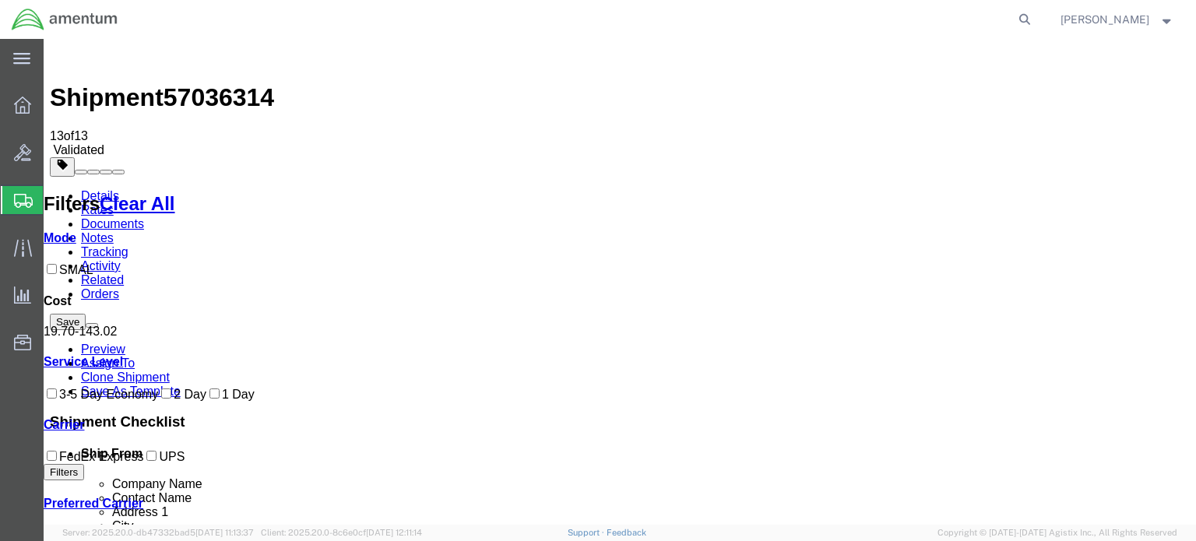
checkbox input "true"
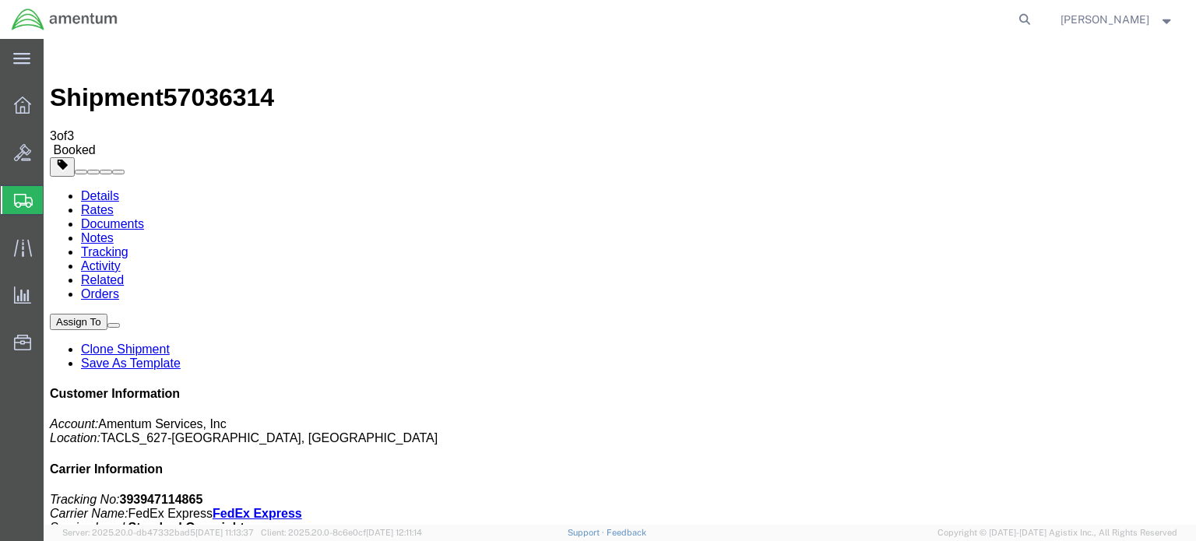
checkbox input "true"
drag, startPoint x: 1187, startPoint y: 220, endPoint x: 1184, endPoint y: 195, distance: 25.1
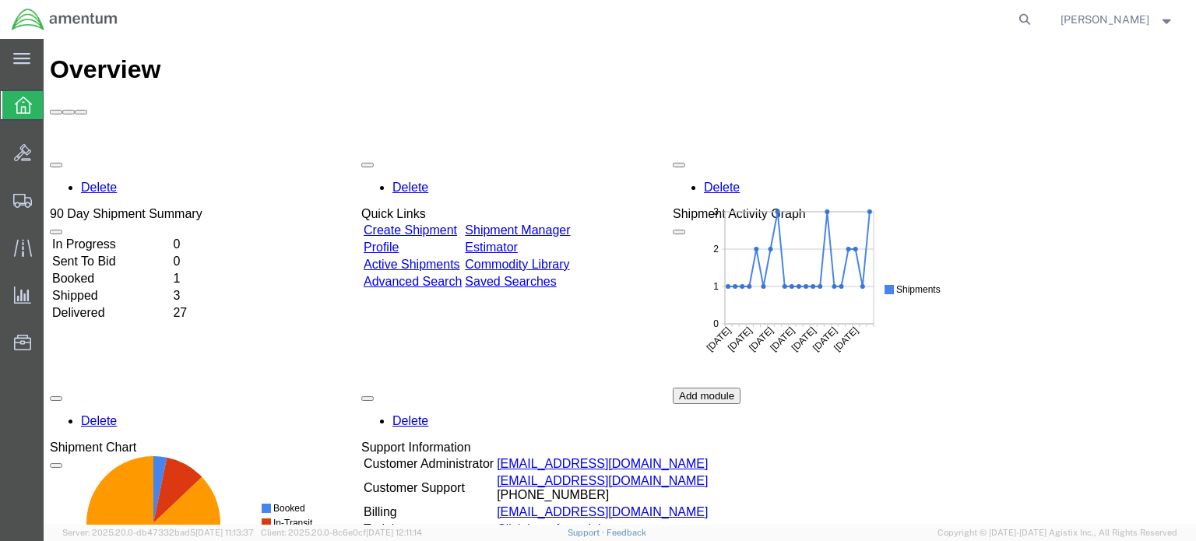
click at [100, 288] on td "Shipped" at bounding box center [110, 296] width 119 height 16
